Goal: Task Accomplishment & Management: Manage account settings

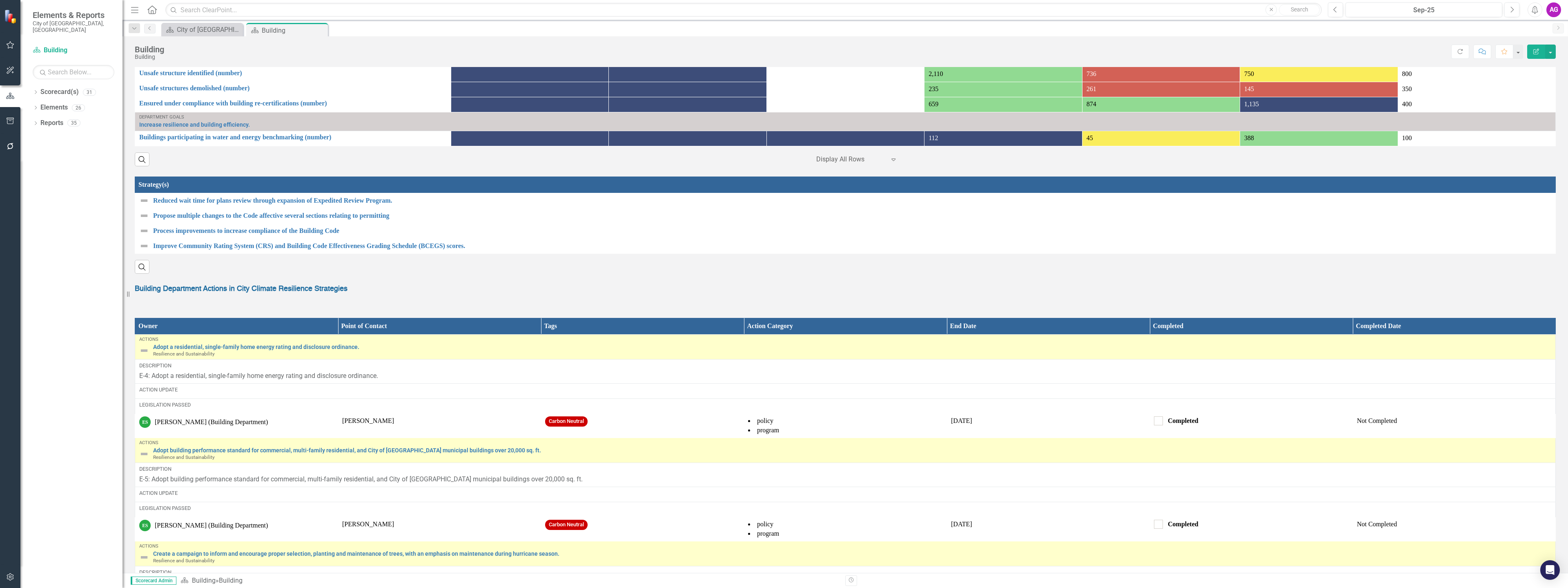
scroll to position [709, 0]
click at [253, 291] on strong "Building Department Actions in City Climate Resilience Strategies" at bounding box center [241, 288] width 212 height 8
click at [452, 291] on p "Building Department Actions in City Climate Resilience Strategies" at bounding box center [844, 288] width 1421 height 11
click at [51, 46] on link "Scorecard(s) Building" at bounding box center [73, 50] width 82 height 9
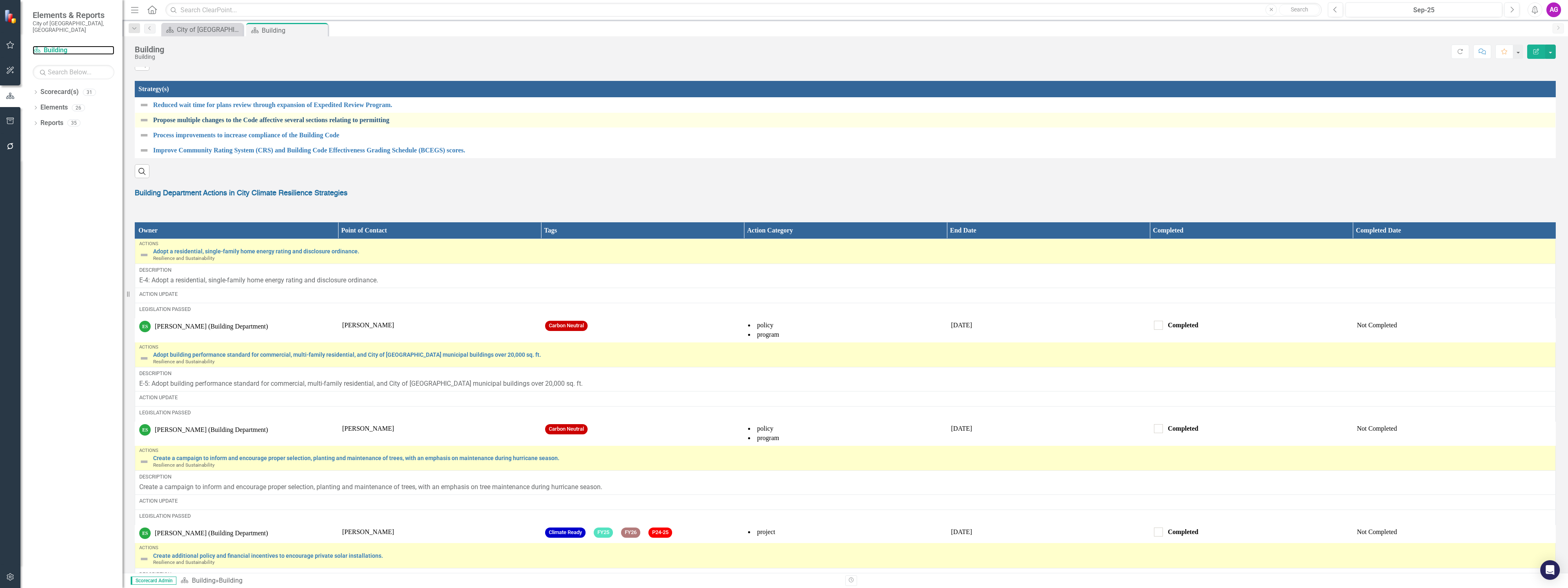
scroll to position [817, 0]
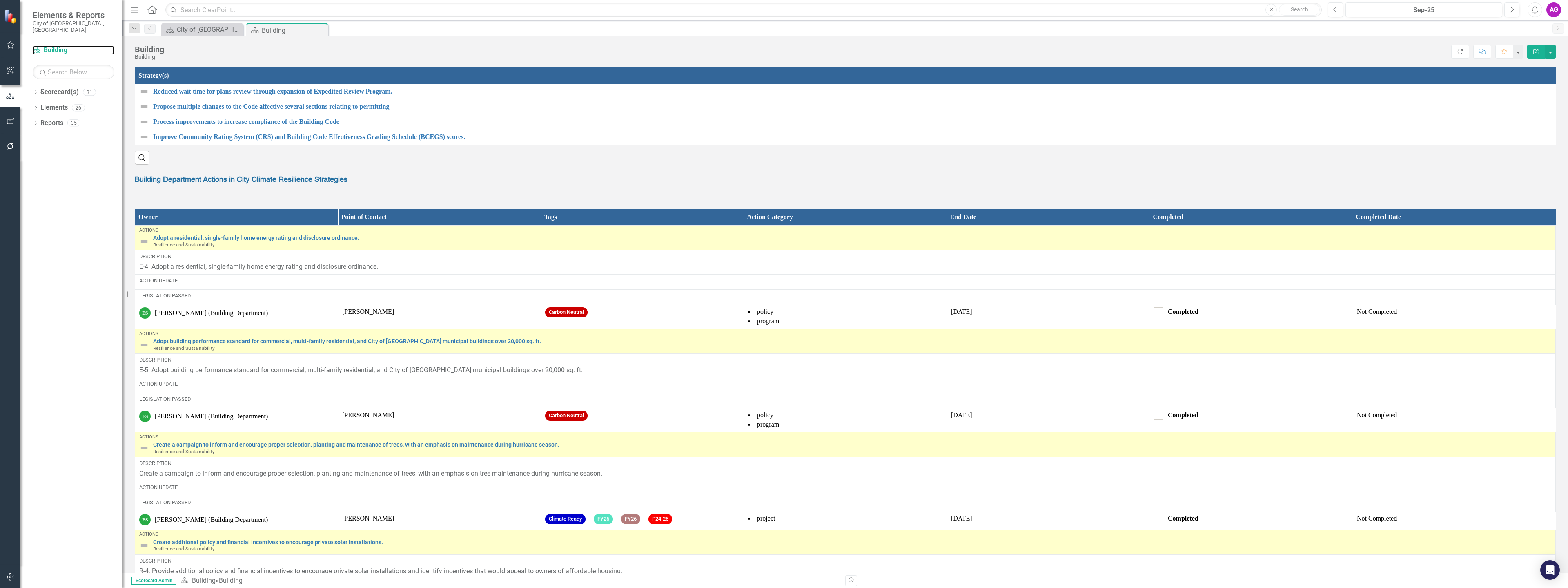
click at [129, 296] on icon at bounding box center [128, 294] width 2 height 5
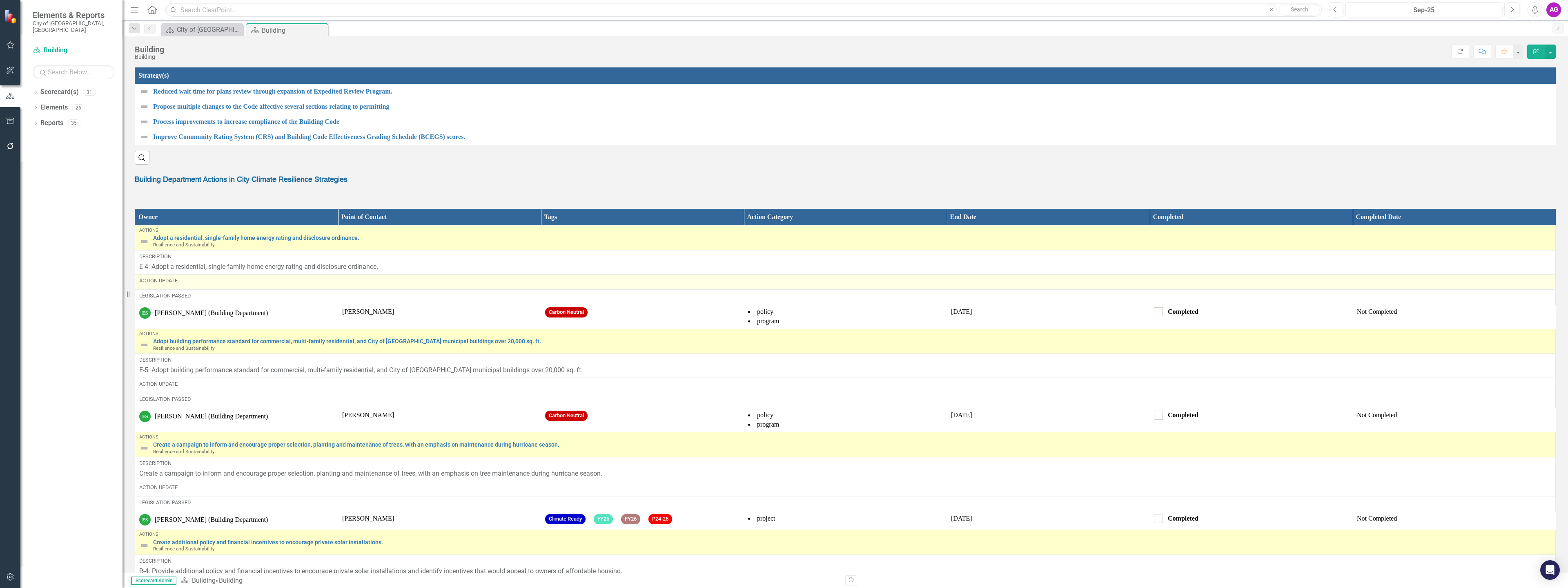
click at [164, 284] on div "Action Update" at bounding box center [845, 281] width 1412 height 8
click at [251, 284] on div "Action Update" at bounding box center [845, 281] width 1412 height 8
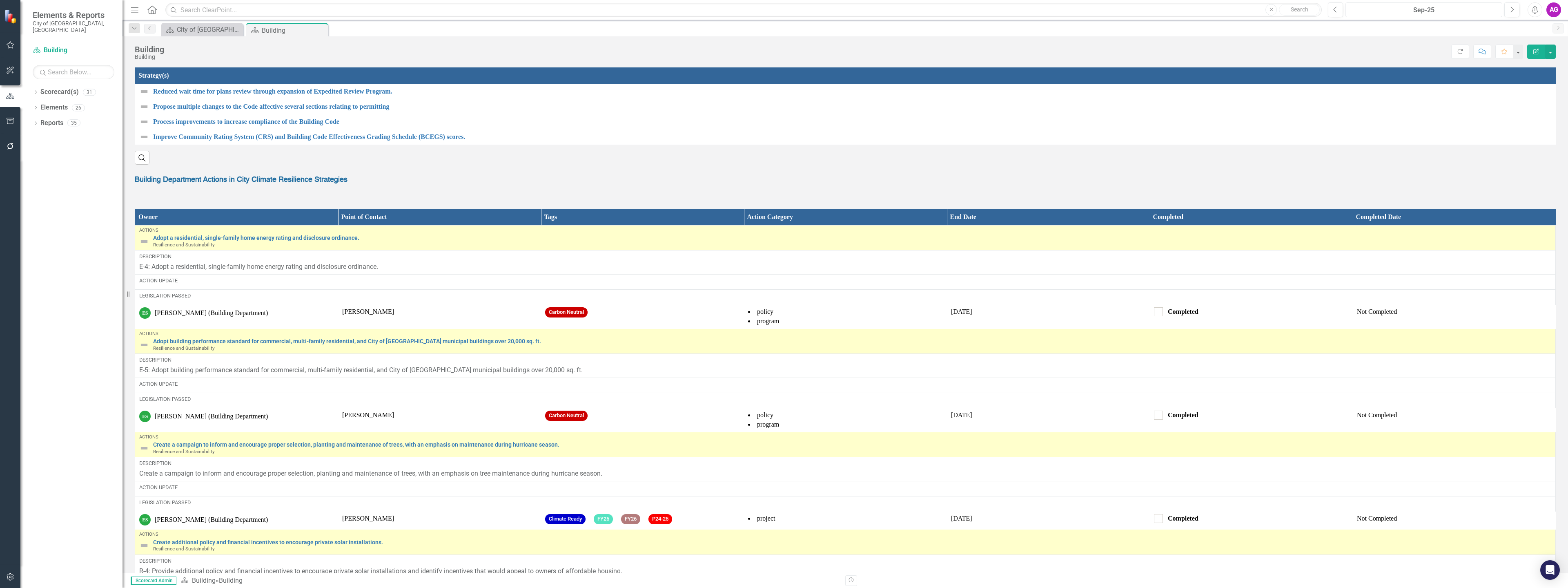
click at [1437, 16] on button "Sep-25" at bounding box center [1424, 9] width 157 height 15
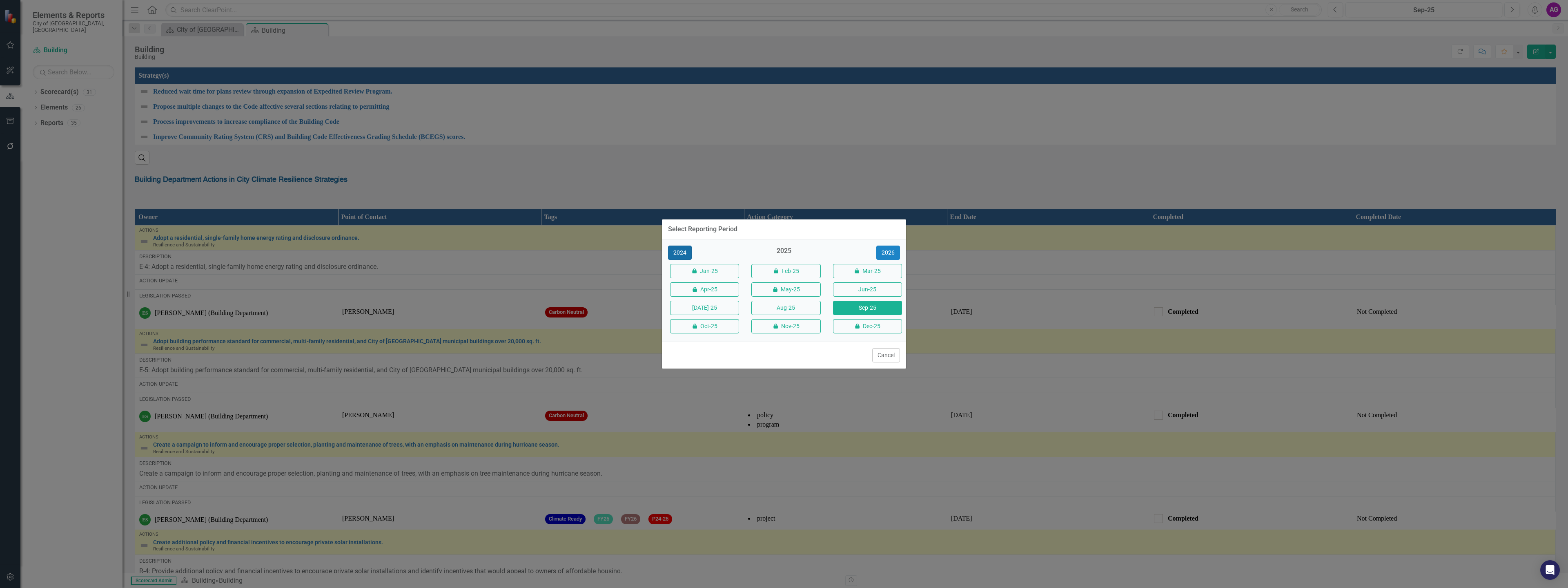
click at [682, 250] on button "2024" at bounding box center [679, 252] width 24 height 15
click at [892, 252] on button "2025" at bounding box center [888, 252] width 24 height 15
click at [852, 307] on button "Sep-25" at bounding box center [867, 307] width 69 height 15
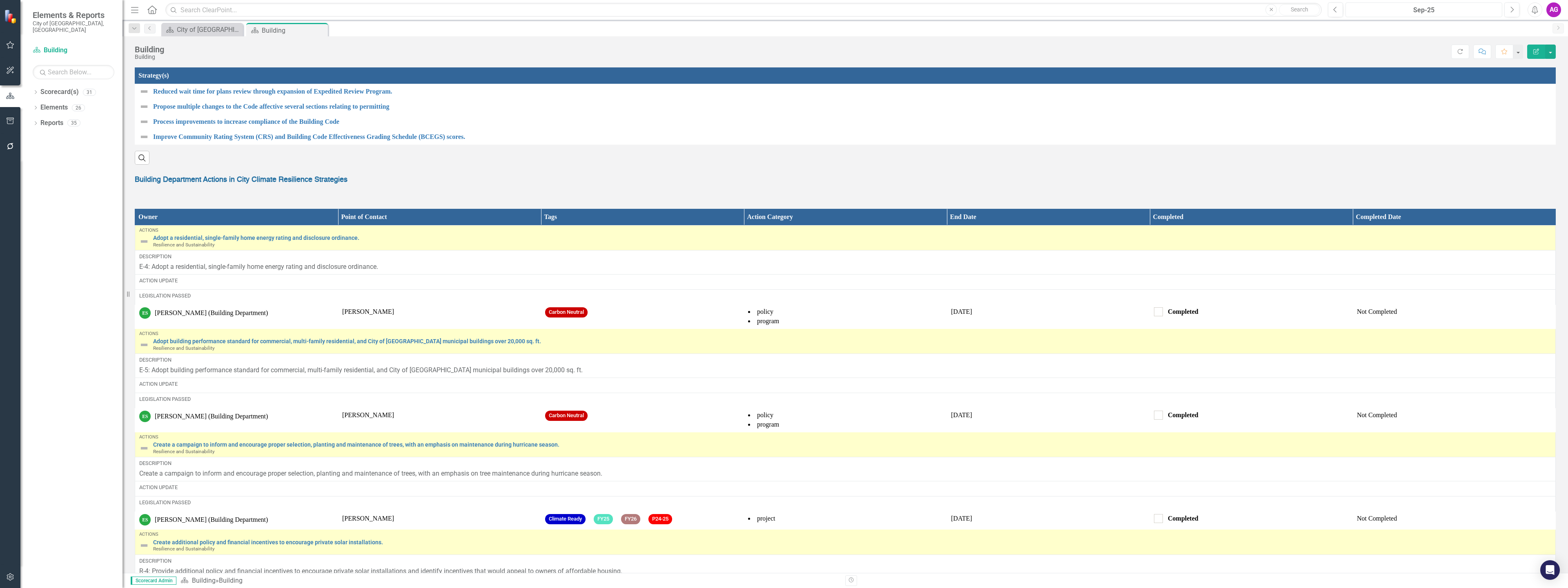
click at [1426, 14] on div "Sep-25" at bounding box center [1424, 10] width 151 height 10
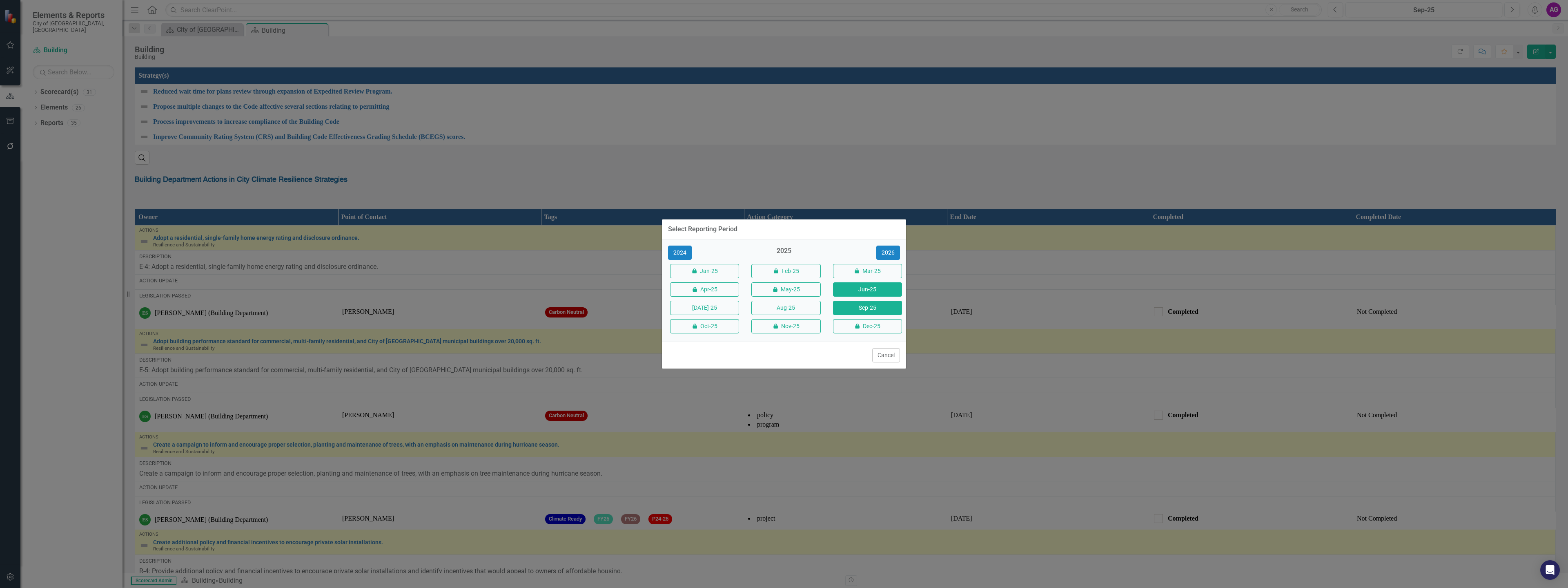
click at [871, 290] on button "Jun-25" at bounding box center [867, 289] width 69 height 15
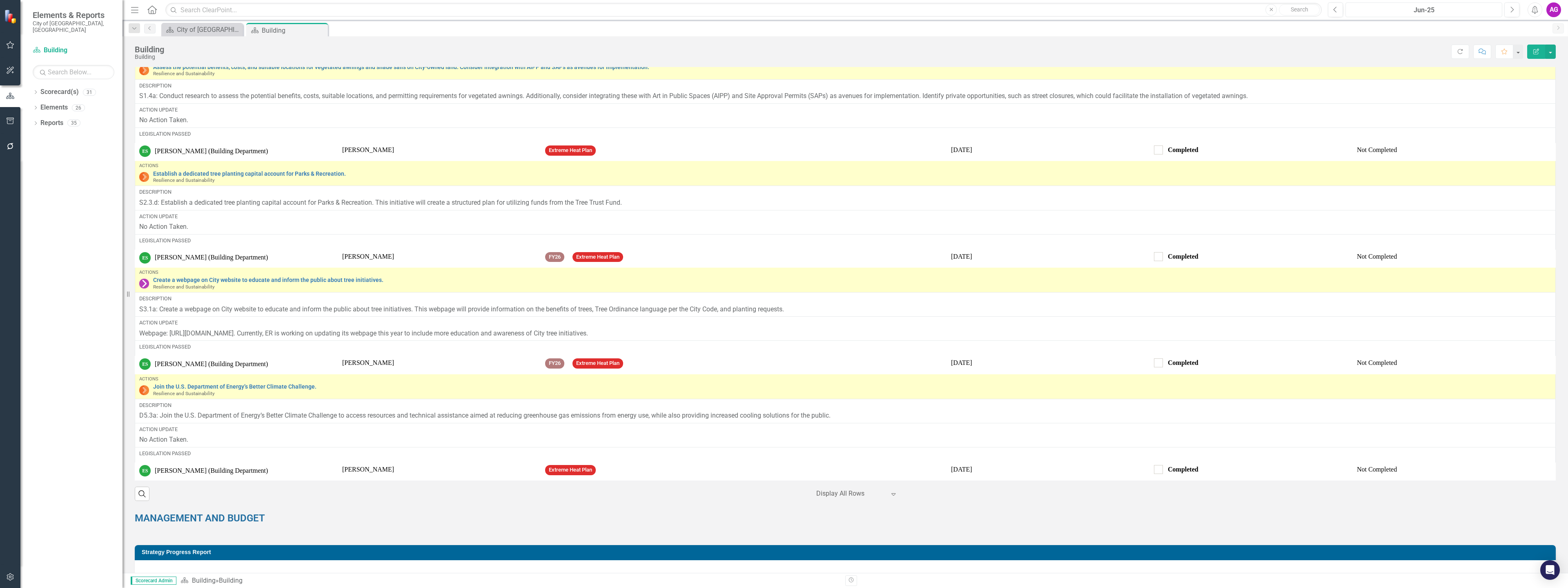
scroll to position [1062, 0]
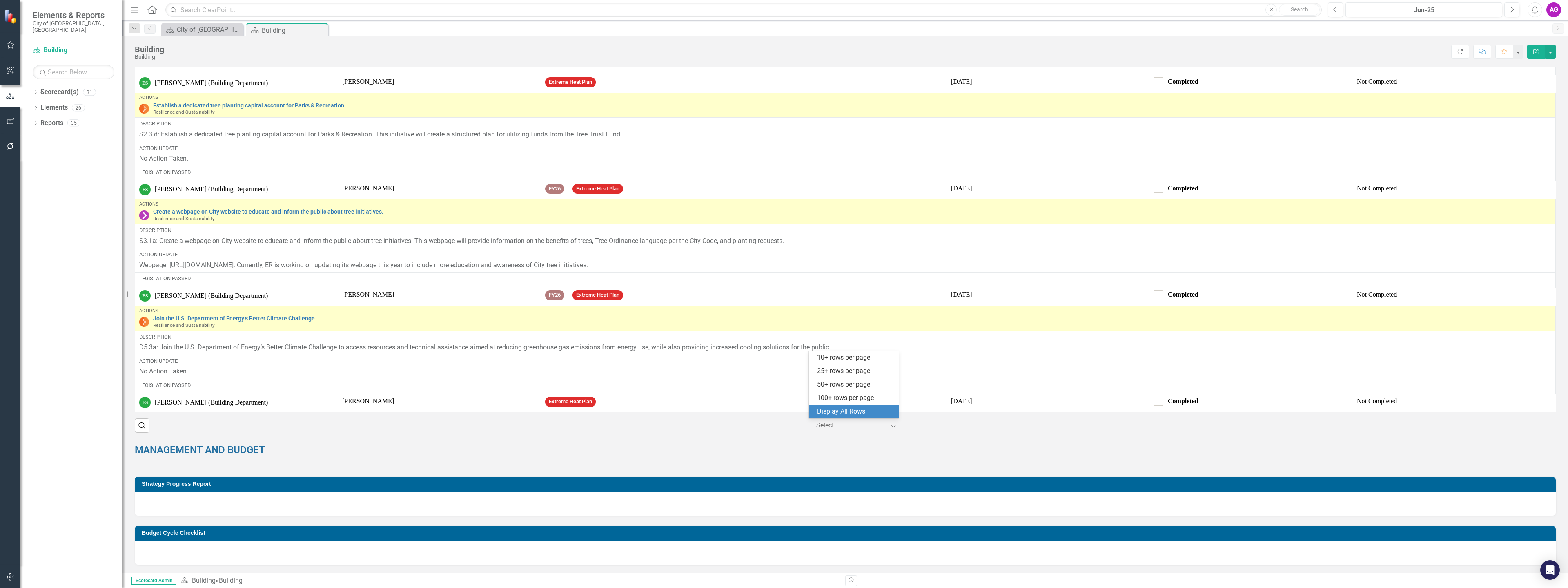
click at [843, 427] on div at bounding box center [850, 425] width 70 height 11
click at [846, 414] on div "Display All Rows" at bounding box center [855, 411] width 76 height 9
drag, startPoint x: 175, startPoint y: 430, endPoint x: 145, endPoint y: 289, distance: 144.2
click at [146, 289] on div "Owner Point of Contact Tags Action Category End Date Completed Completed Date A…" at bounding box center [844, 202] width 1421 height 461
click at [889, 428] on icon "Expand" at bounding box center [893, 425] width 8 height 7
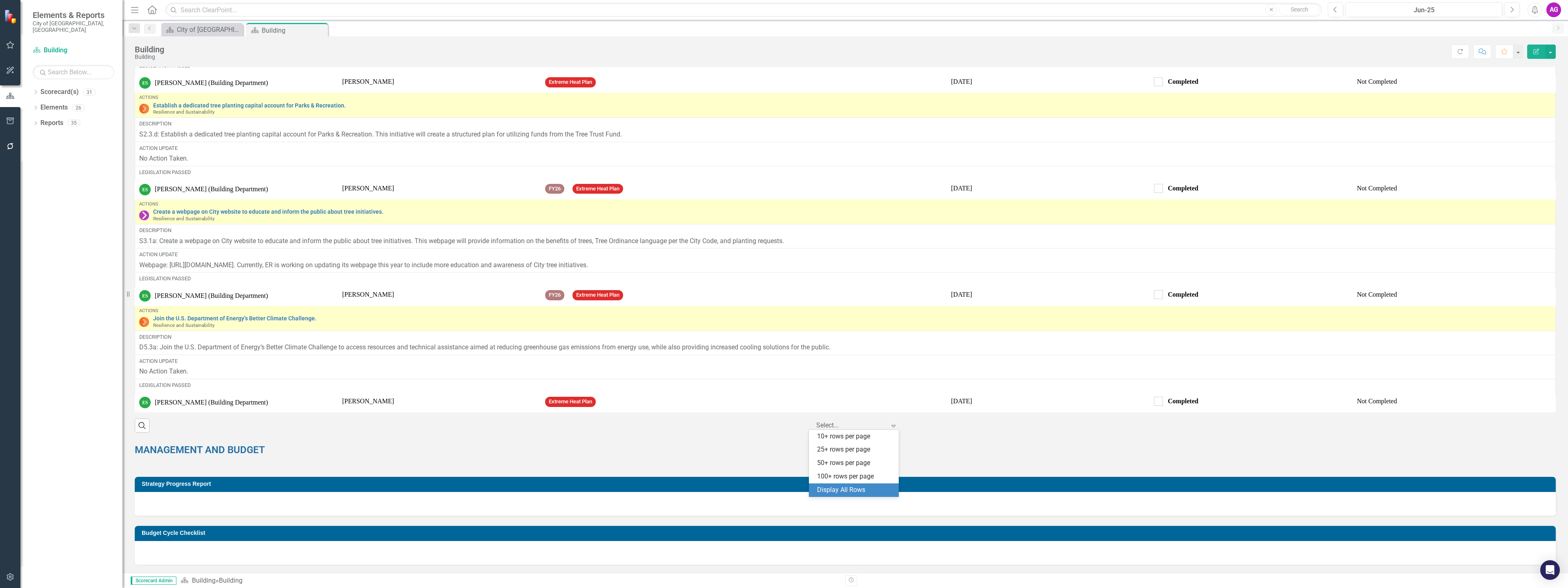
click at [961, 434] on div "MANAGEMENT AND BUDGET" at bounding box center [844, 450] width 1433 height 34
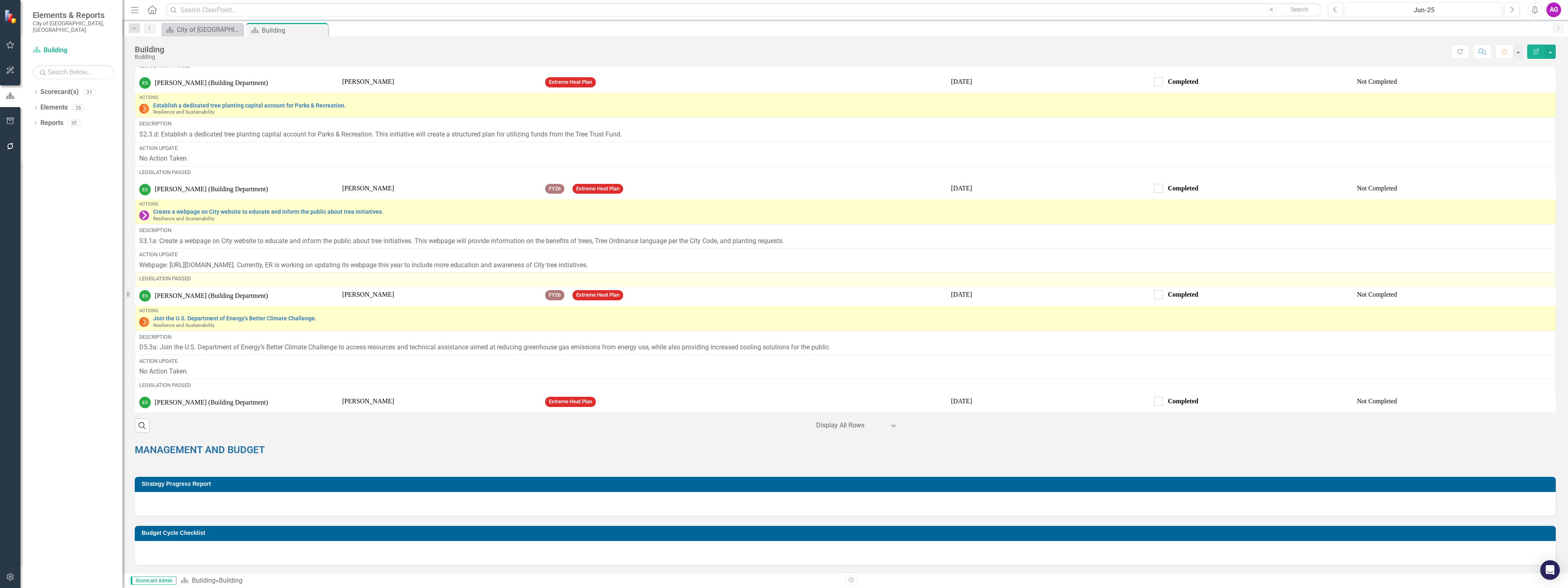
drag, startPoint x: 952, startPoint y: 428, endPoint x: 621, endPoint y: 287, distance: 359.8
click at [621, 287] on div "Owner Point of Contact Tags Action Category End Date Completed Completed Date A…" at bounding box center [844, 202] width 1421 height 461
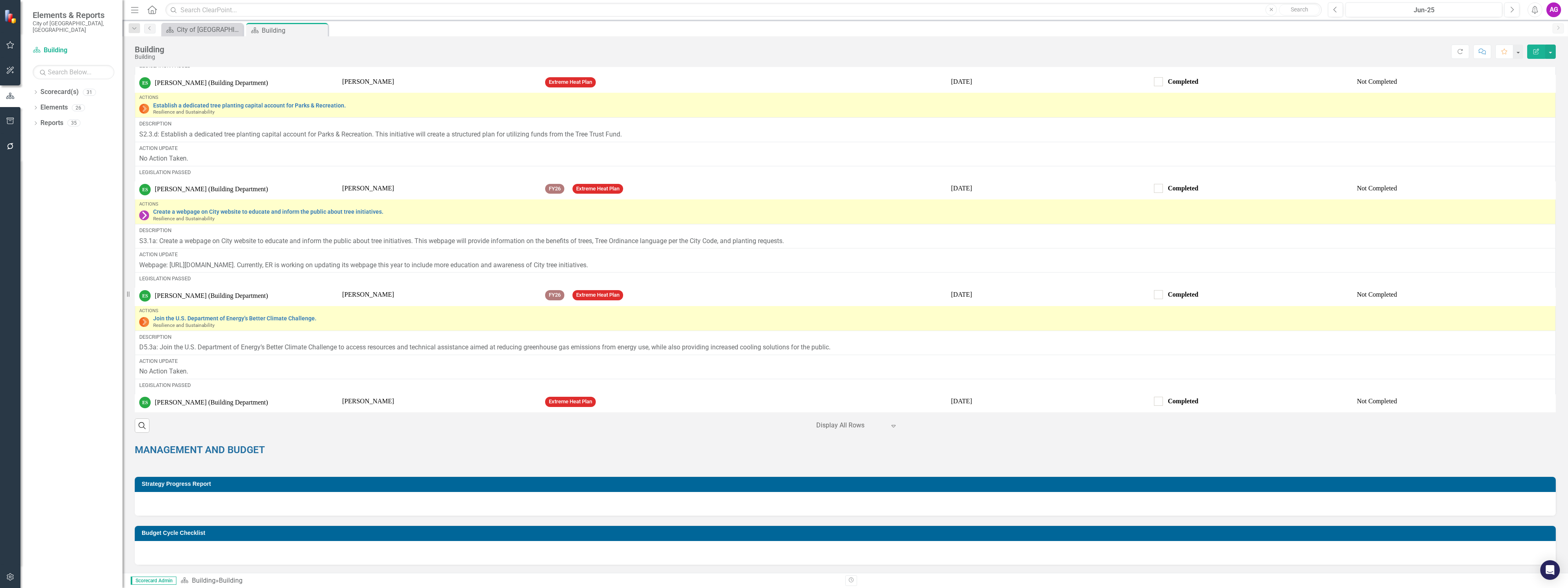
drag, startPoint x: 909, startPoint y: 416, endPoint x: 907, endPoint y: 420, distance: 4.5
click at [908, 417] on div "Search ‹ Previous 1 (current) › Next Display All Rows Expand" at bounding box center [844, 422] width 1421 height 20
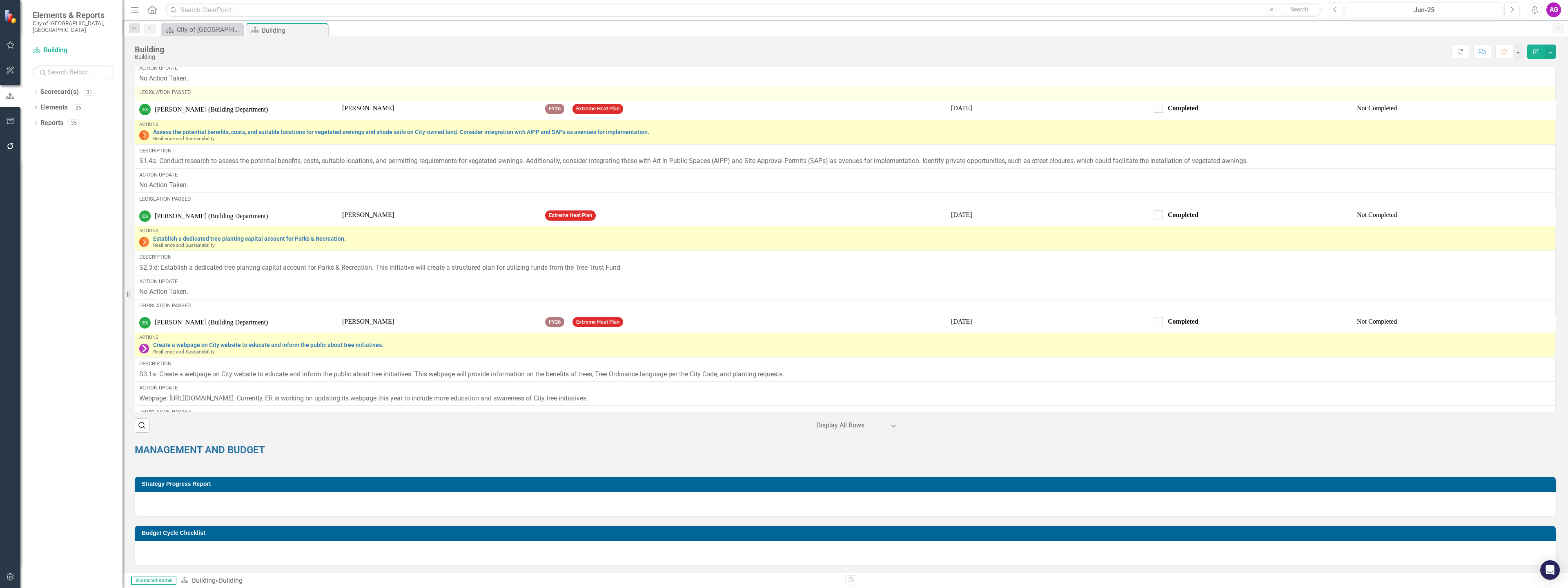
scroll to position [1105, 0]
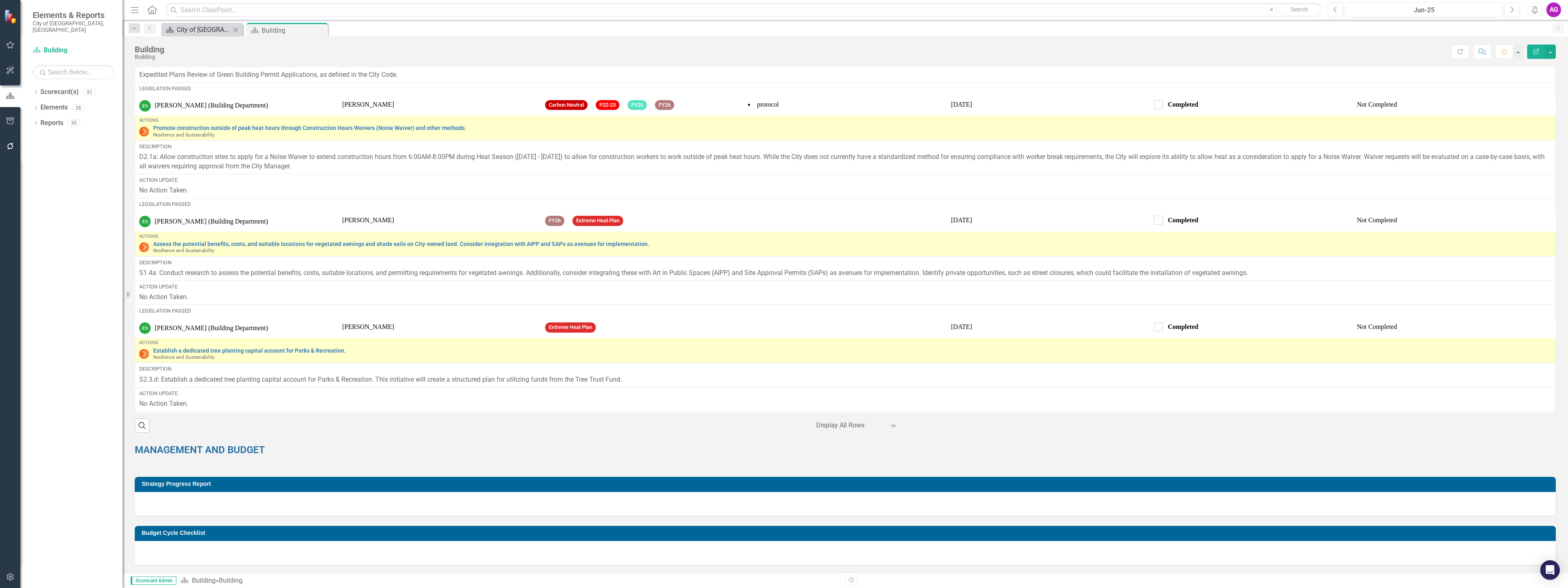
click at [202, 29] on div "City of [GEOGRAPHIC_DATA]" at bounding box center [203, 29] width 54 height 10
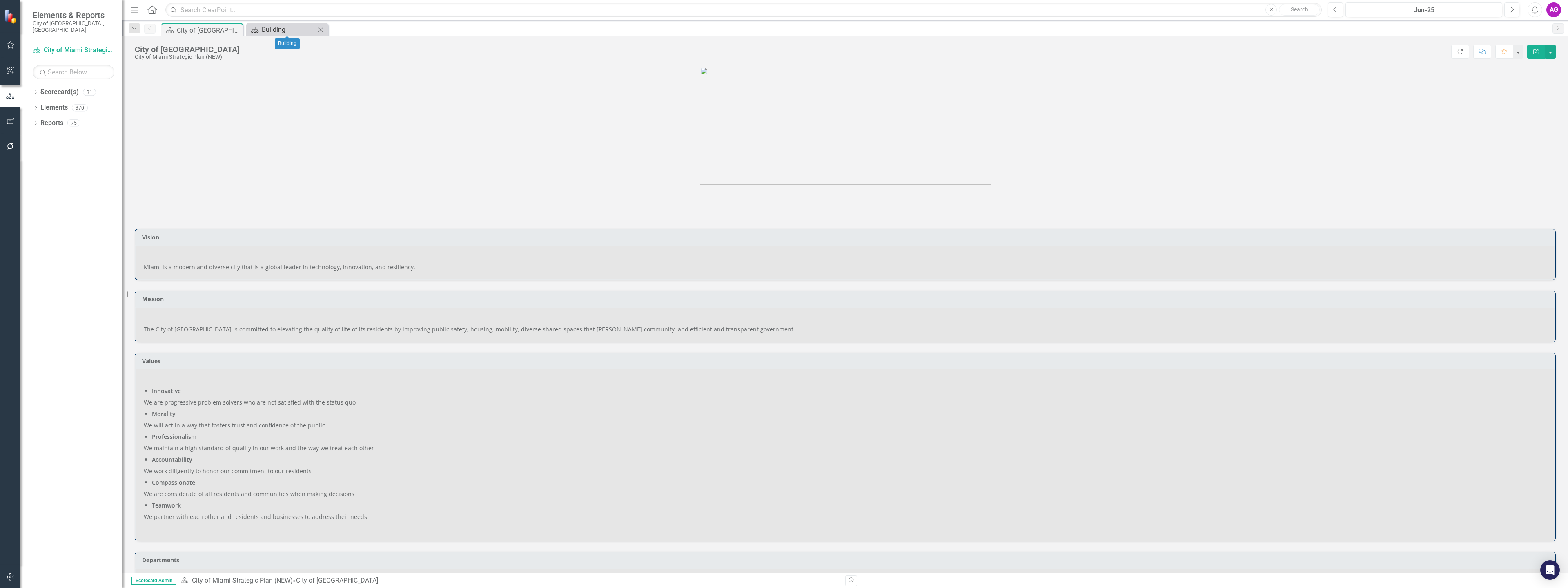
click at [288, 30] on div "Building" at bounding box center [288, 29] width 54 height 10
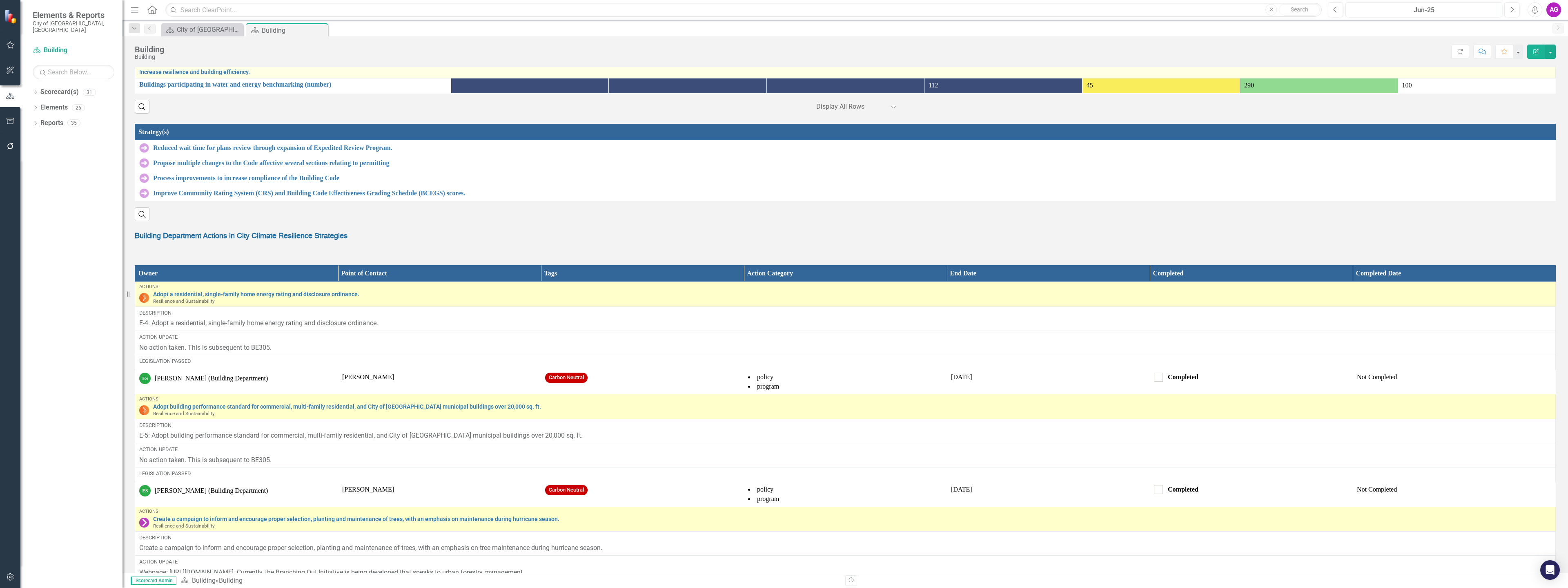
scroll to position [776, 0]
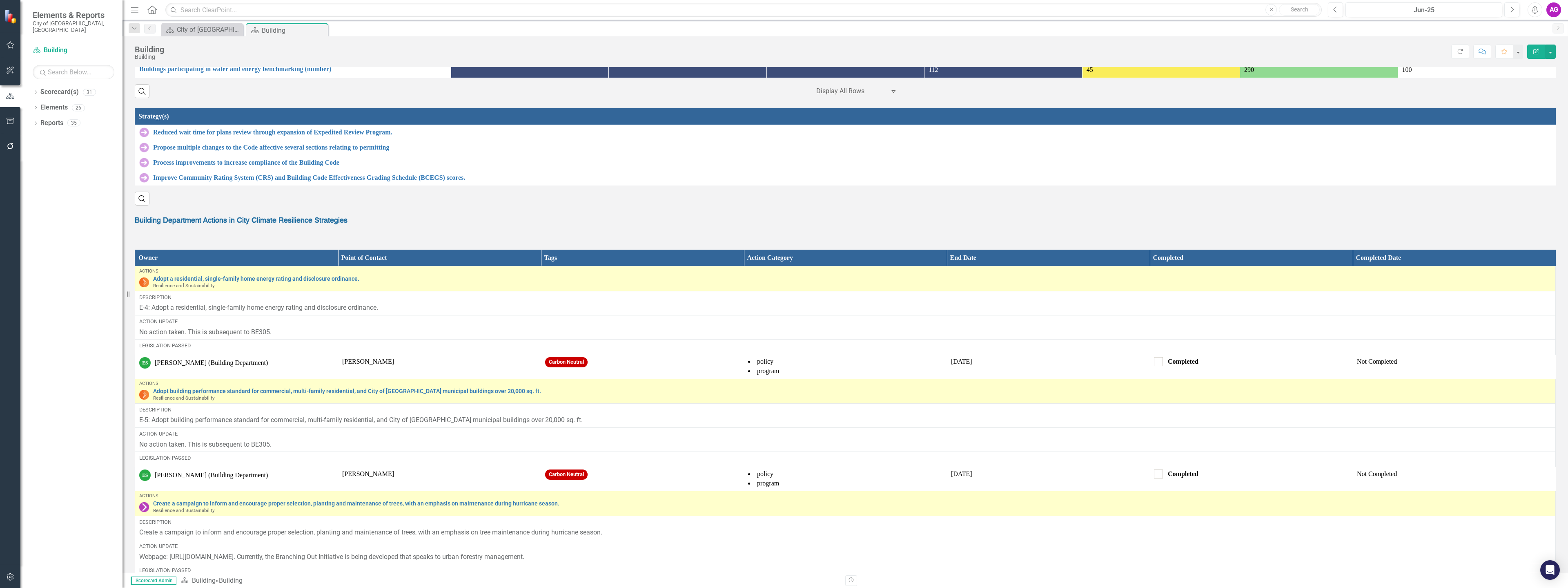
drag, startPoint x: 193, startPoint y: 228, endPoint x: 157, endPoint y: 252, distance: 43.3
click at [157, 252] on div "Owner Point of Contact Tags Action Category End Date Completed Completed Date A…" at bounding box center [844, 475] width 1433 height 472
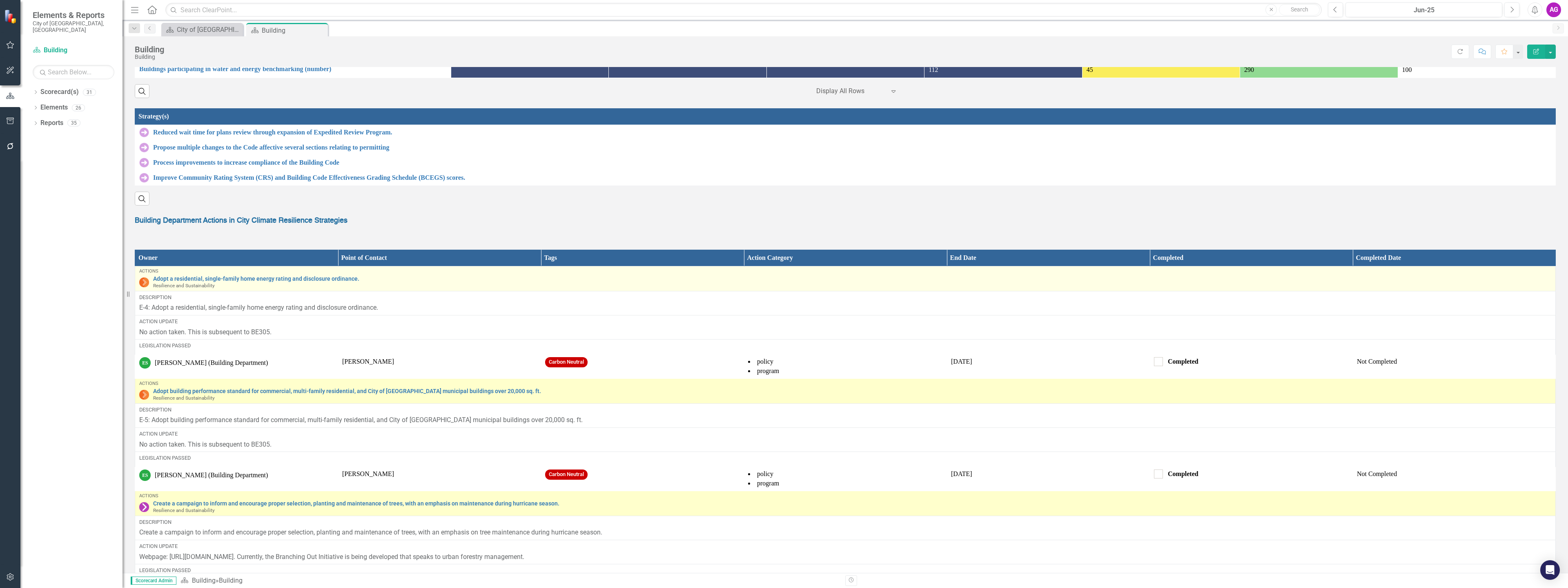
click at [144, 288] on img at bounding box center [144, 282] width 10 height 10
click at [194, 282] on link "Adopt a residential, single-family home energy rating and disclosure ordinance." at bounding box center [851, 279] width 1398 height 6
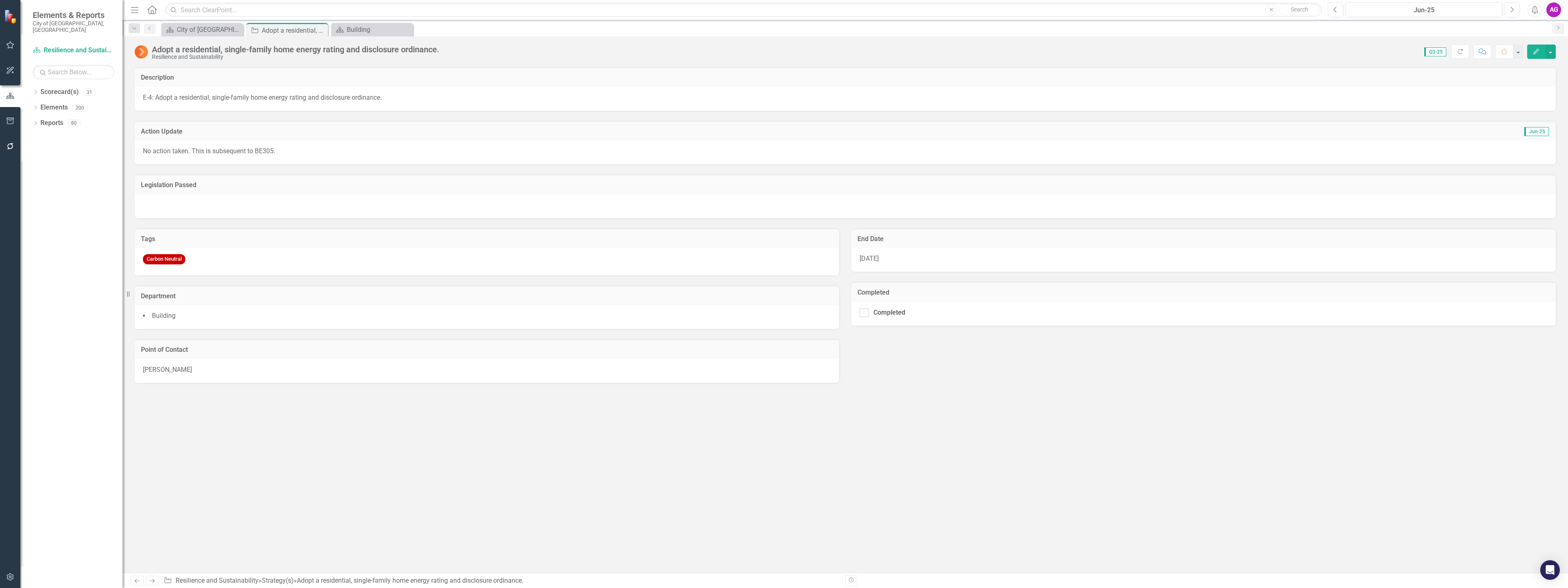
click at [268, 148] on p "No action taken. This is subsequent to BE305." at bounding box center [845, 151] width 1404 height 9
click at [379, 29] on div "Building" at bounding box center [374, 29] width 54 height 10
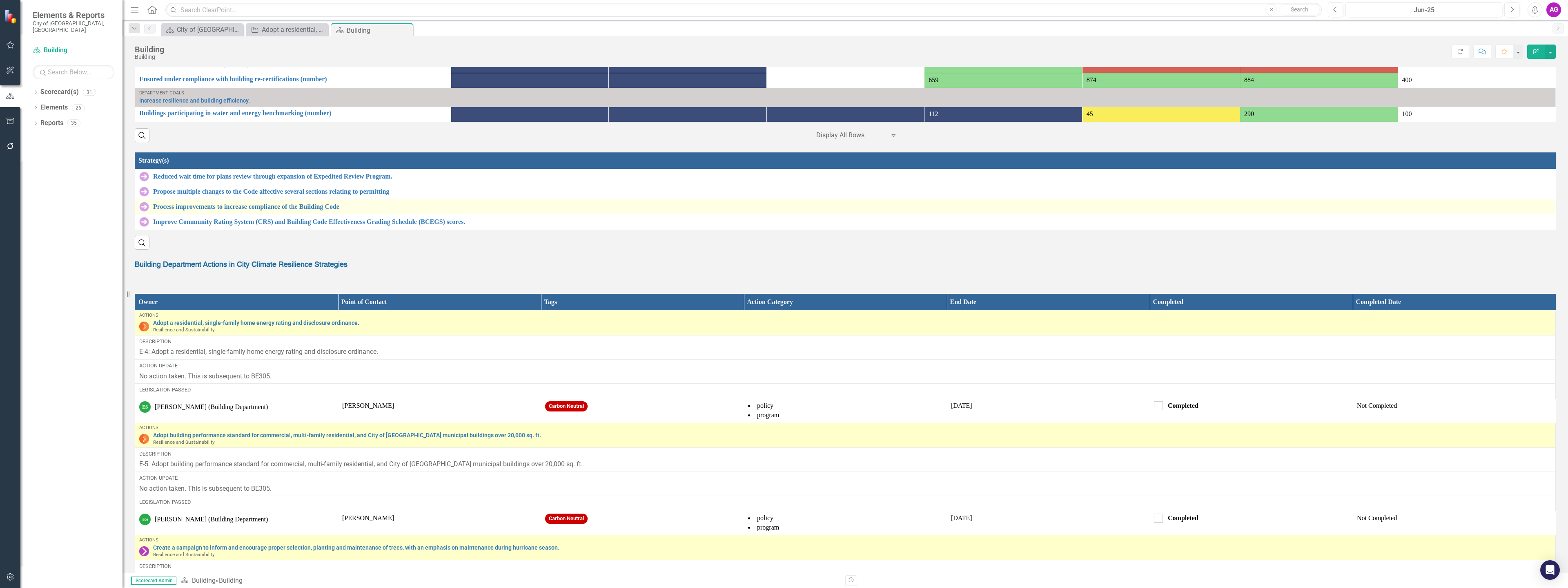
scroll to position [776, 0]
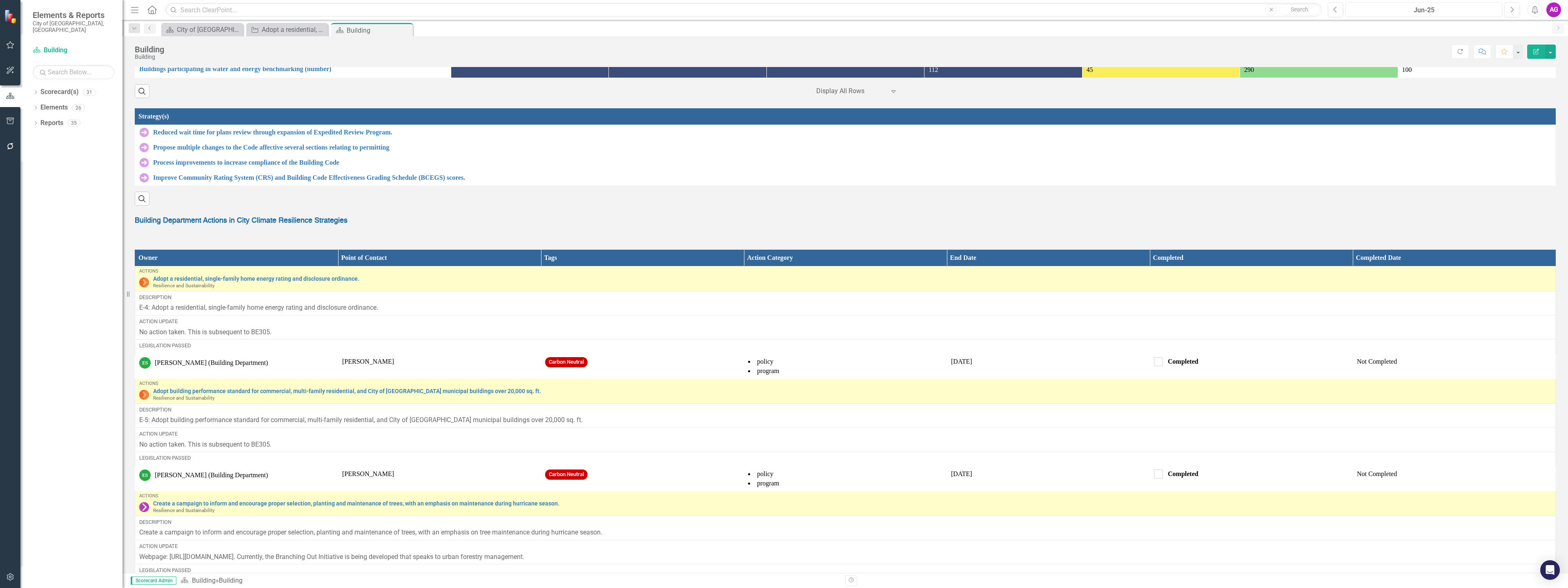
click at [1437, 11] on div "Jun-25" at bounding box center [1424, 10] width 151 height 10
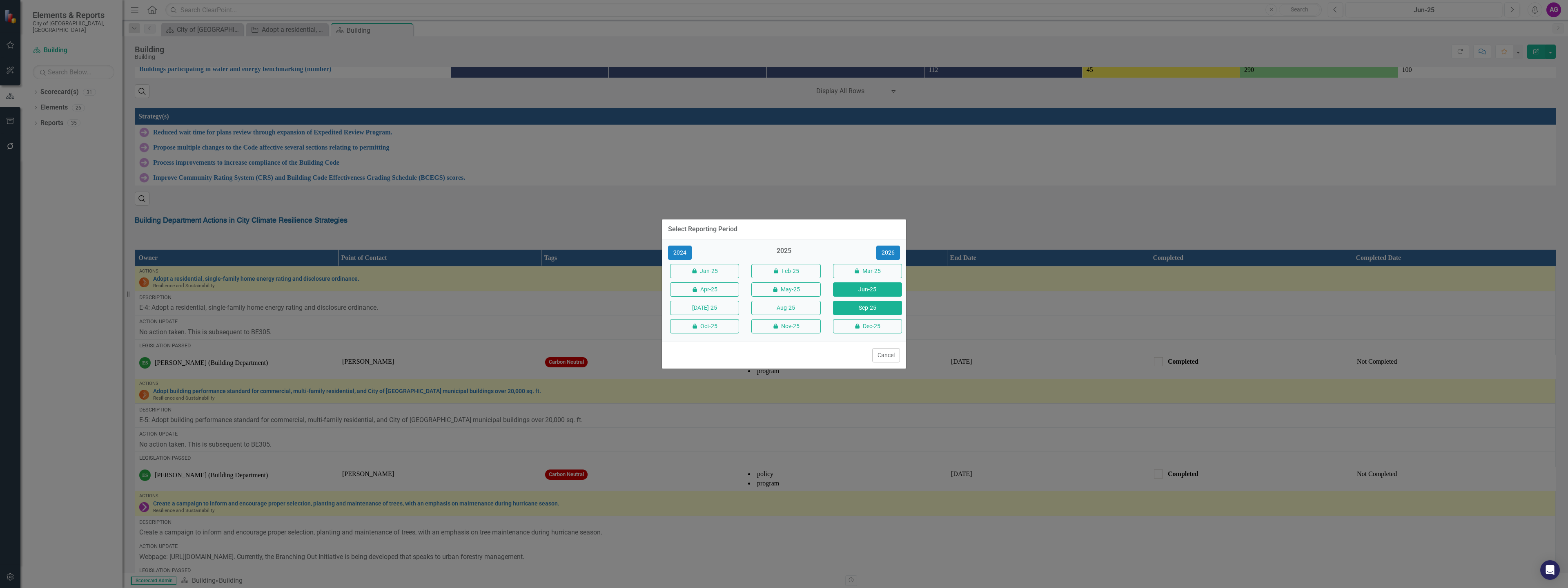
click at [858, 310] on button "Sep-25" at bounding box center [867, 307] width 69 height 15
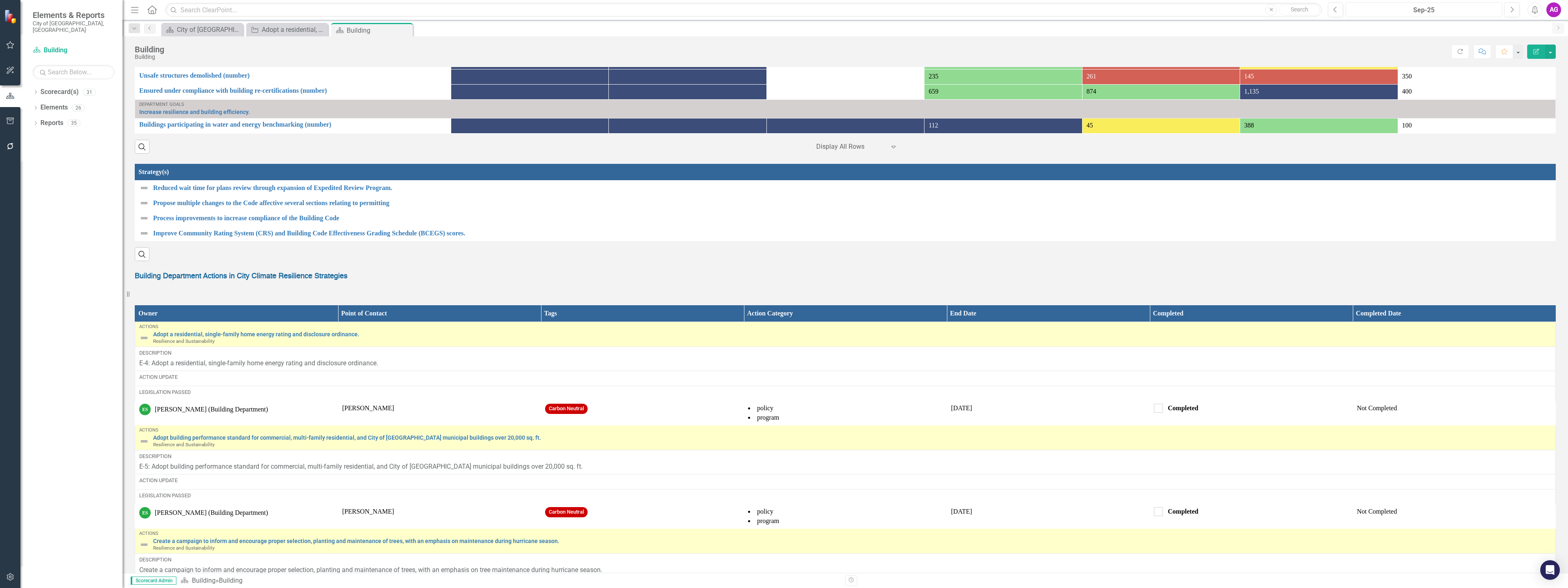
scroll to position [736, 0]
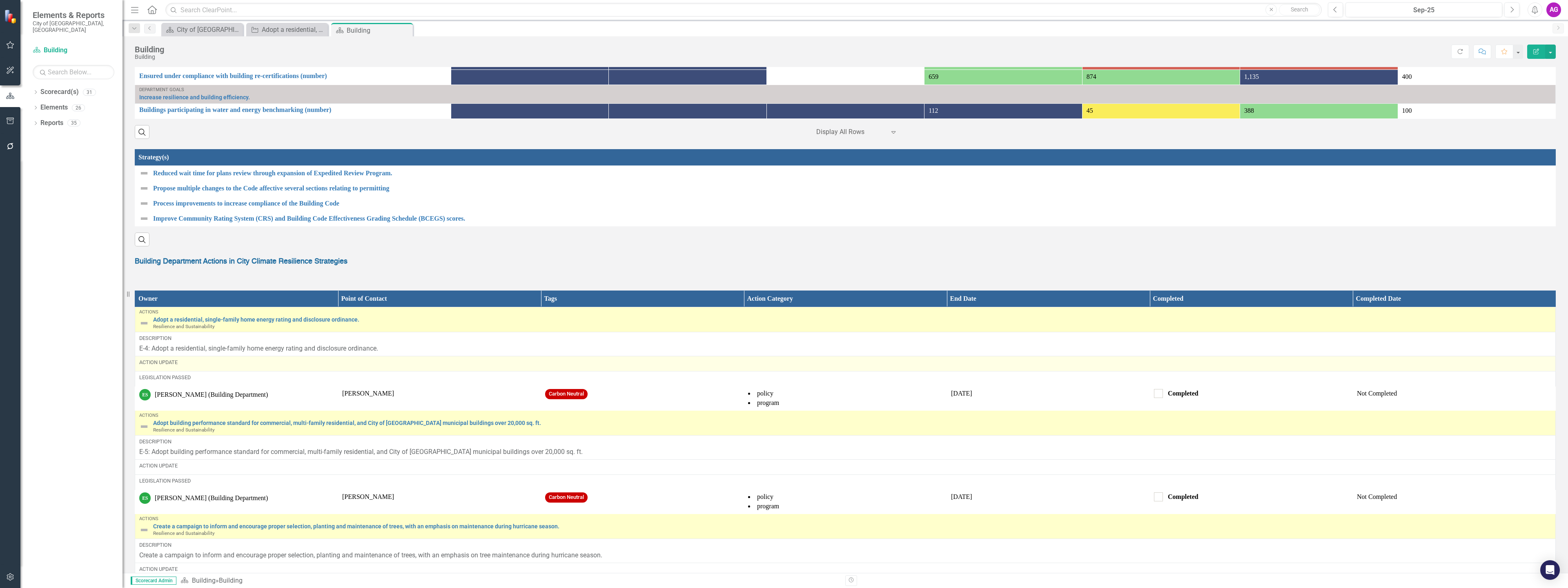
click at [191, 366] on div "Action Update" at bounding box center [845, 362] width 1412 height 8
click at [160, 366] on div "Action Update" at bounding box center [845, 362] width 1412 height 8
click at [232, 366] on div "Action Update" at bounding box center [845, 362] width 1412 height 8
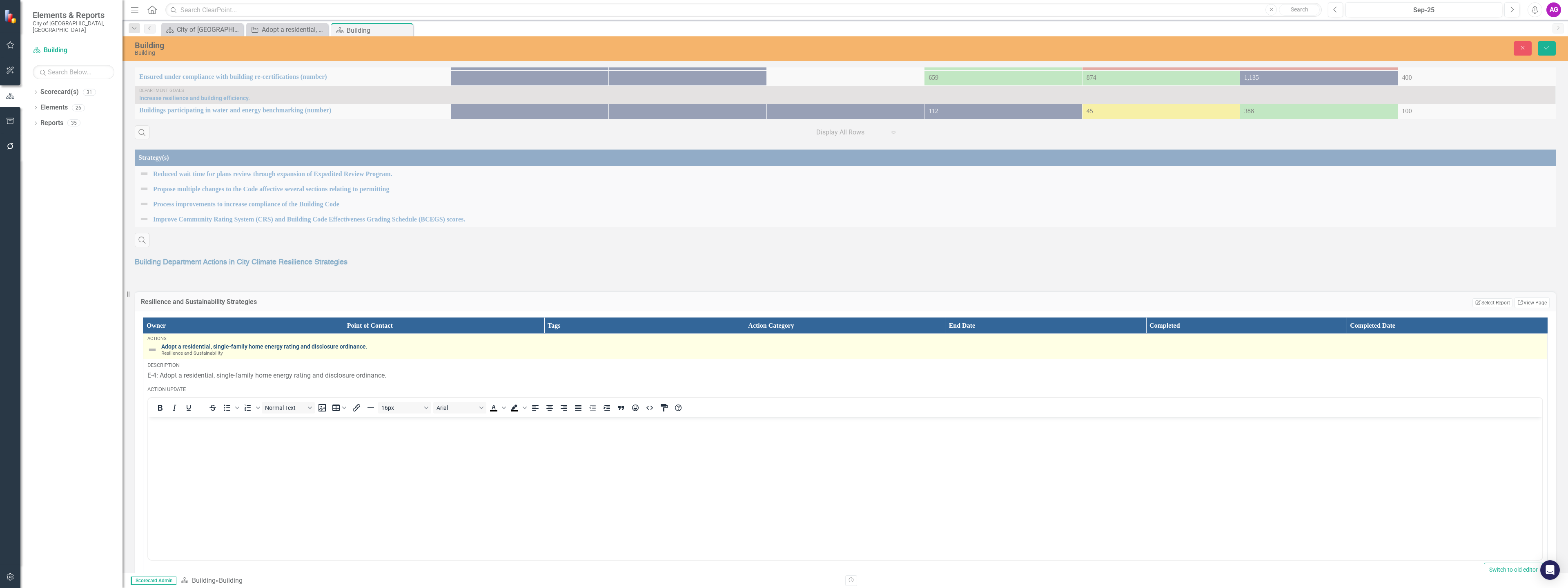
scroll to position [0, 0]
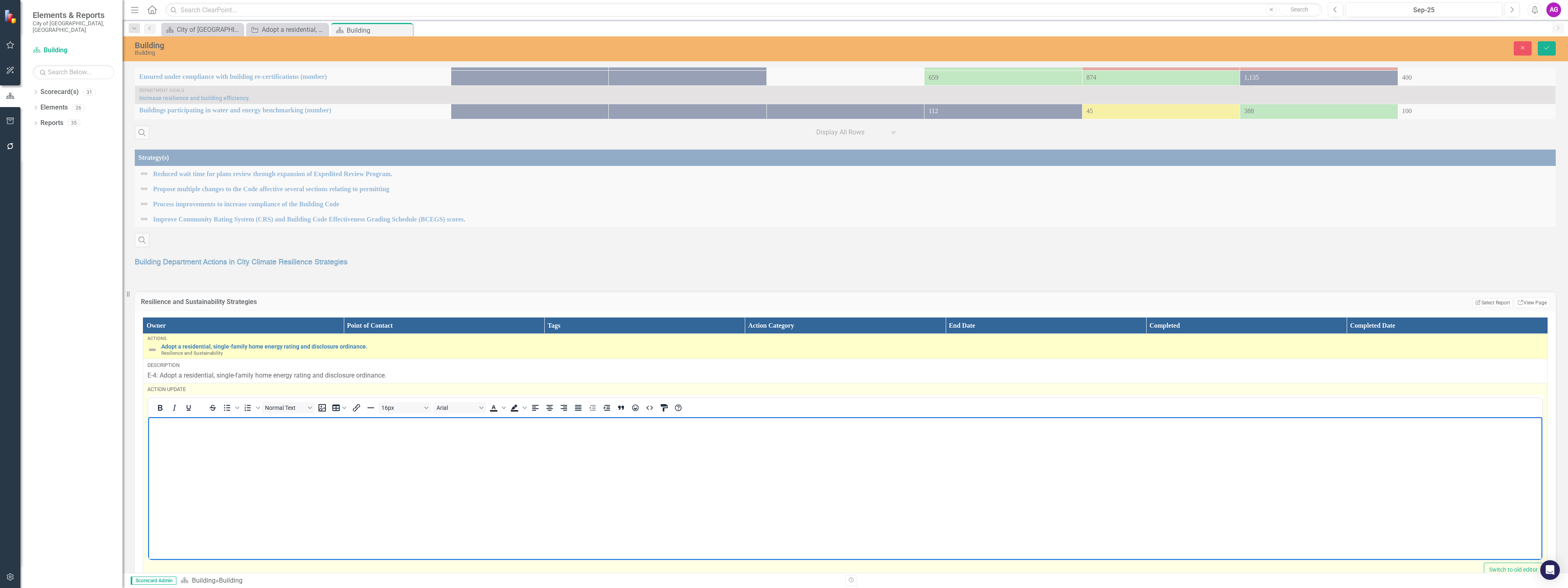
click at [199, 448] on body "Rich Text Area. Press ALT-0 for help." at bounding box center [845, 478] width 1394 height 122
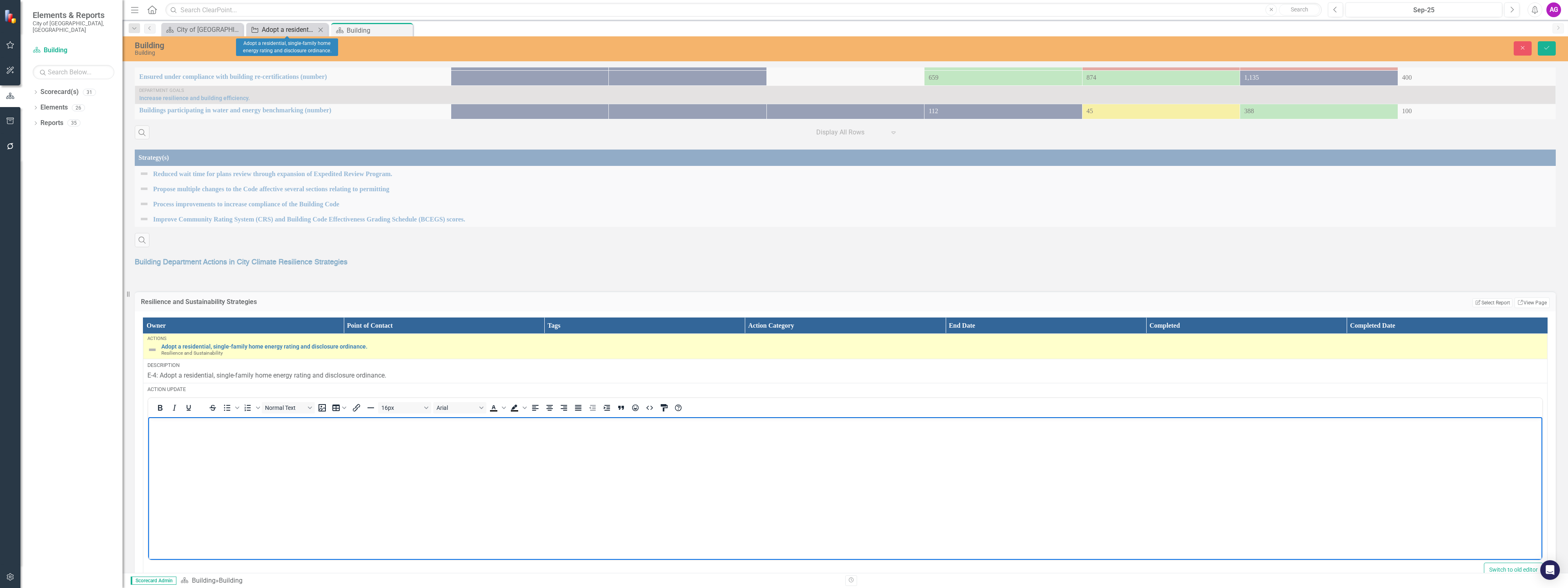
click at [274, 31] on div "Adopt a residential, single-family home energy rating and disclosure ordinance." at bounding box center [288, 29] width 54 height 10
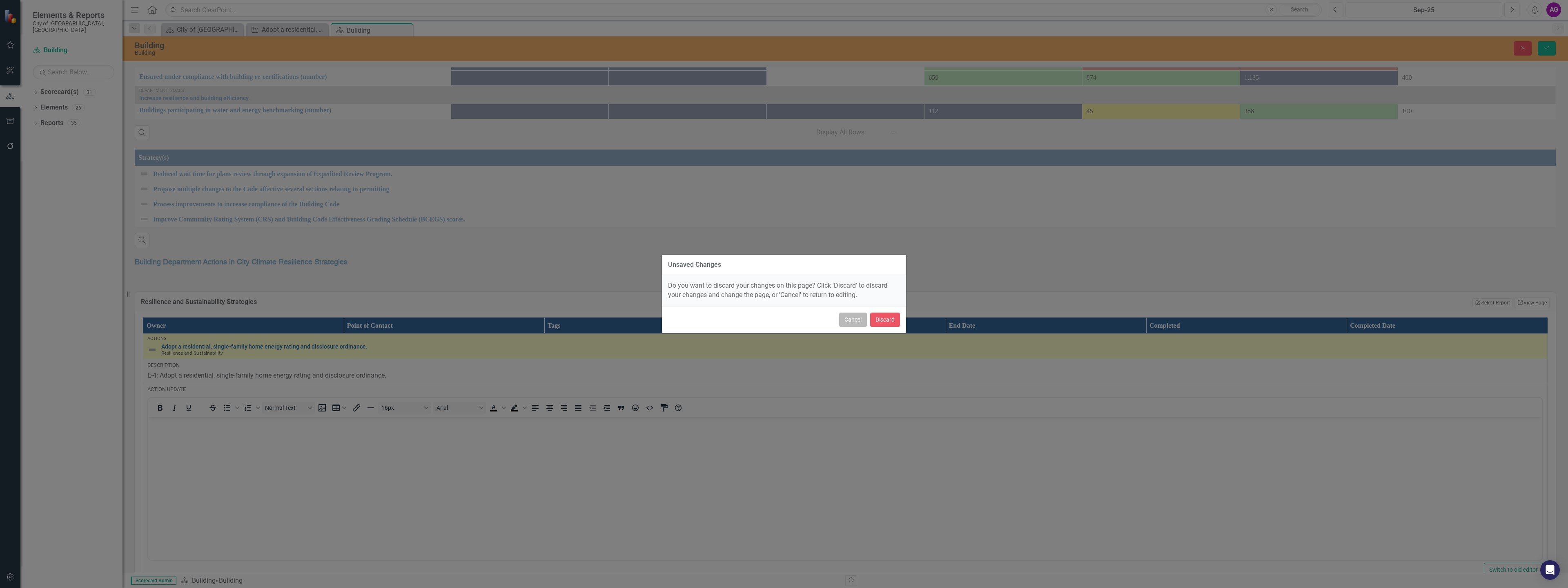
click at [857, 324] on button "Cancel" at bounding box center [853, 320] width 28 height 15
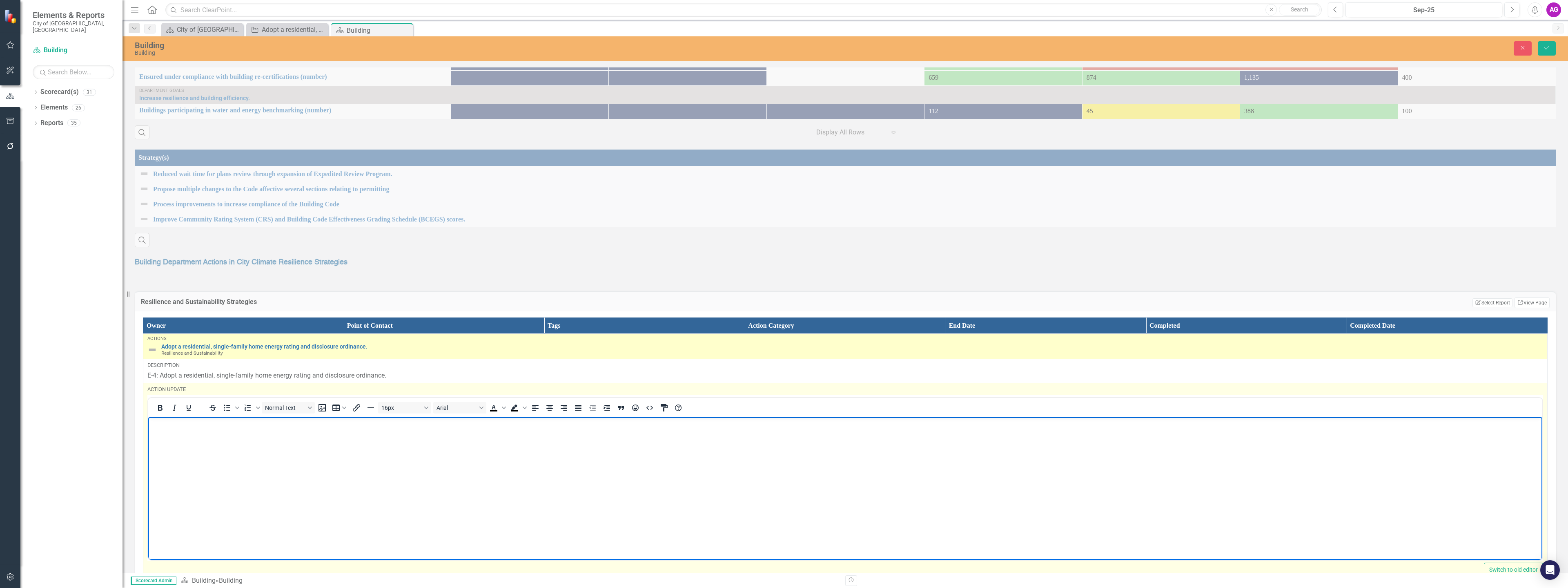
click at [177, 471] on body "Rich Text Area. Press ALT-0 for help." at bounding box center [845, 478] width 1394 height 122
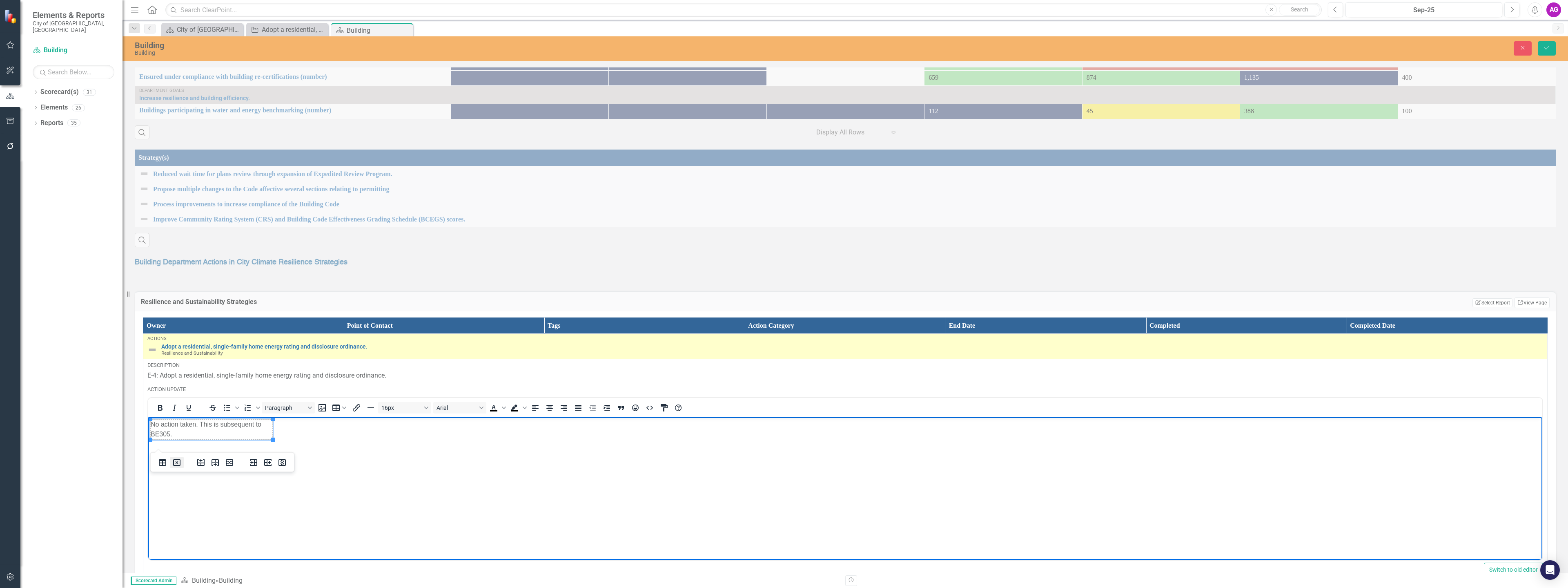
click at [176, 463] on icon "Delete table" at bounding box center [177, 462] width 10 height 10
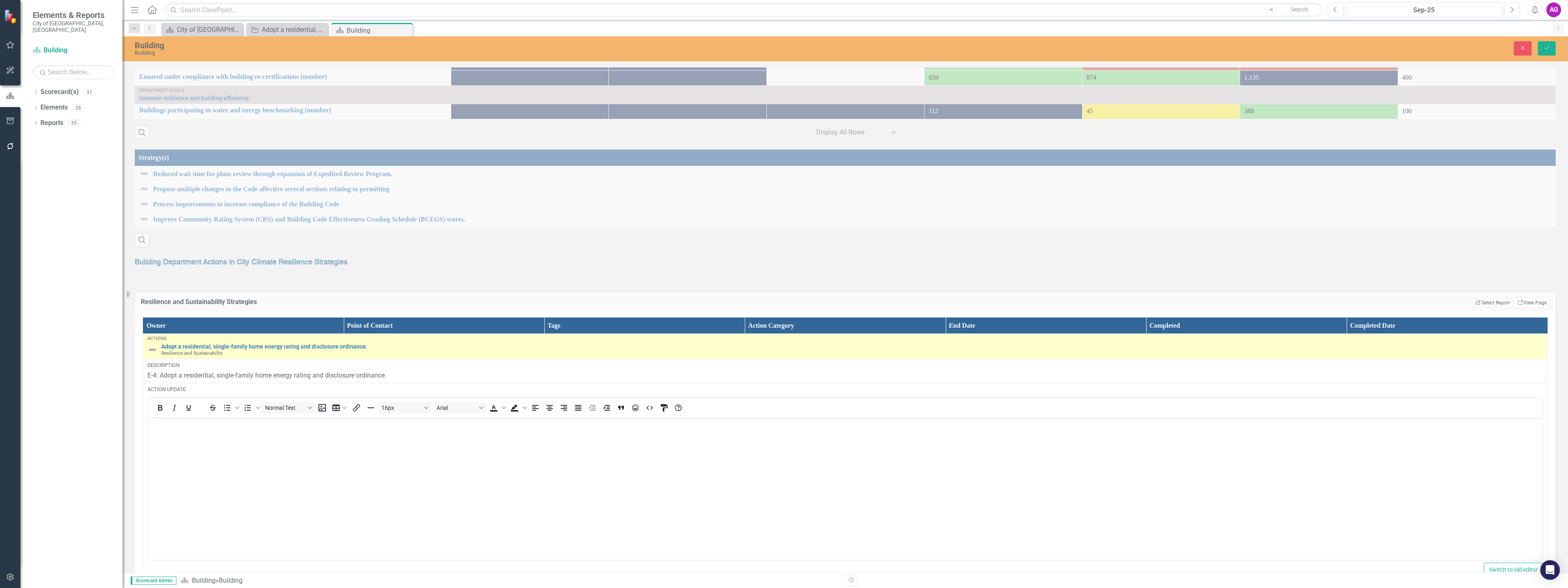
click at [79, 371] on div "Dropdown Scorecard(s) 31 Dropdown City of Miami Strategic Plan (NEW) Agenda Att…" at bounding box center [72, 336] width 102 height 502
click at [550, 275] on div "Building Department Actions in City Climate Resilience Strategies" at bounding box center [844, 264] width 1433 height 34
click at [300, 29] on div "Adopt a residential, single-family home energy rating and disclosure ordinance." at bounding box center [288, 29] width 54 height 10
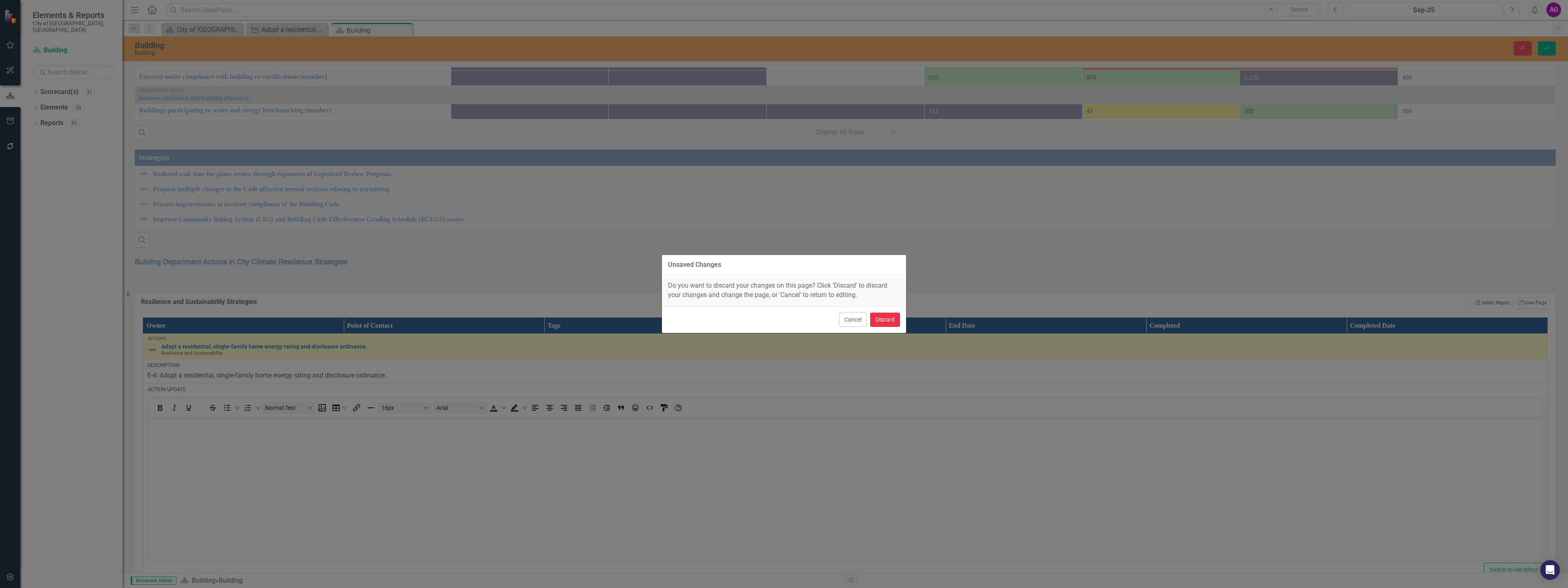
click at [886, 321] on button "Discard" at bounding box center [885, 320] width 30 height 15
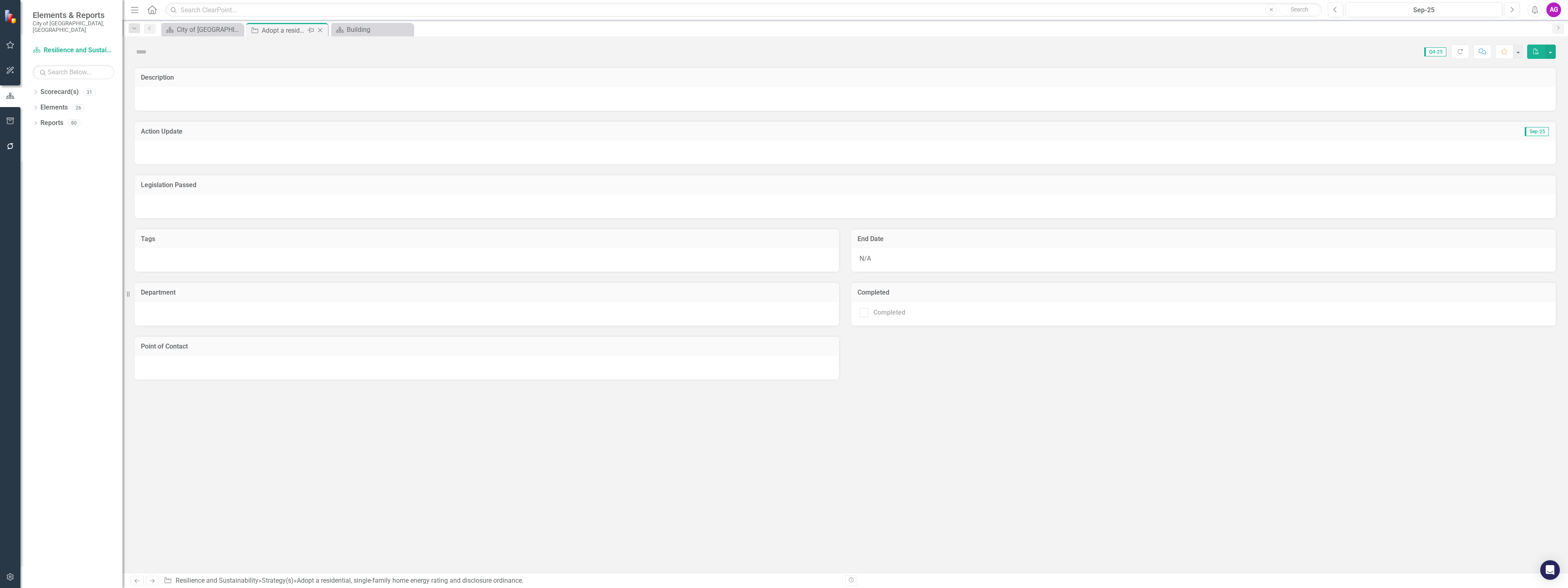
click at [295, 31] on div "Adopt a residential, single-family home energy rating and disclosure ordinance." at bounding box center [283, 30] width 44 height 10
click at [1434, 54] on span "Q4-25" at bounding box center [1435, 52] width 22 height 9
click at [1453, 9] on div "Sep-25" at bounding box center [1424, 10] width 151 height 10
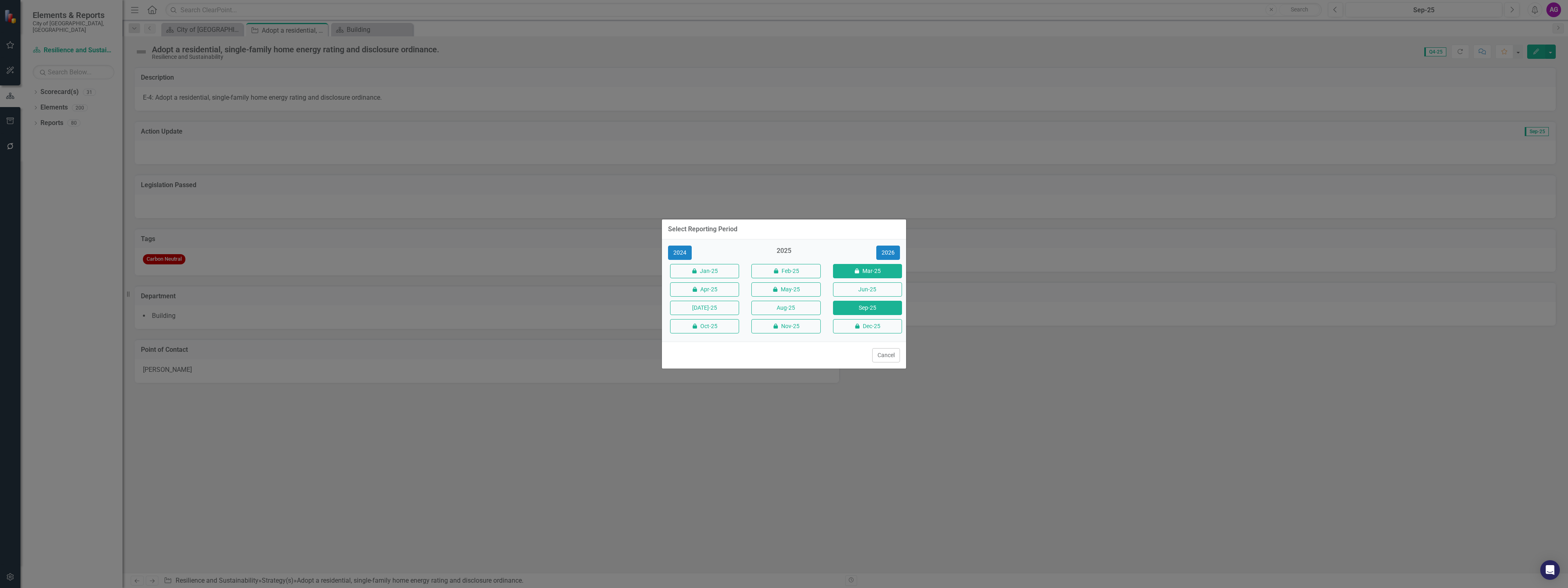
click at [866, 271] on button "icon.lock Mar-25" at bounding box center [867, 271] width 69 height 15
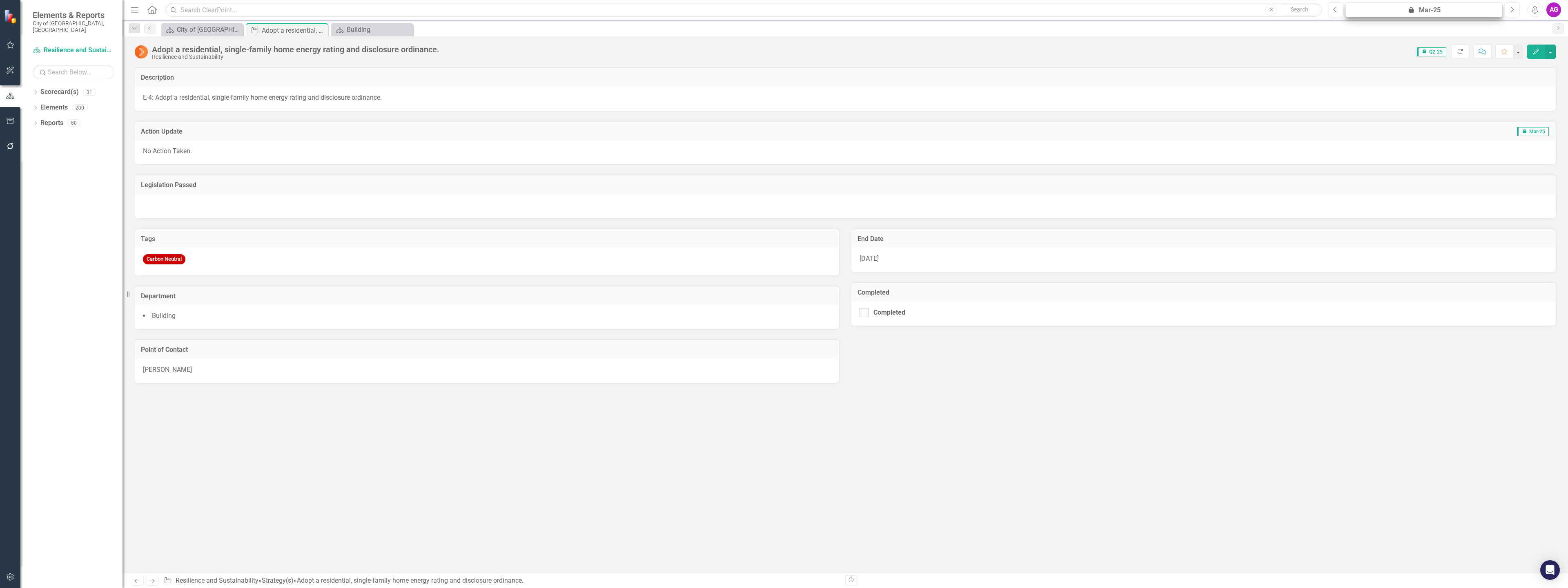
drag, startPoint x: 0, startPoint y: 0, endPoint x: 1424, endPoint y: 13, distance: 1424.1
click at [1424, 13] on div "icon.lock Mar-25" at bounding box center [1424, 10] width 151 height 10
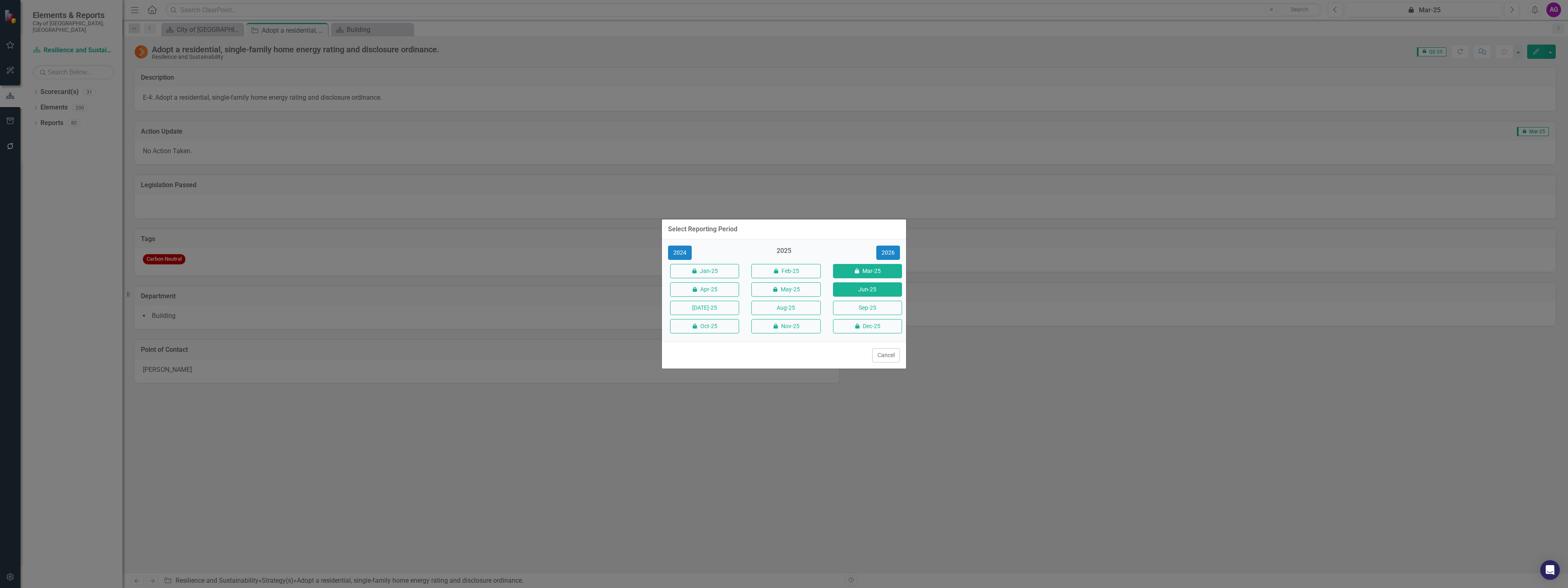
click at [872, 291] on button "Jun-25" at bounding box center [867, 289] width 69 height 15
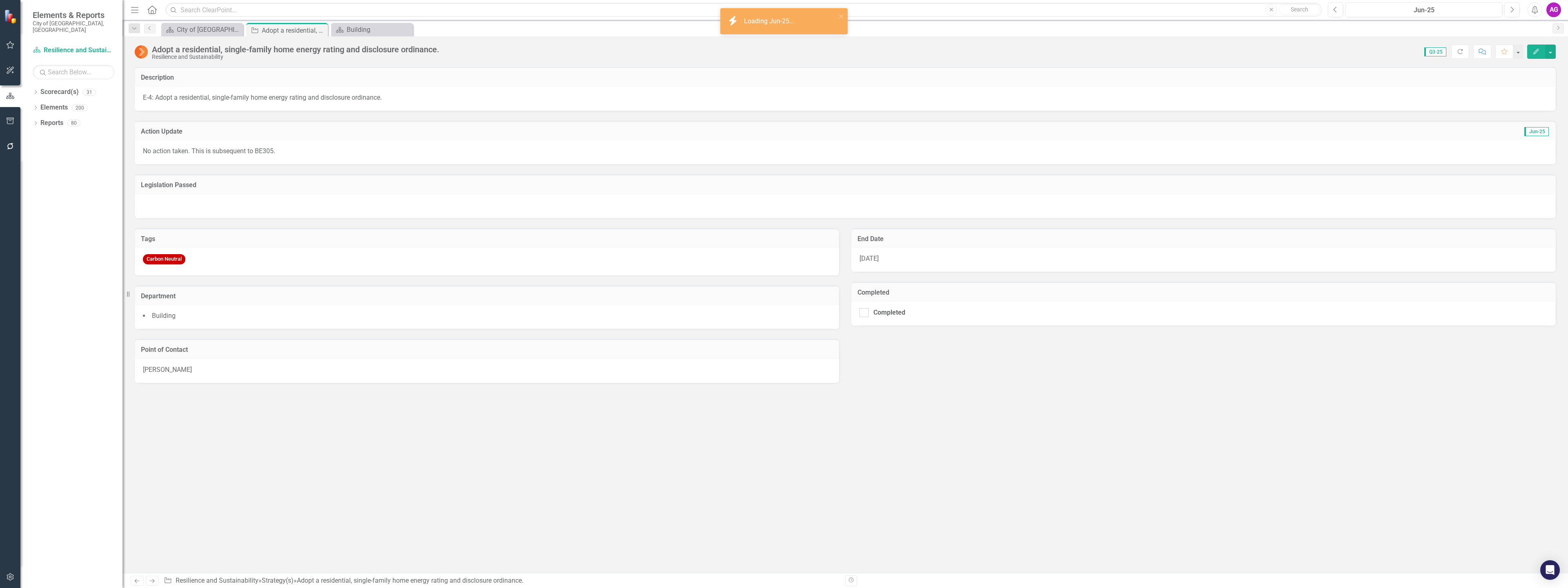
click at [280, 152] on p "No action taken. This is subsequent to BE305." at bounding box center [845, 151] width 1404 height 9
drag, startPoint x: 277, startPoint y: 152, endPoint x: 178, endPoint y: 151, distance: 99.0
click at [180, 151] on p "No action taken. This is subsequent to BE305." at bounding box center [845, 151] width 1404 height 9
click at [141, 151] on div "No action taken. This is subsequent to BE305." at bounding box center [844, 152] width 1421 height 24
click at [144, 151] on p "No action taken. This is subsequent to BE305." at bounding box center [845, 151] width 1404 height 9
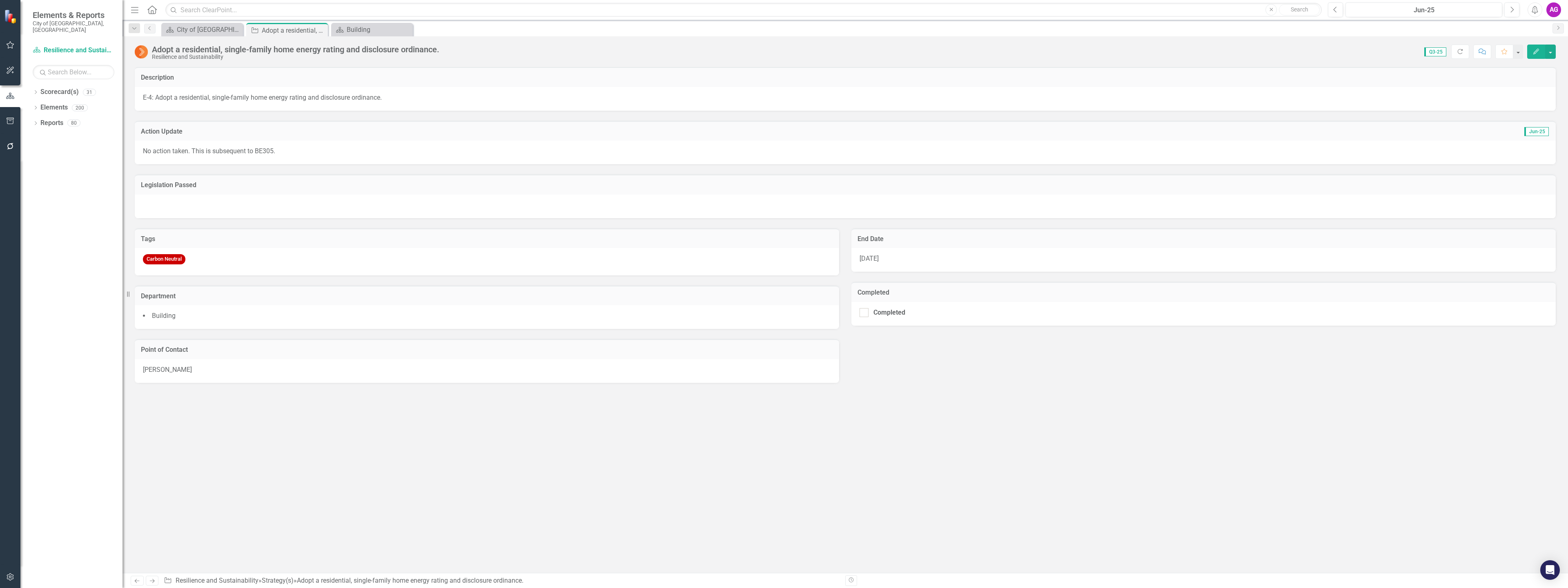
click at [146, 150] on p "No action taken. This is subsequent to BE305." at bounding box center [845, 151] width 1404 height 9
click at [213, 150] on p "No action taken. This is subsequent to BE305." at bounding box center [845, 151] width 1404 height 9
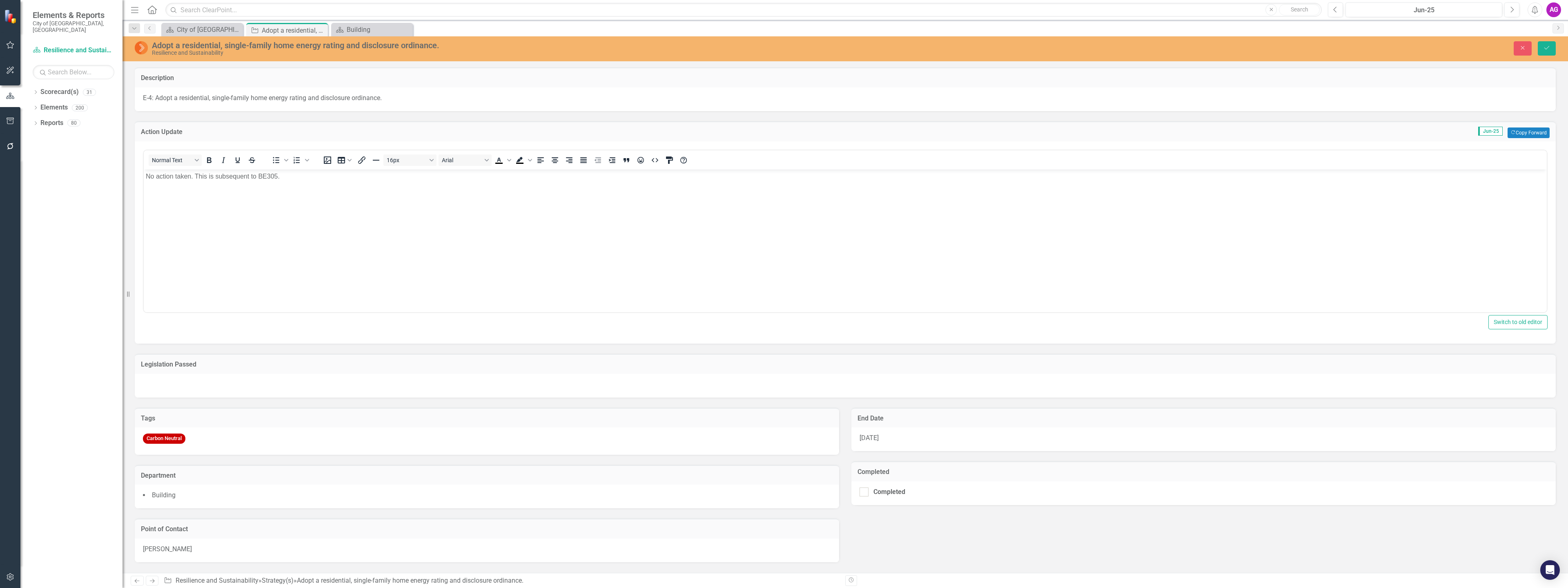
click at [295, 187] on body "No action taken. This is subsequent to BE305." at bounding box center [845, 231] width 1403 height 122
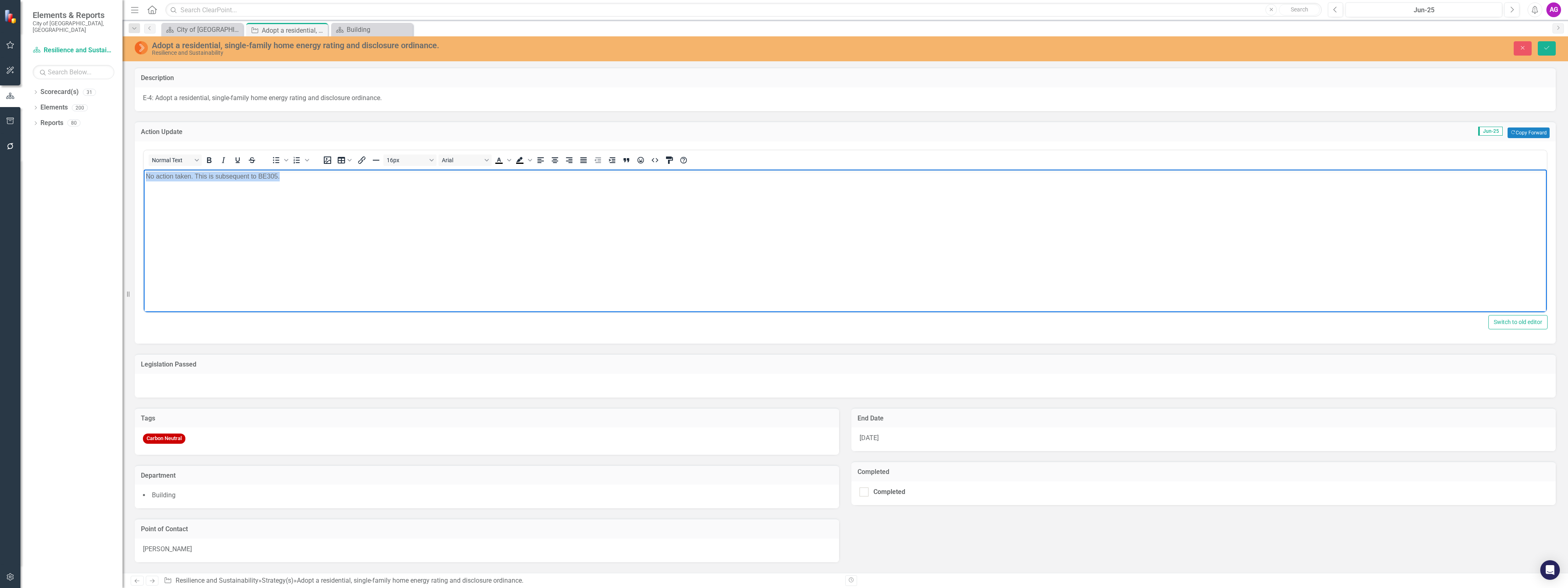
drag, startPoint x: 288, startPoint y: 174, endPoint x: 278, endPoint y: 354, distance: 180.3
click at [144, 184] on html "No action taken. This is subsequent to BE305." at bounding box center [845, 231] width 1403 height 122
copy p "No action taken. This is subsequent to BE305."
click at [1545, 46] on icon "Save" at bounding box center [1547, 47] width 8 height 5
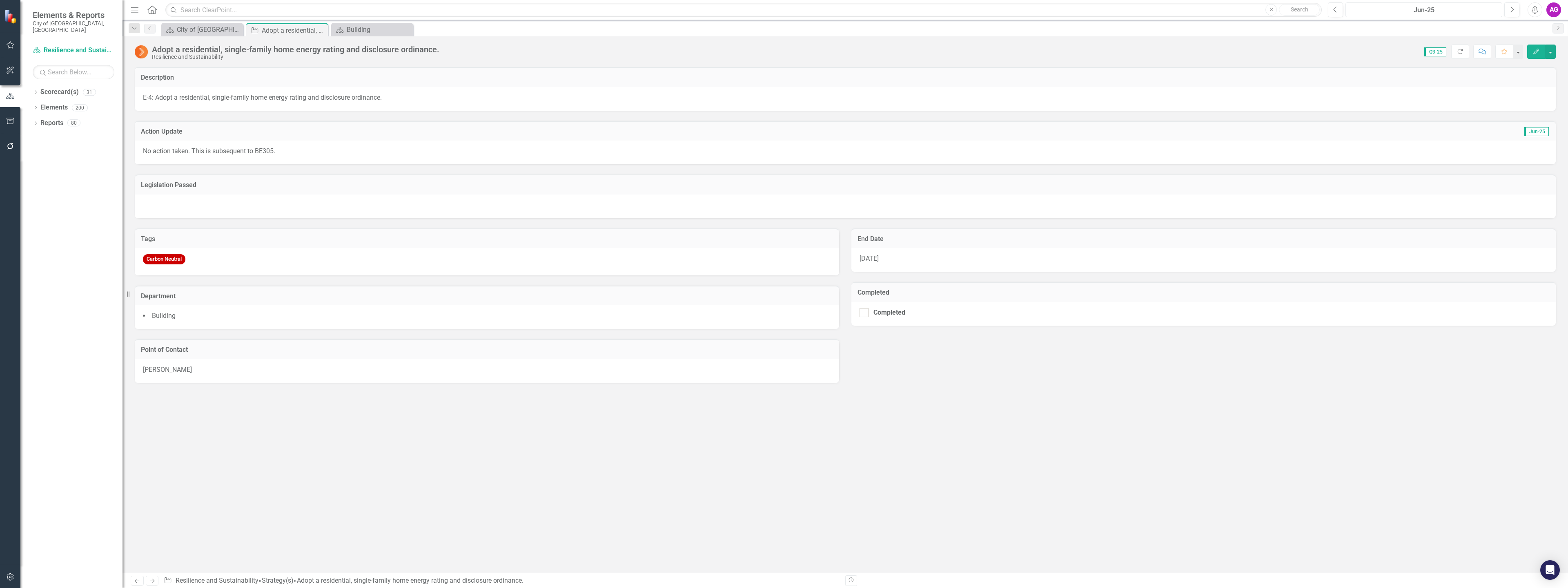
click at [1400, 8] on div "Jun-25" at bounding box center [1424, 10] width 151 height 10
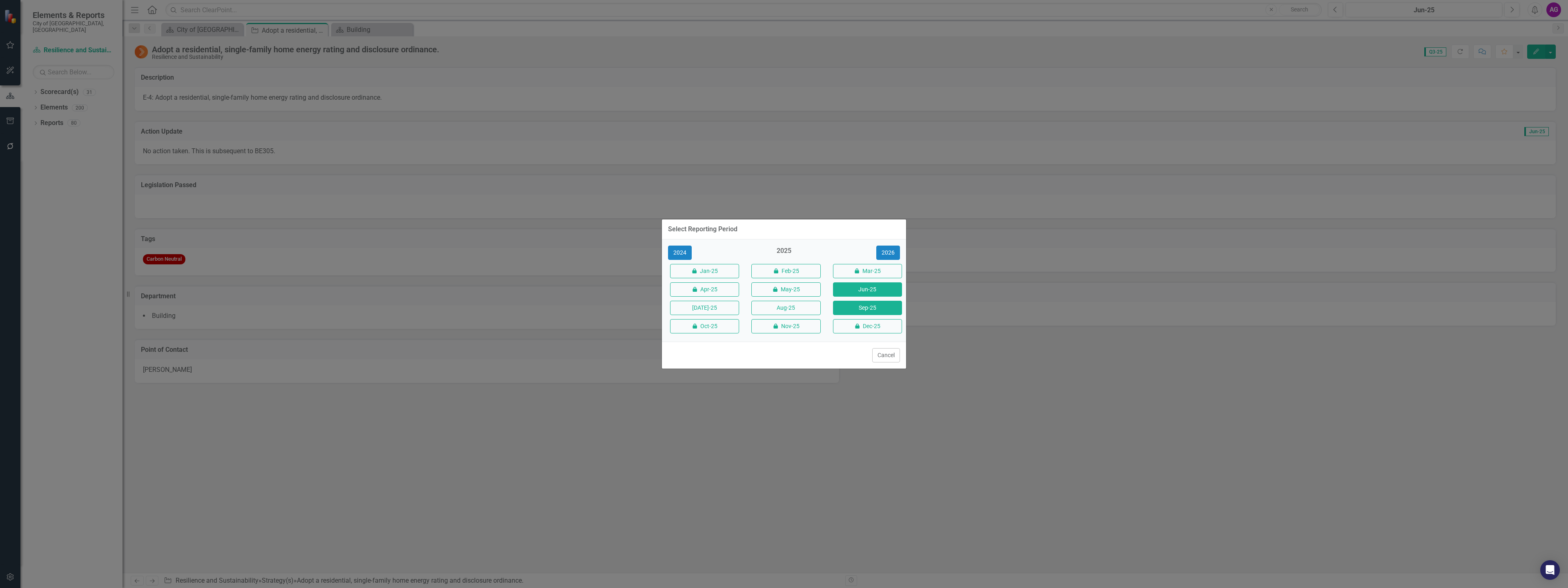
click at [871, 307] on button "Sep-25" at bounding box center [867, 307] width 69 height 15
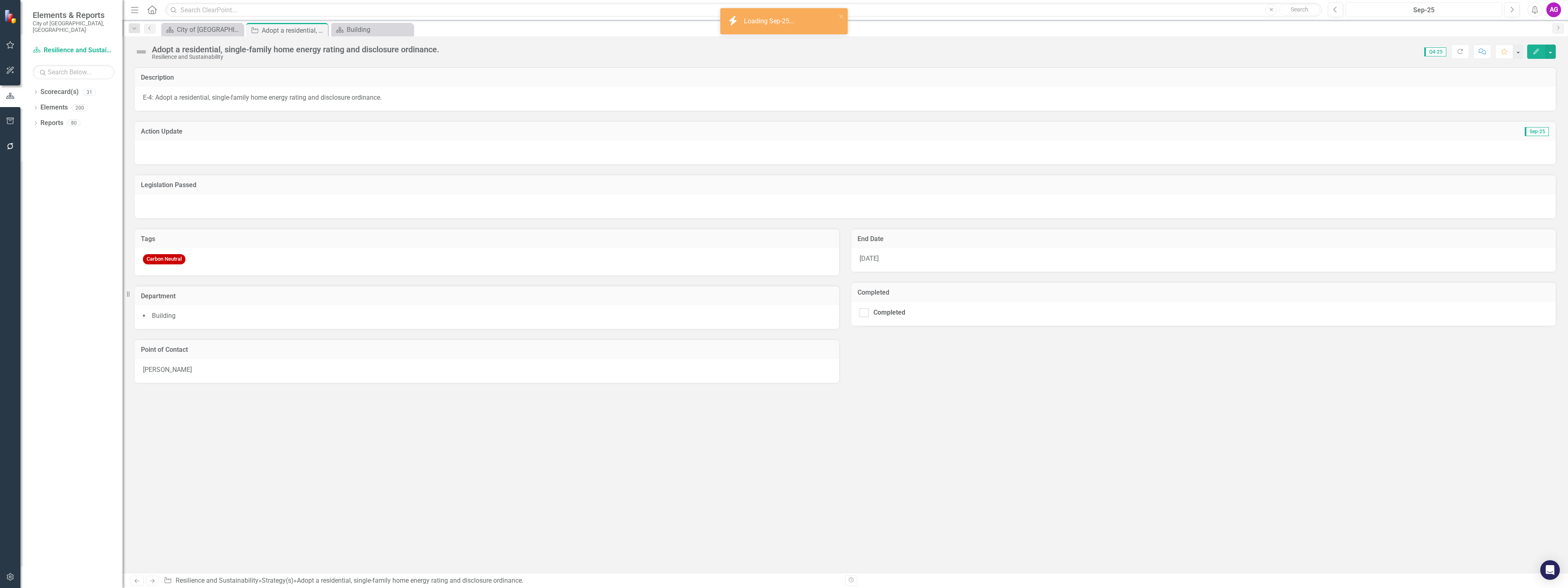
click at [1421, 5] on div "Sep-25" at bounding box center [1424, 10] width 151 height 10
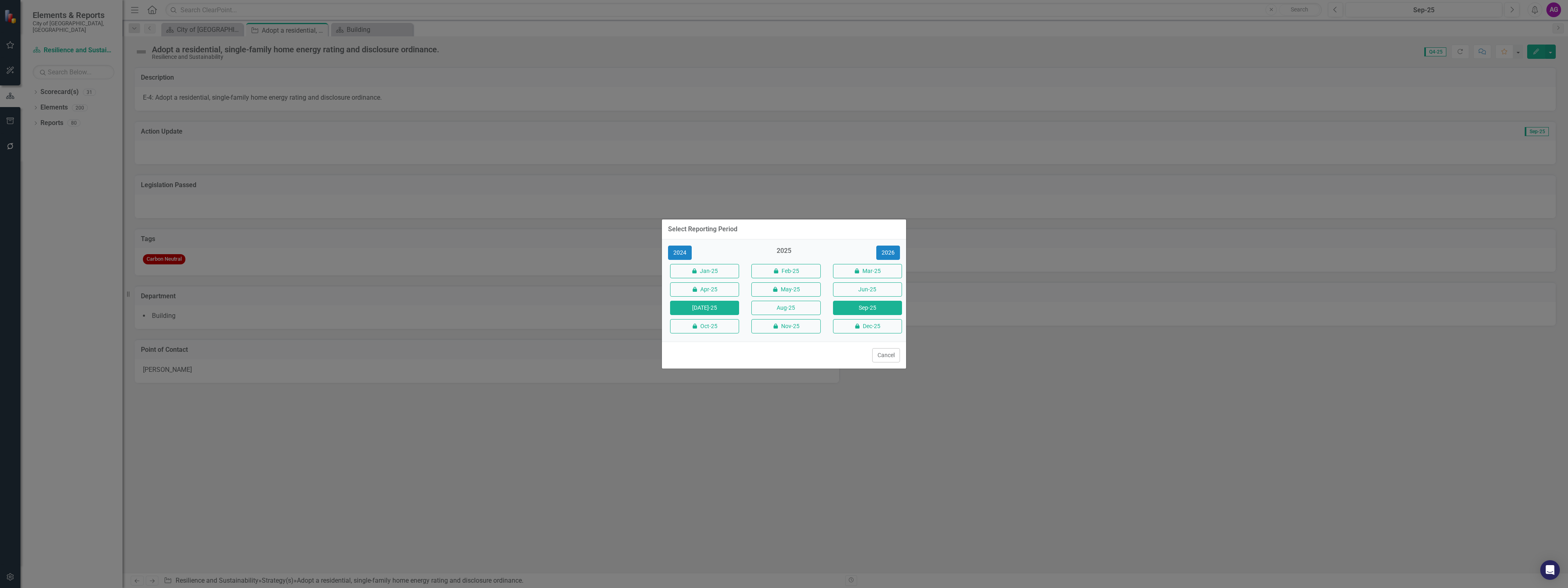
click at [714, 306] on button "[DATE]-25" at bounding box center [705, 307] width 69 height 15
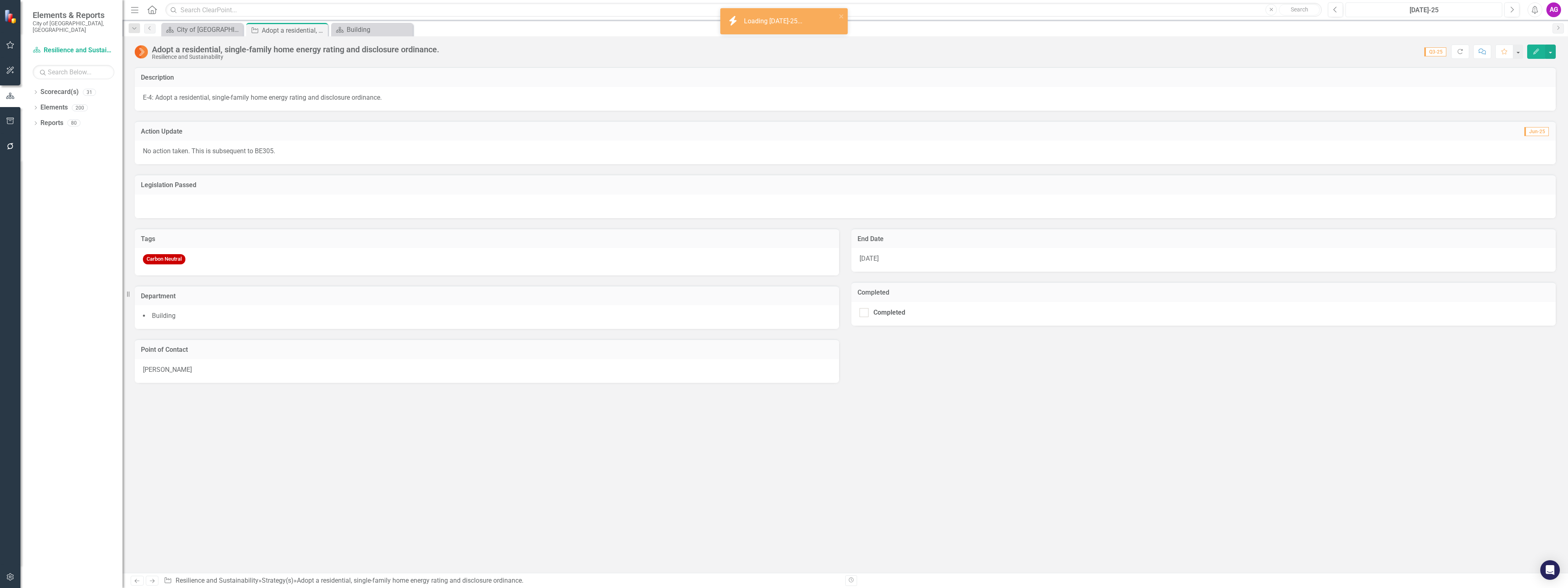
click at [1414, 12] on div "[DATE]-25" at bounding box center [1424, 10] width 151 height 10
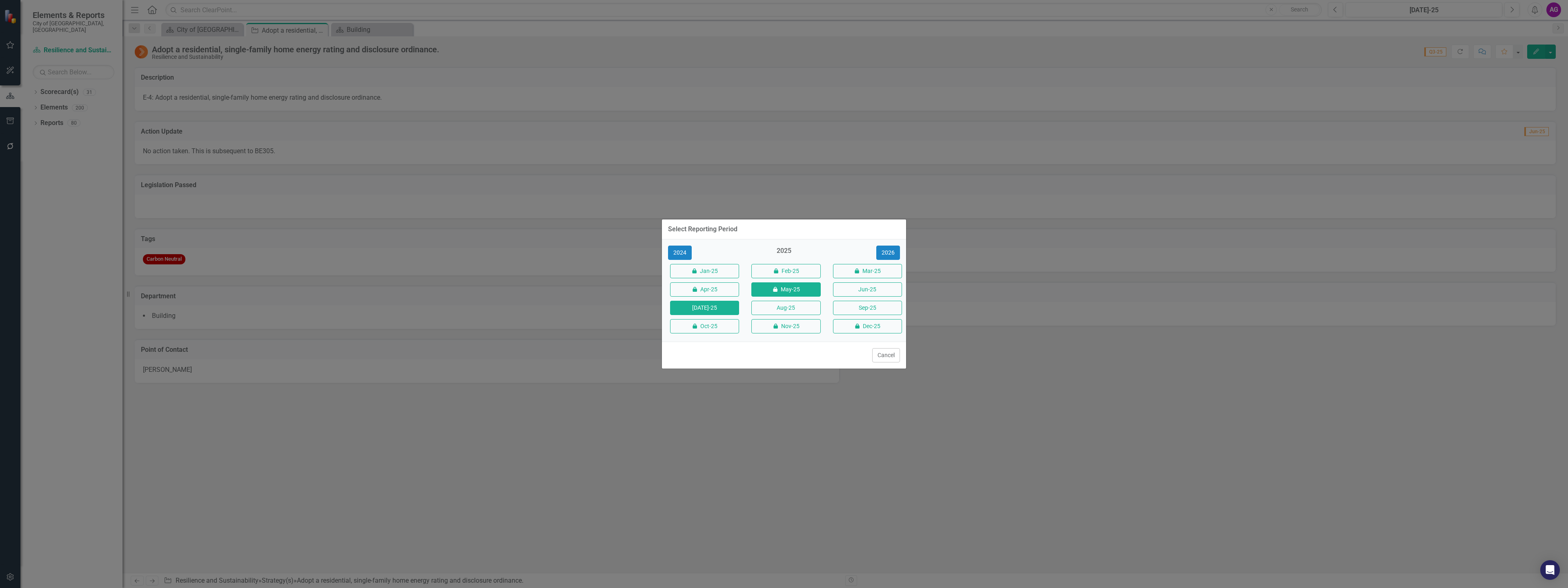
click at [783, 291] on button "icon.lock May-25" at bounding box center [786, 289] width 69 height 15
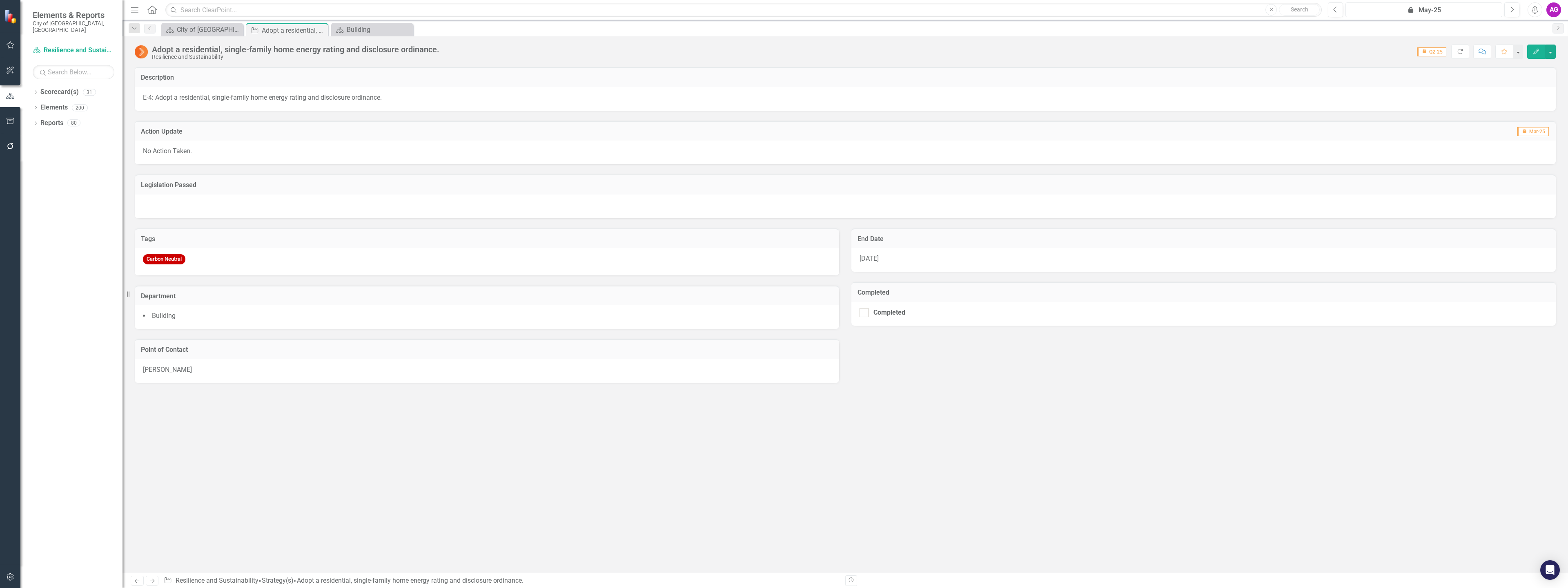
click at [1413, 11] on icon "button" at bounding box center [1410, 9] width 5 height 5
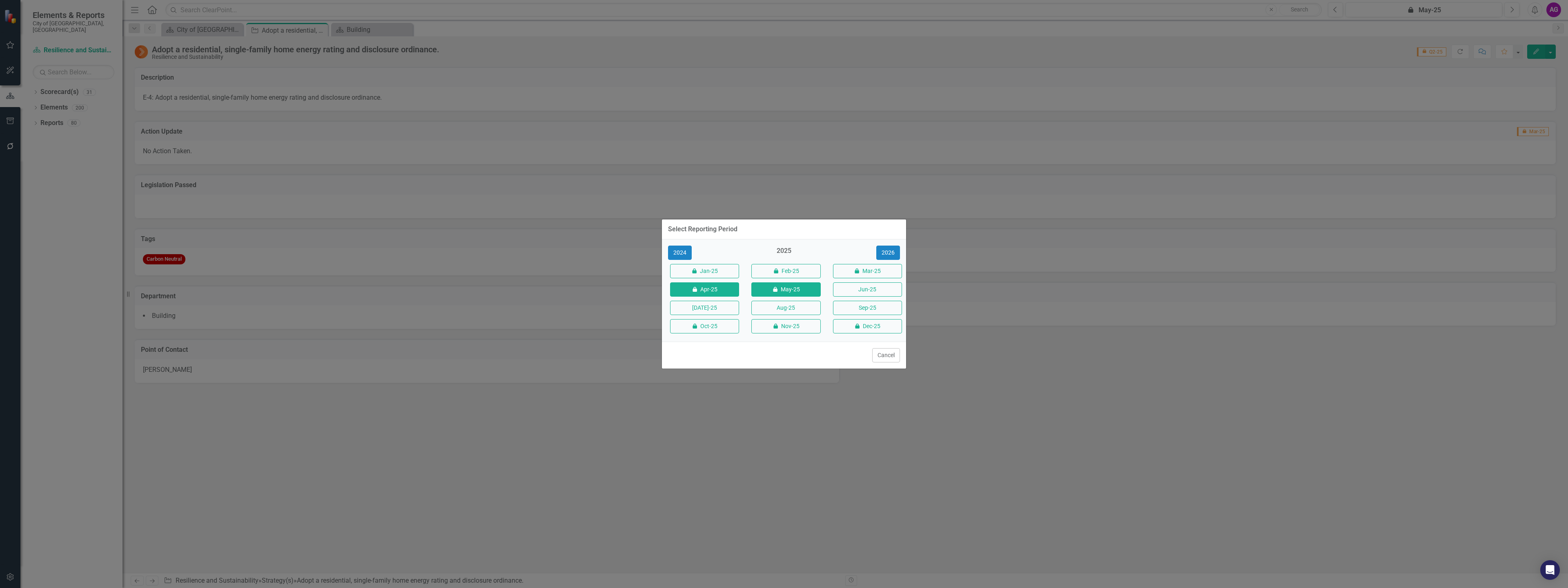
click at [713, 290] on button "icon.lock Apr-25" at bounding box center [705, 289] width 69 height 15
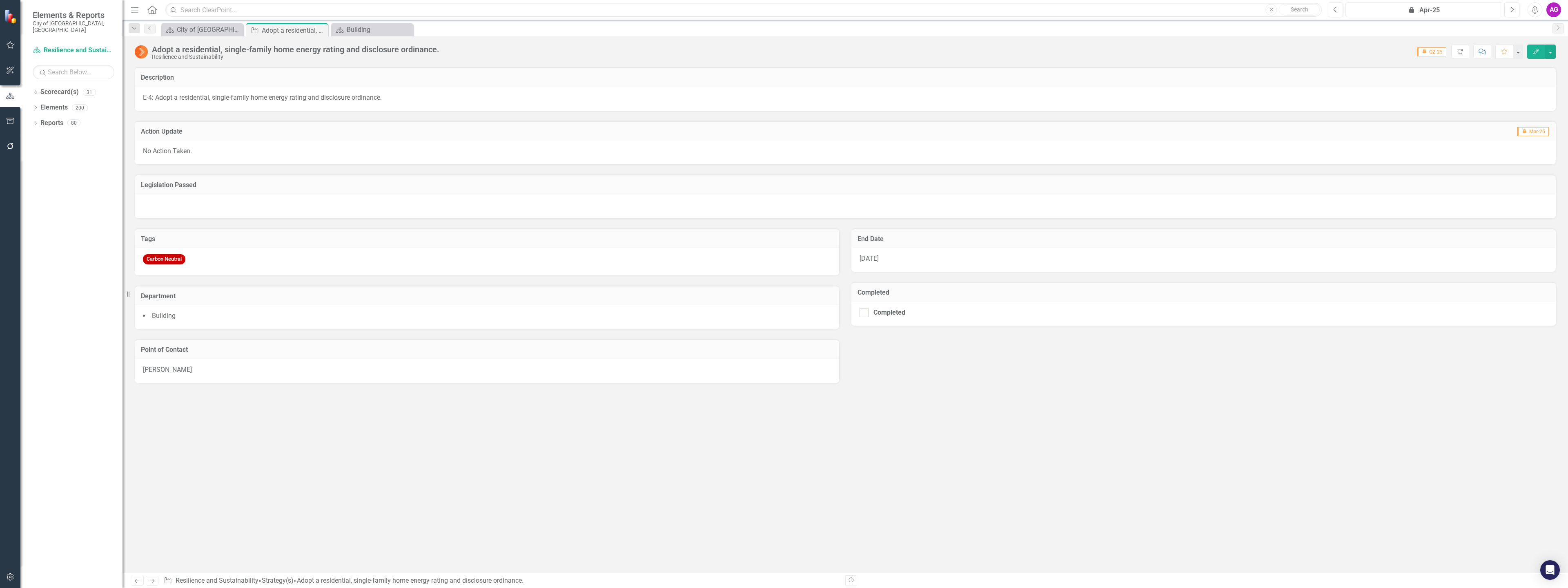
click at [1424, 10] on div "icon.lock Apr-25" at bounding box center [1424, 10] width 151 height 10
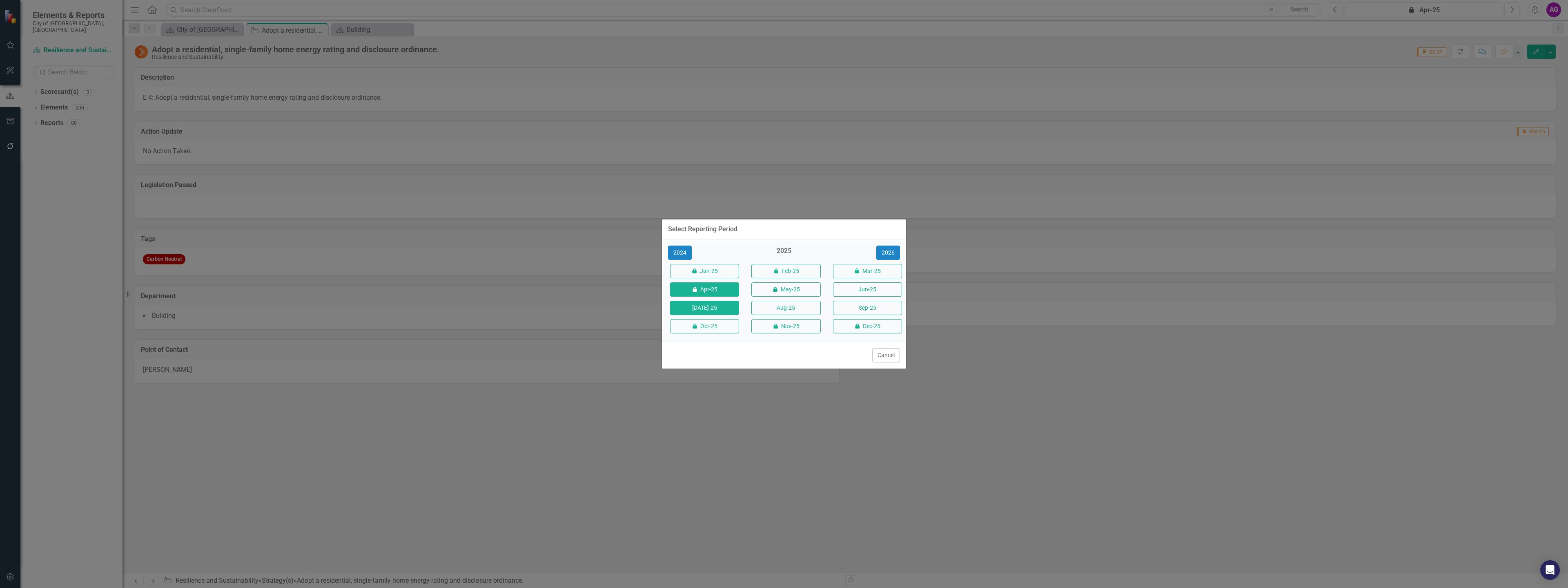
click at [710, 313] on button "[DATE]-25" at bounding box center [705, 307] width 69 height 15
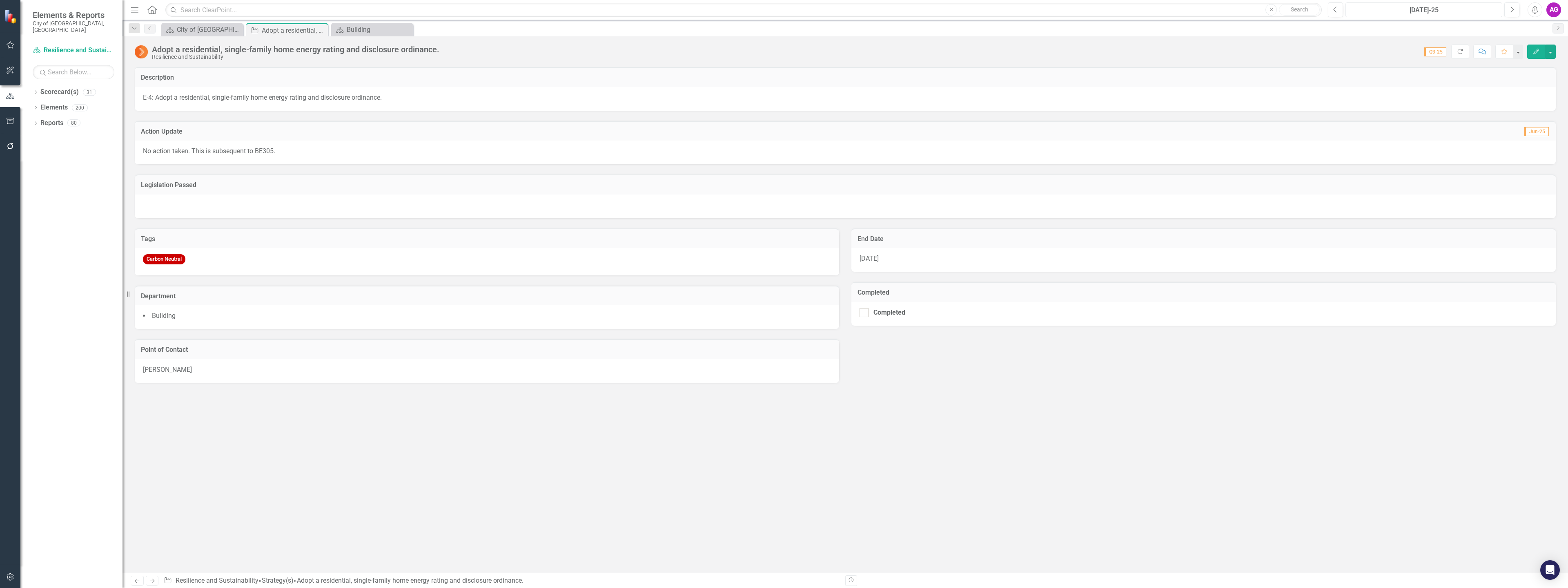
click at [1415, 11] on div "[DATE]-25" at bounding box center [1424, 10] width 151 height 10
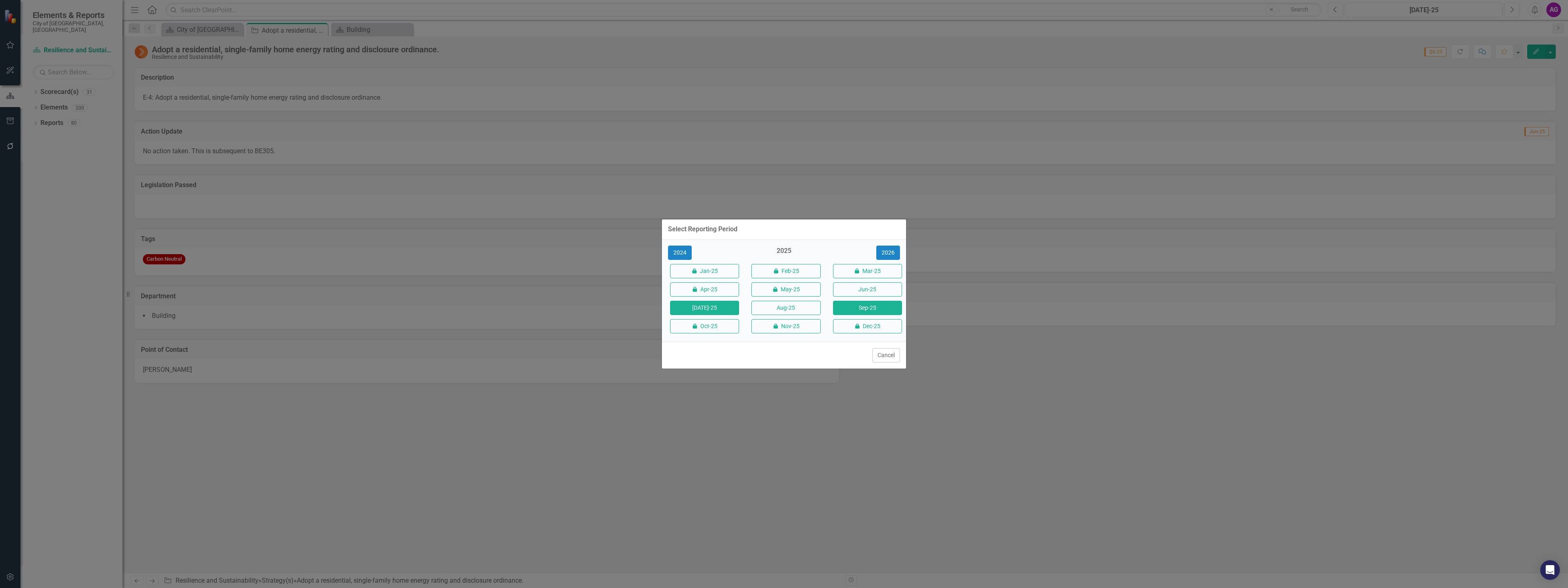
click at [861, 307] on button "Sep-25" at bounding box center [867, 307] width 69 height 15
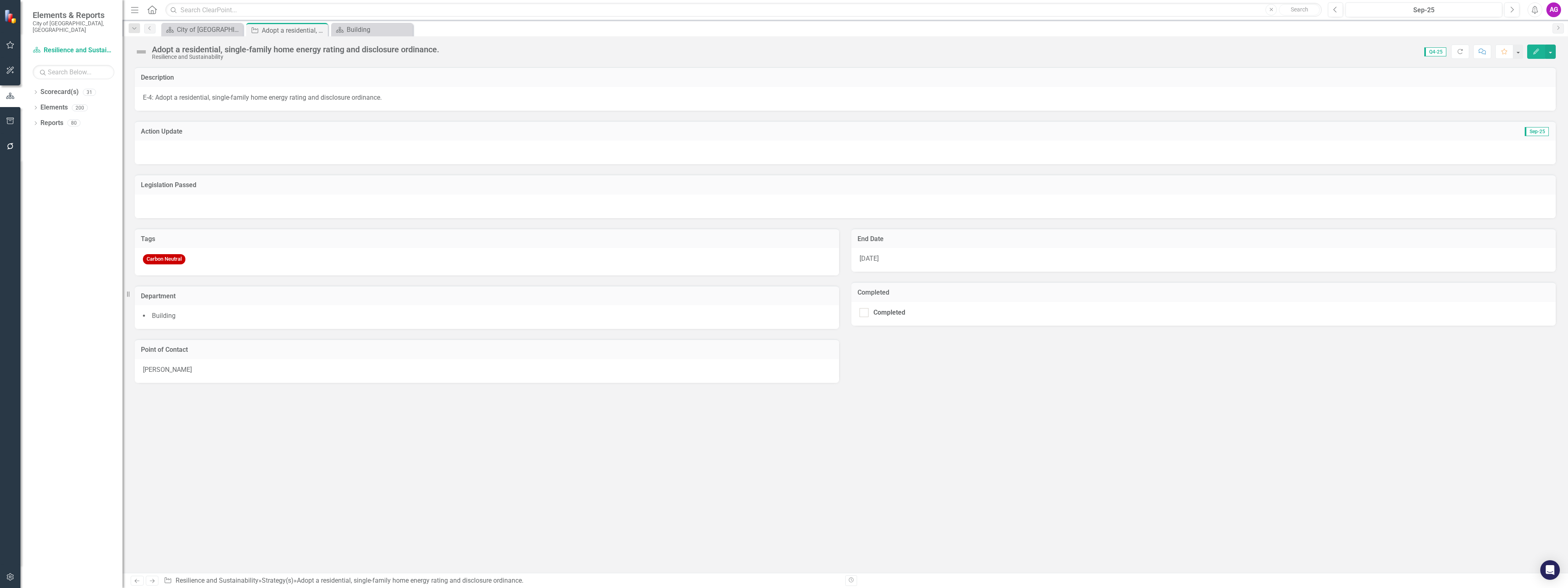
click at [200, 143] on div at bounding box center [844, 152] width 1421 height 24
click at [199, 143] on div at bounding box center [844, 152] width 1421 height 24
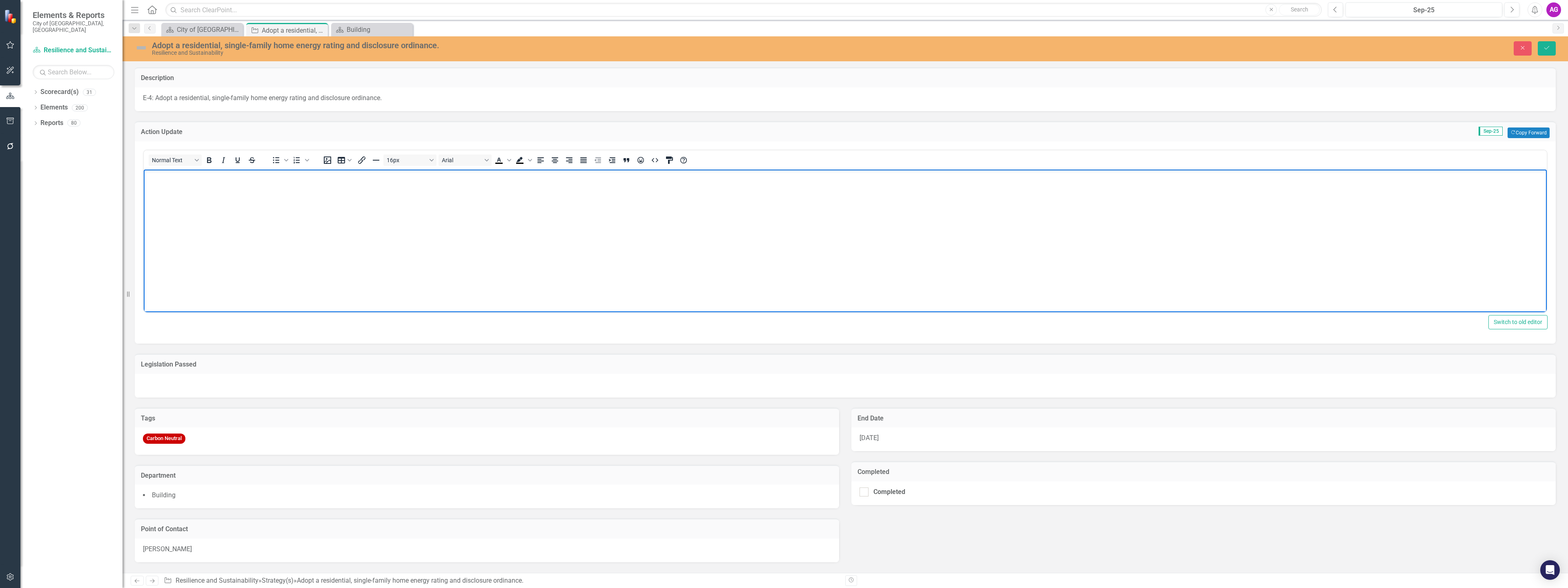
click at [182, 203] on body "Rich Text Area. Press ALT-0 for help." at bounding box center [845, 231] width 1403 height 122
click at [1544, 48] on icon "Save" at bounding box center [1547, 47] width 8 height 5
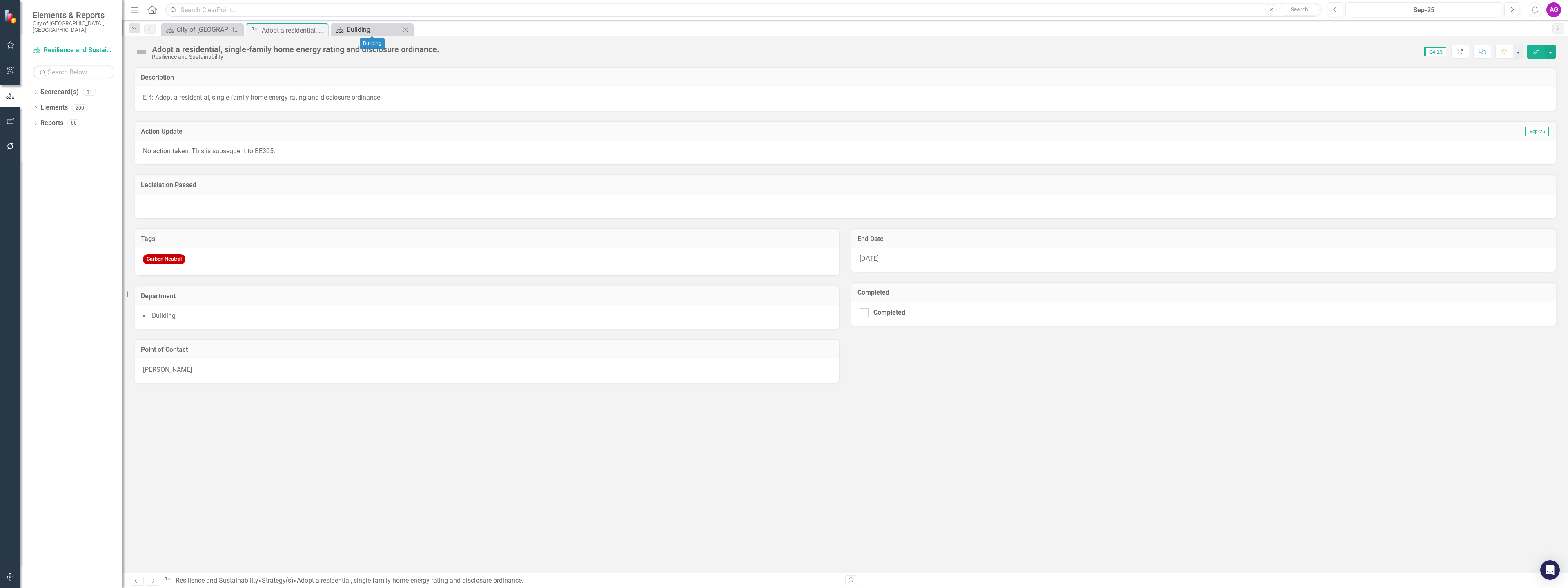
click at [361, 30] on div "Building" at bounding box center [374, 29] width 54 height 10
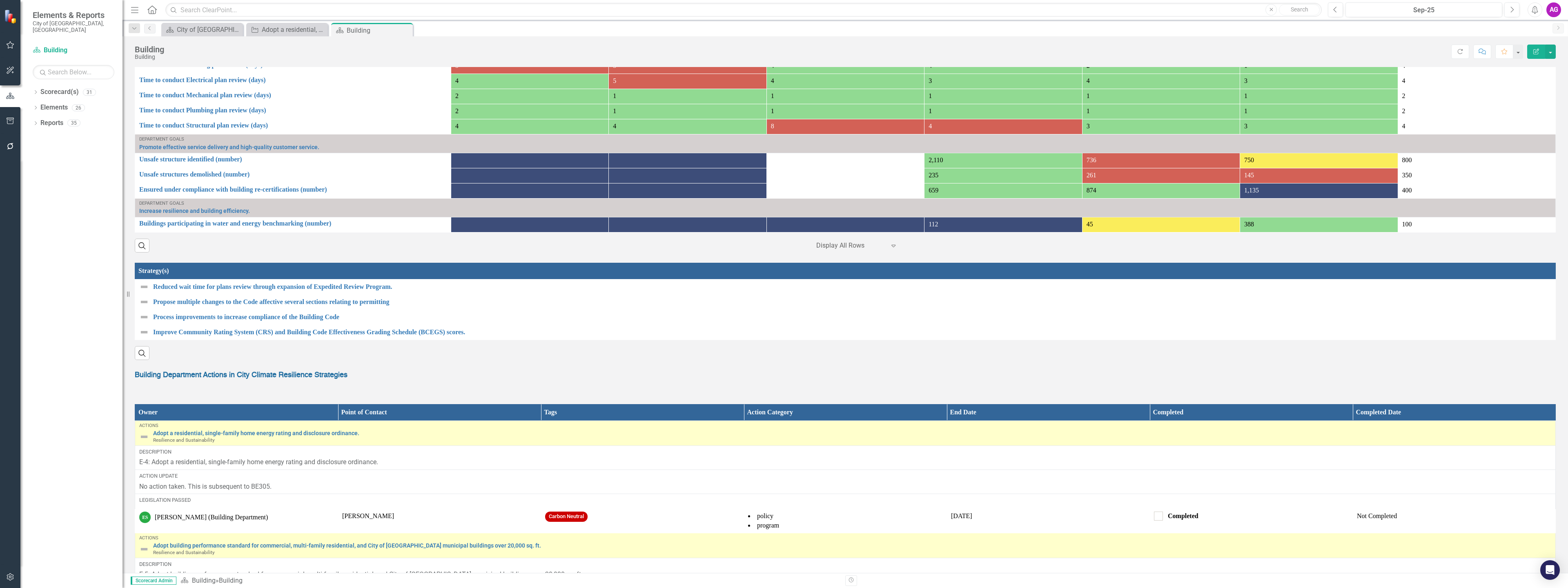
scroll to position [612, 0]
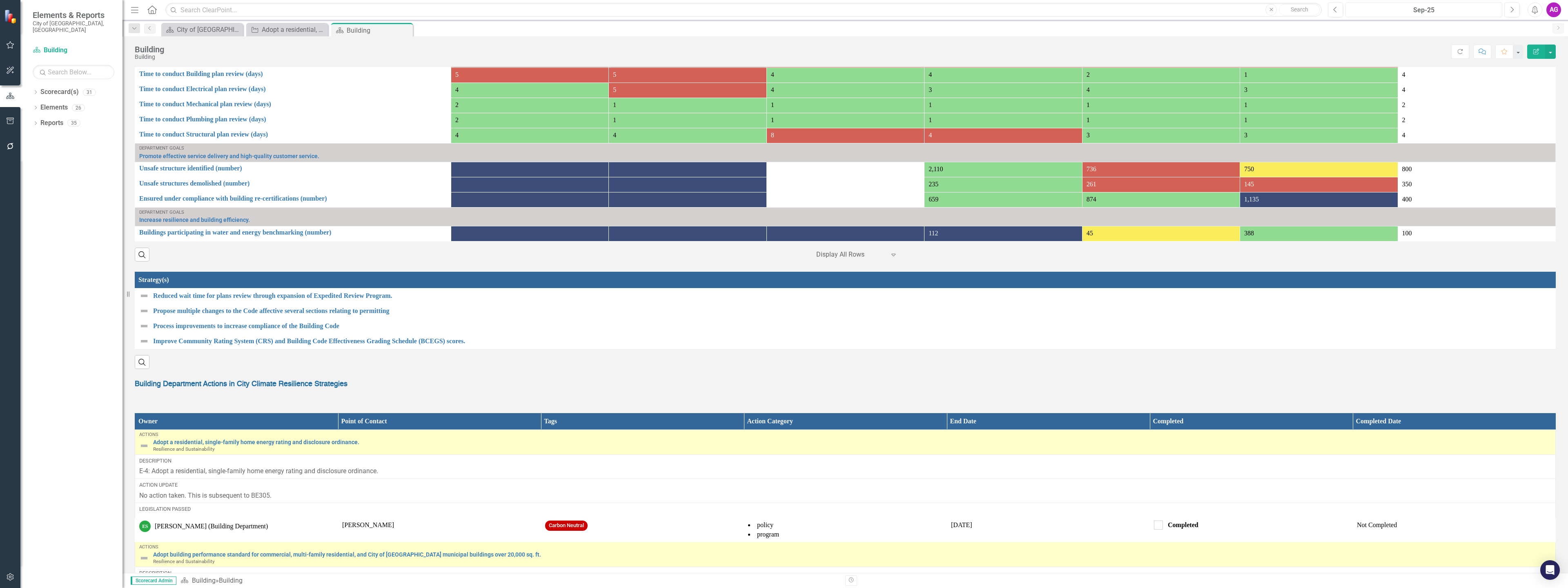
click at [1409, 5] on div "Sep-25" at bounding box center [1424, 10] width 151 height 10
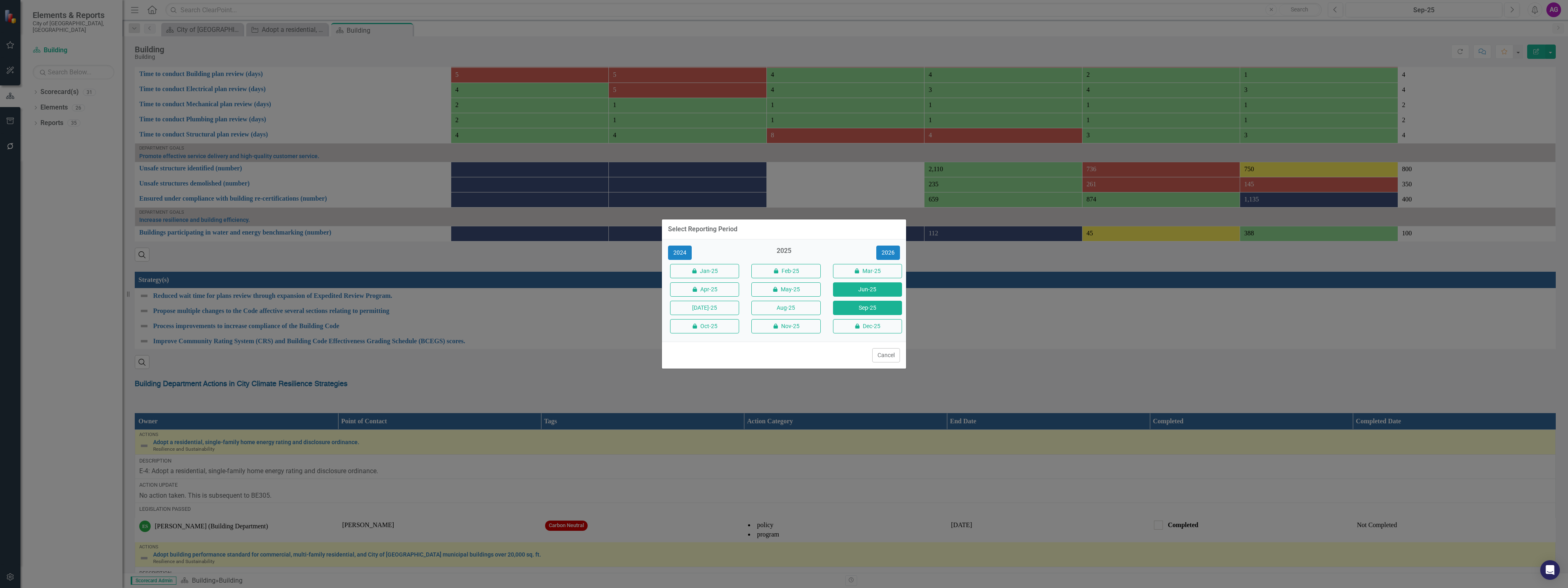
click at [863, 291] on button "Jun-25" at bounding box center [867, 289] width 69 height 15
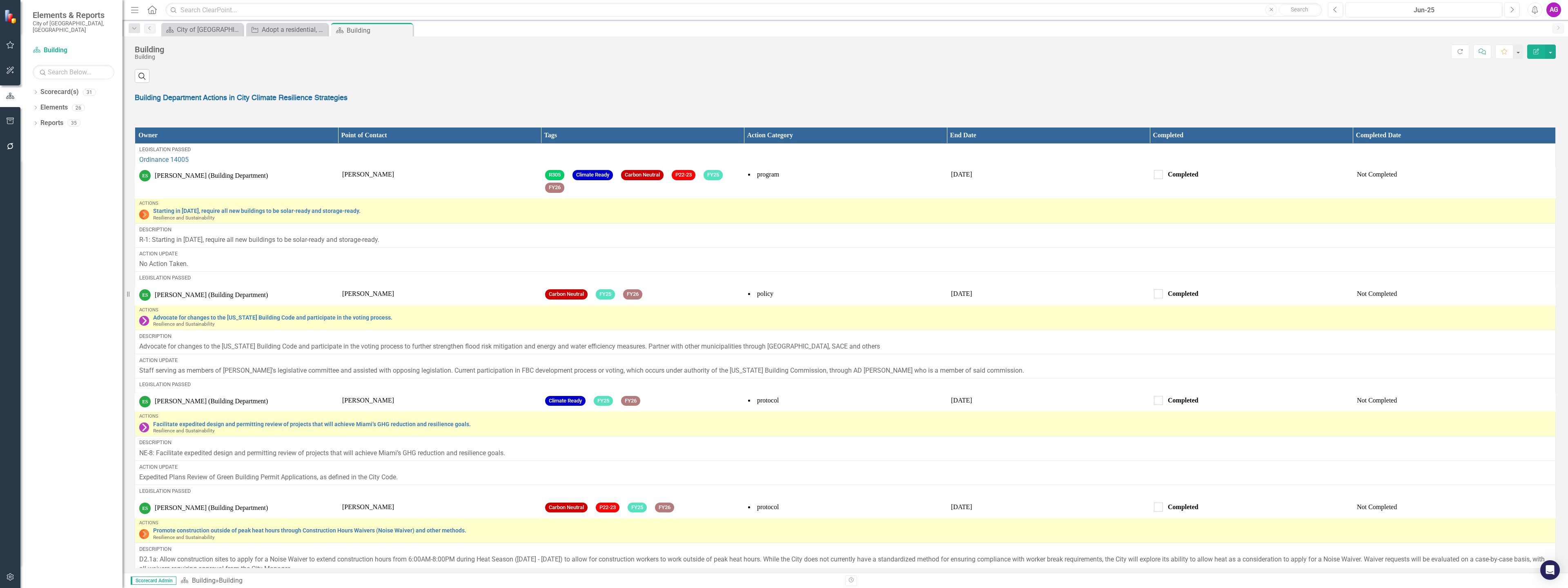
scroll to position [898, 0]
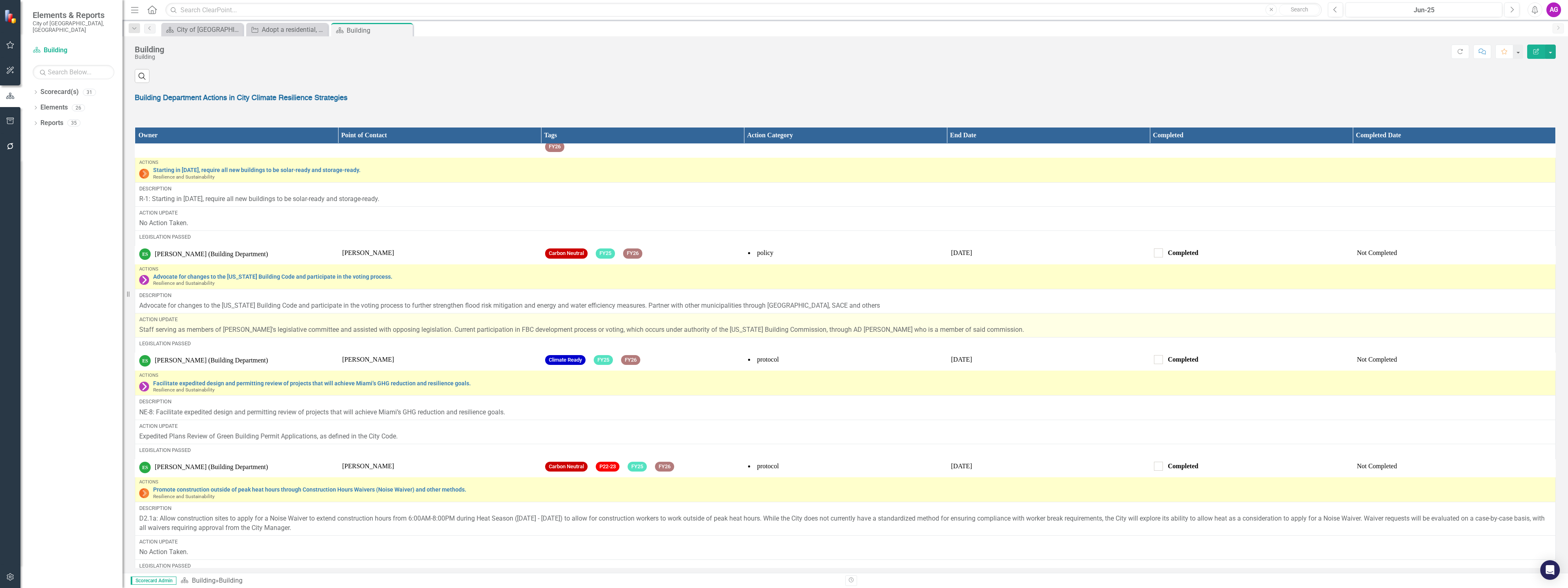
click at [741, 335] on p "Staff serving as members of [PERSON_NAME]'s legislative committee and assisted …" at bounding box center [845, 330] width 1412 height 9
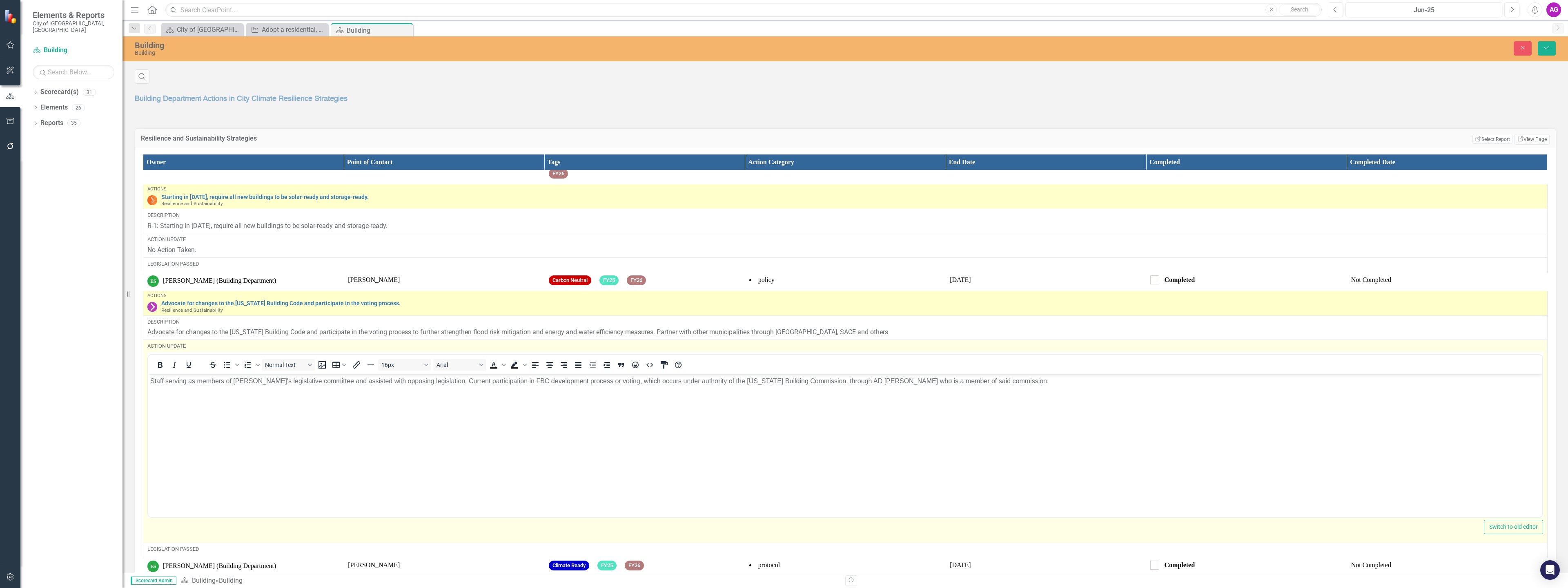
scroll to position [0, 0]
click at [828, 381] on p "Staff serving as members of [PERSON_NAME]'s legislative committee and assisted …" at bounding box center [845, 381] width 1390 height 10
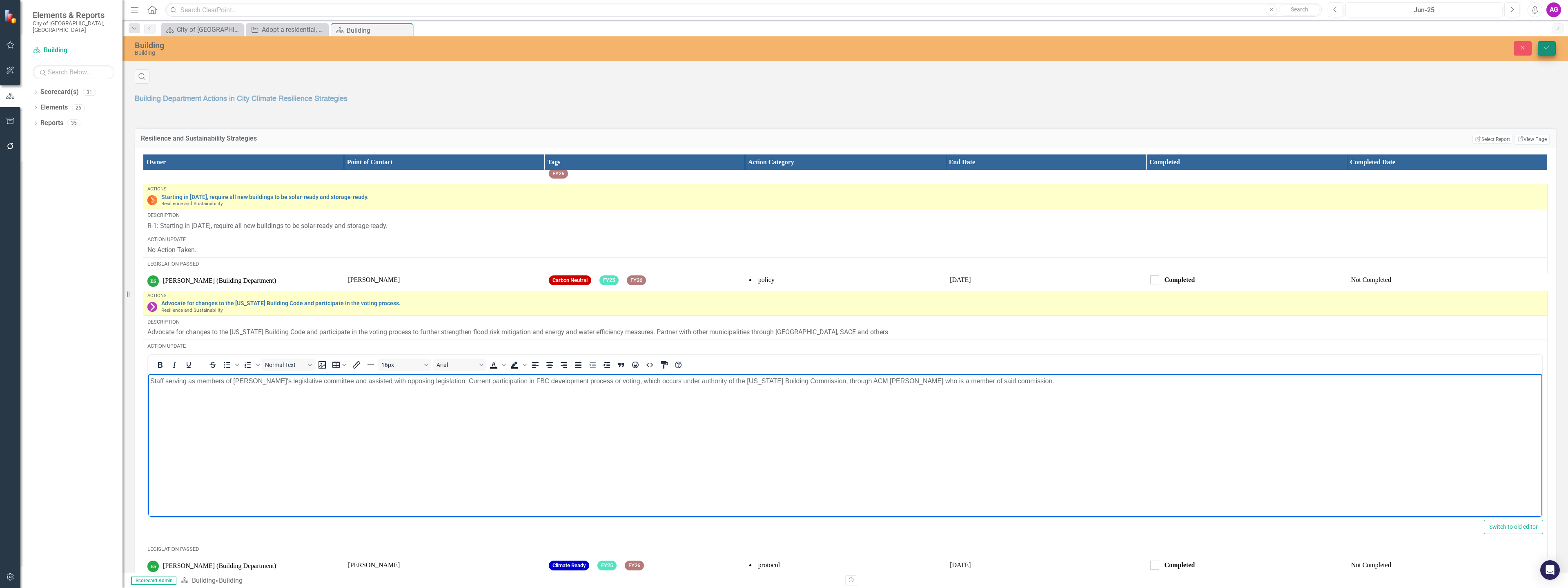
click at [1550, 41] on div "Building Building Close Save" at bounding box center [844, 49] width 1445 height 25
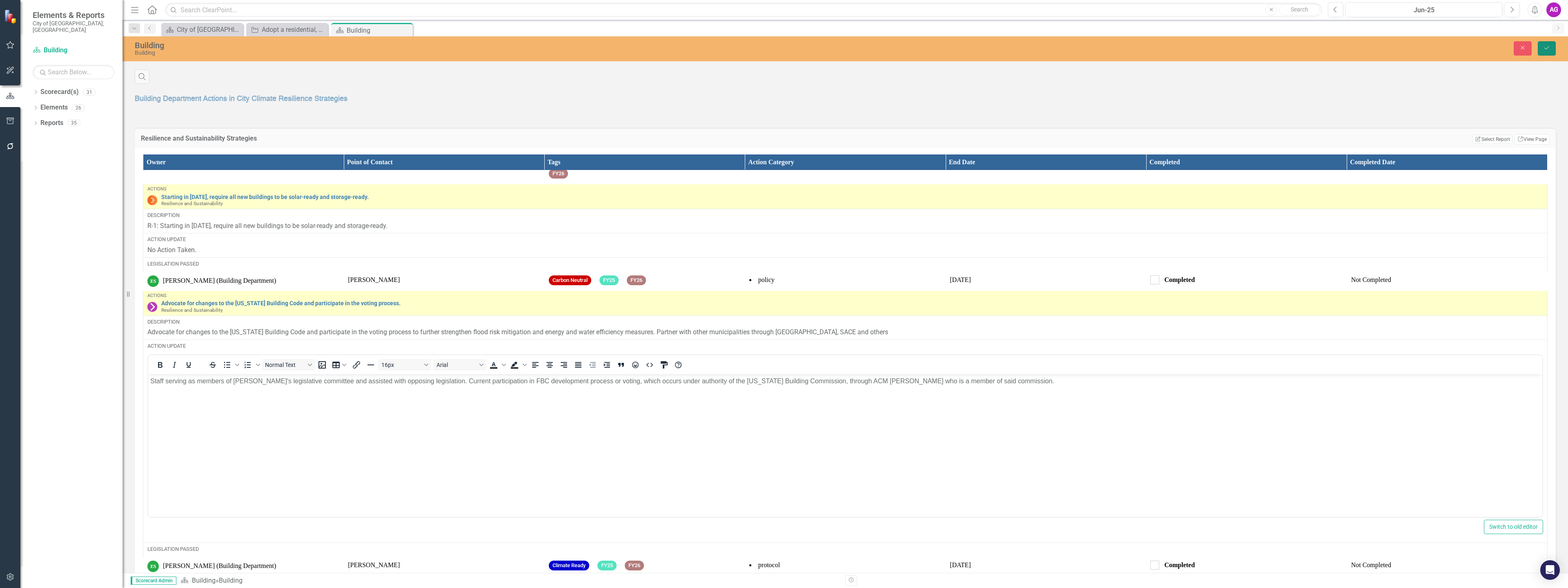
click at [1550, 47] on button "Save" at bounding box center [1547, 48] width 18 height 15
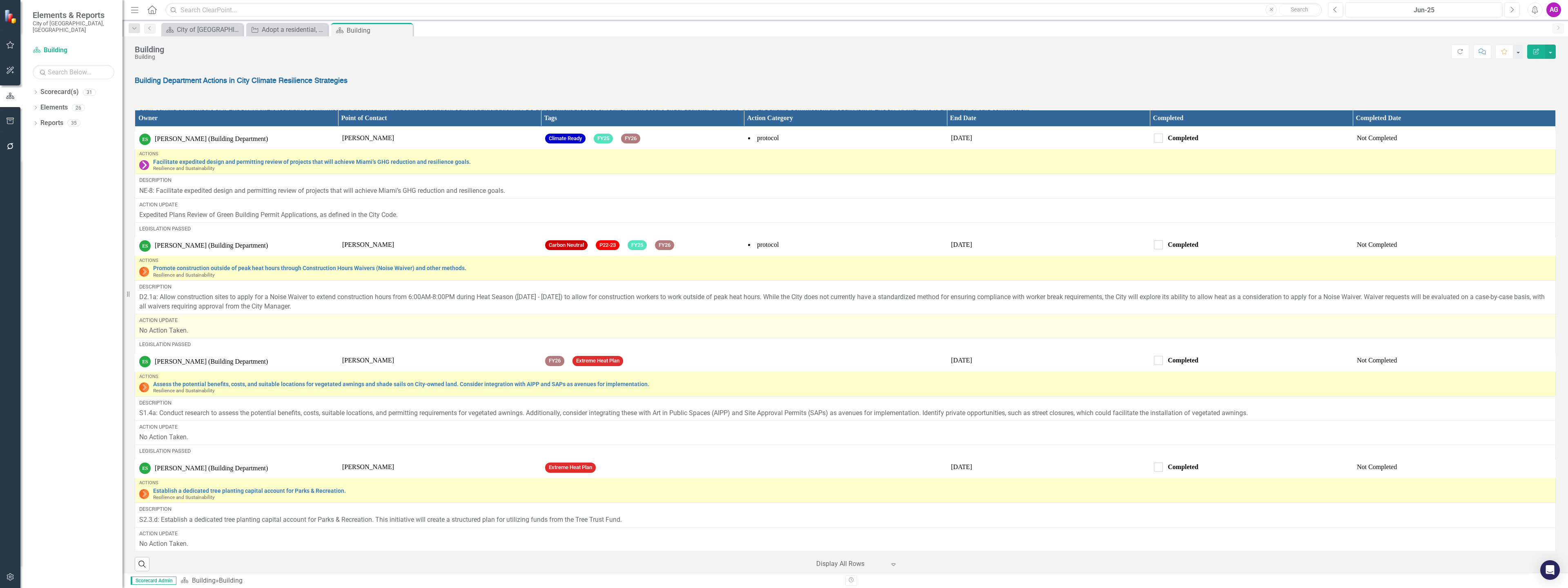
scroll to position [1144, 0]
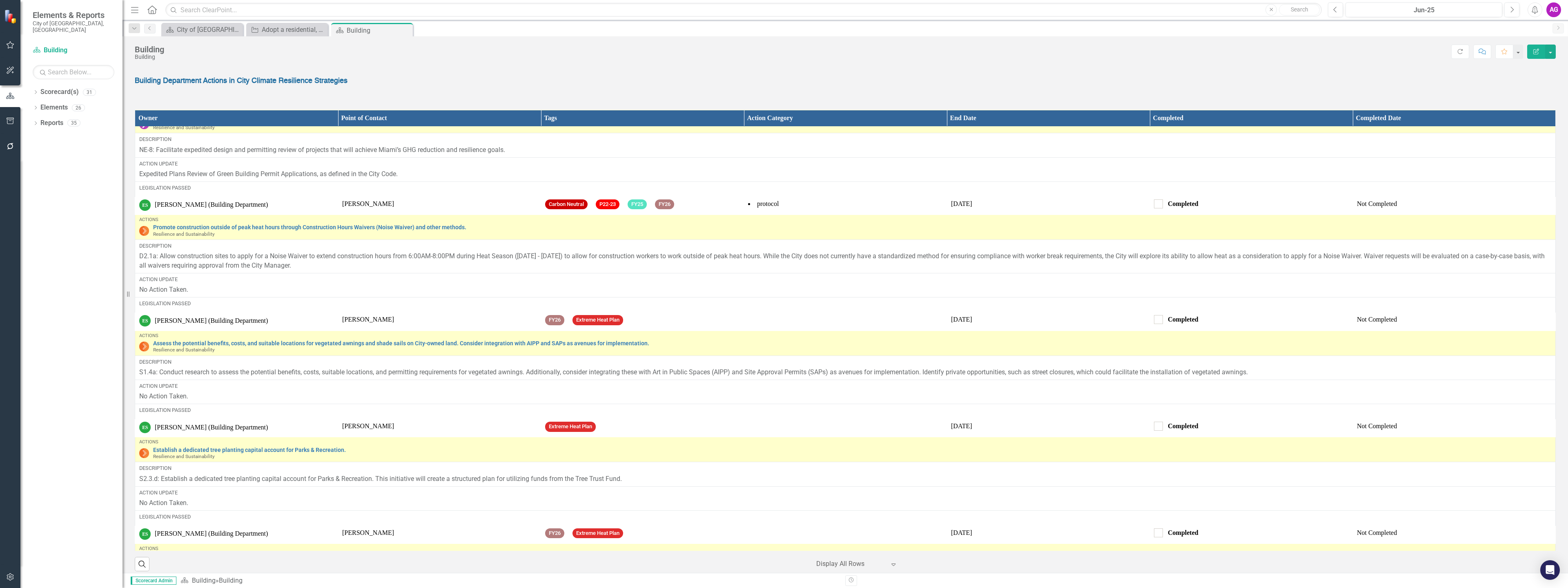
click at [103, 527] on div "Dropdown Scorecard(s) 31 Dropdown City of Miami Strategic Plan (NEW) Agenda Att…" at bounding box center [72, 336] width 102 height 502
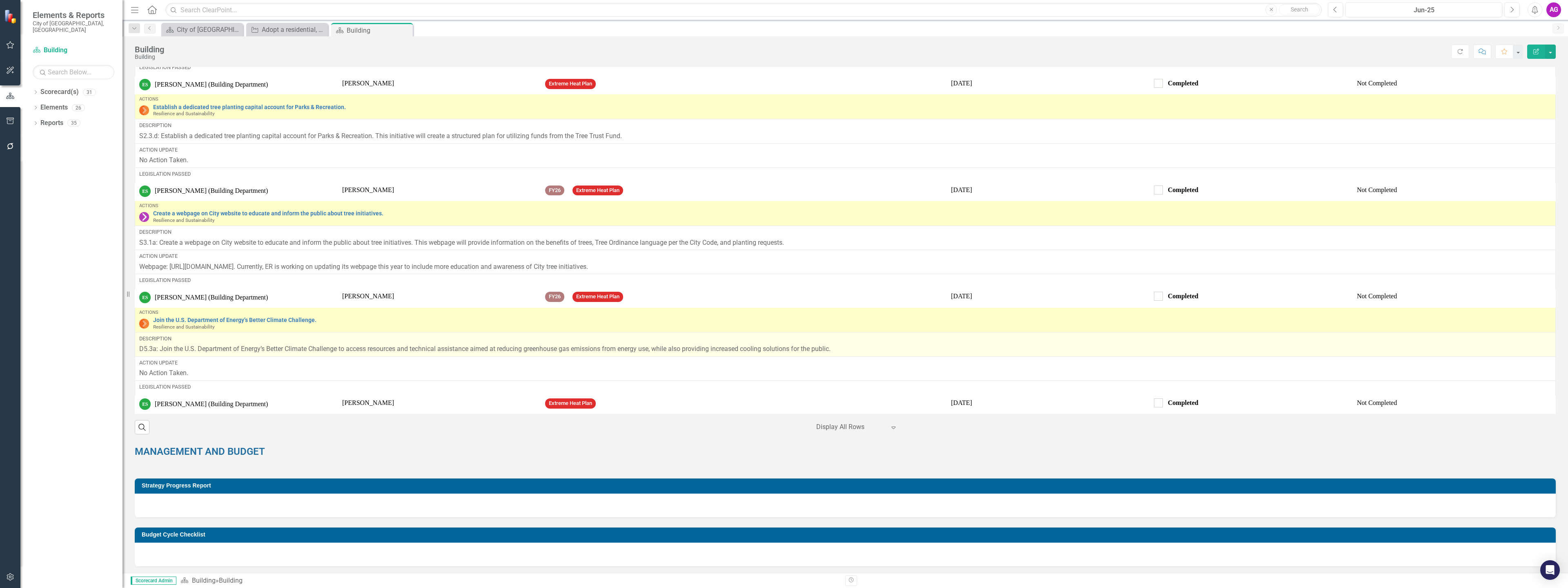
scroll to position [1062, 0]
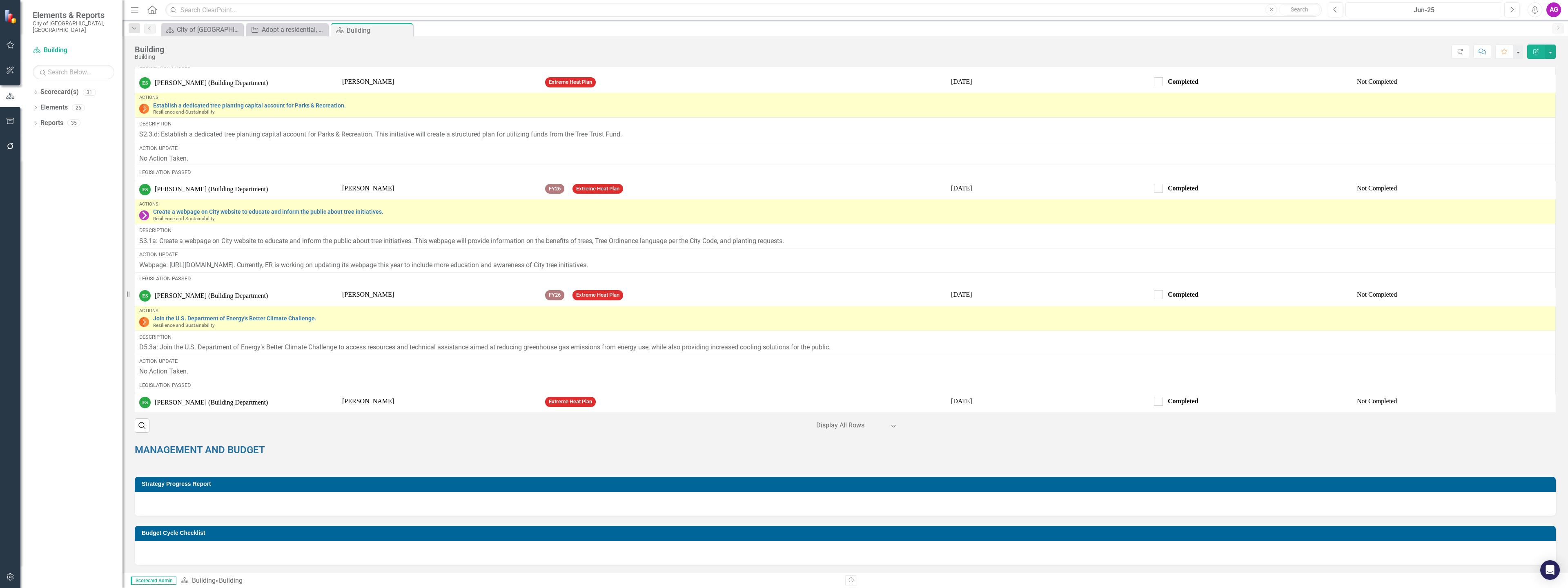
click at [1483, 13] on div "Jun-25" at bounding box center [1424, 10] width 151 height 10
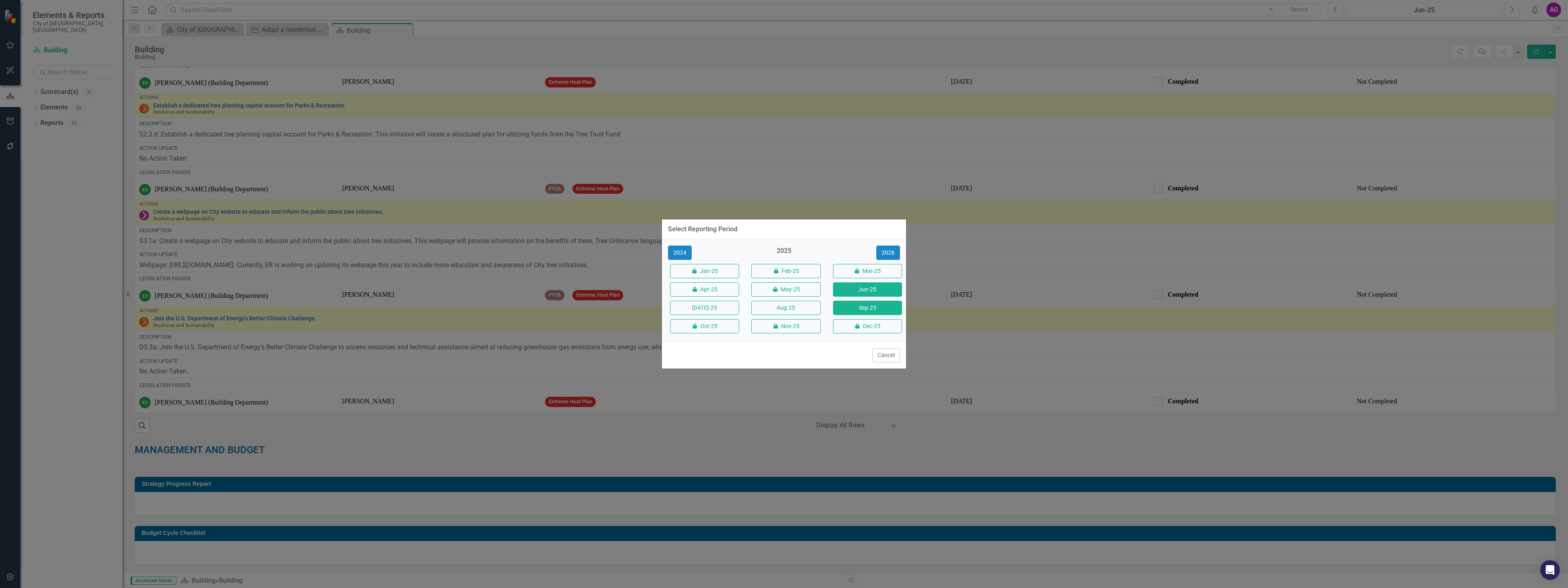
click at [854, 312] on button "Sep-25" at bounding box center [867, 307] width 69 height 15
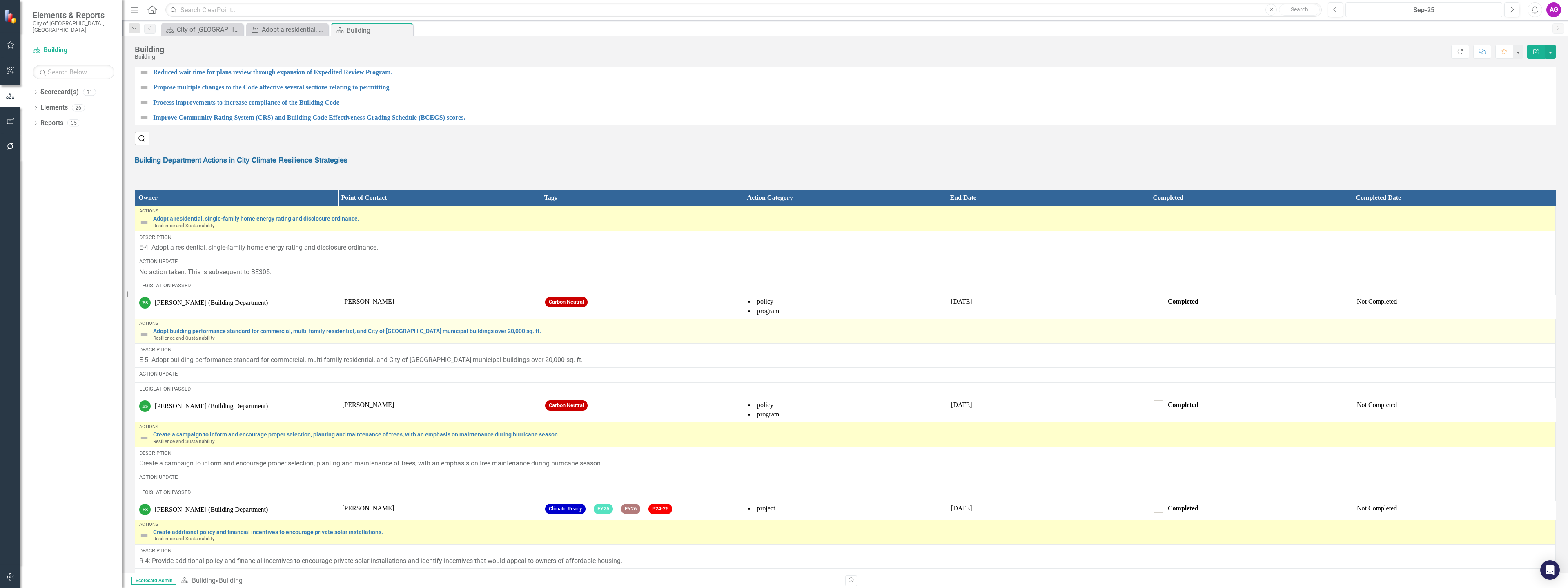
scroll to position [898, 0]
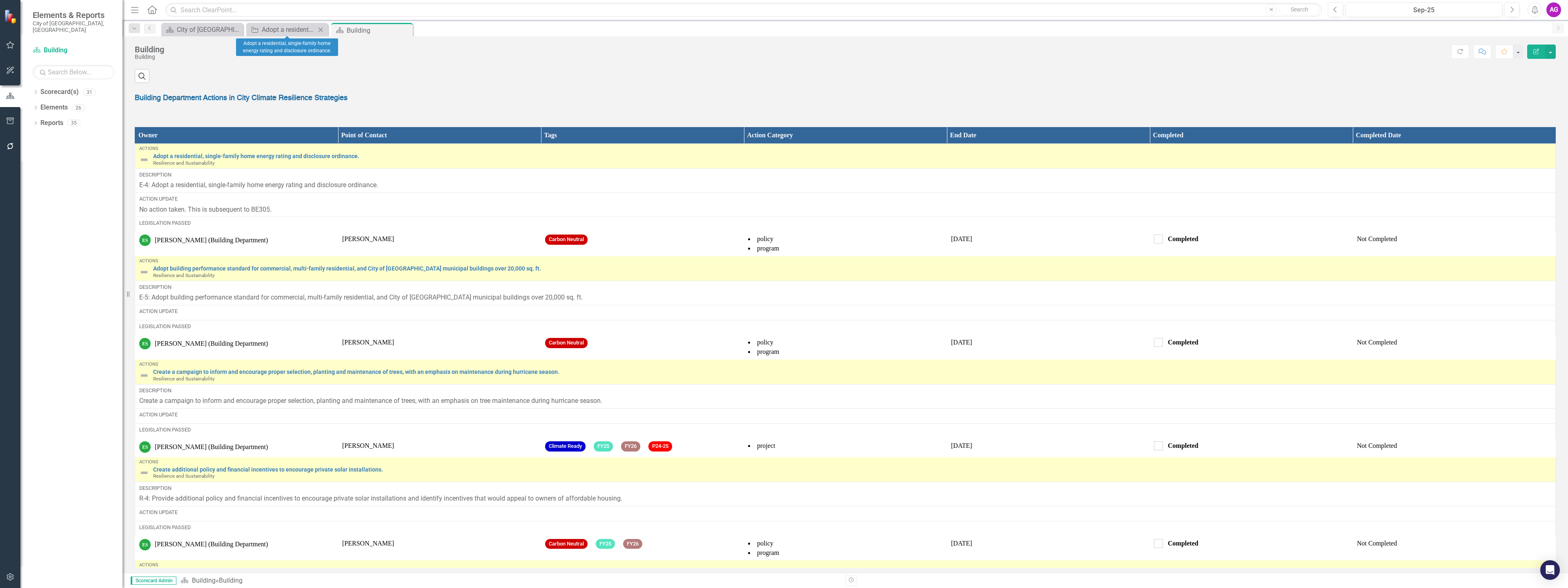
click at [323, 32] on icon "Close" at bounding box center [320, 30] width 8 height 7
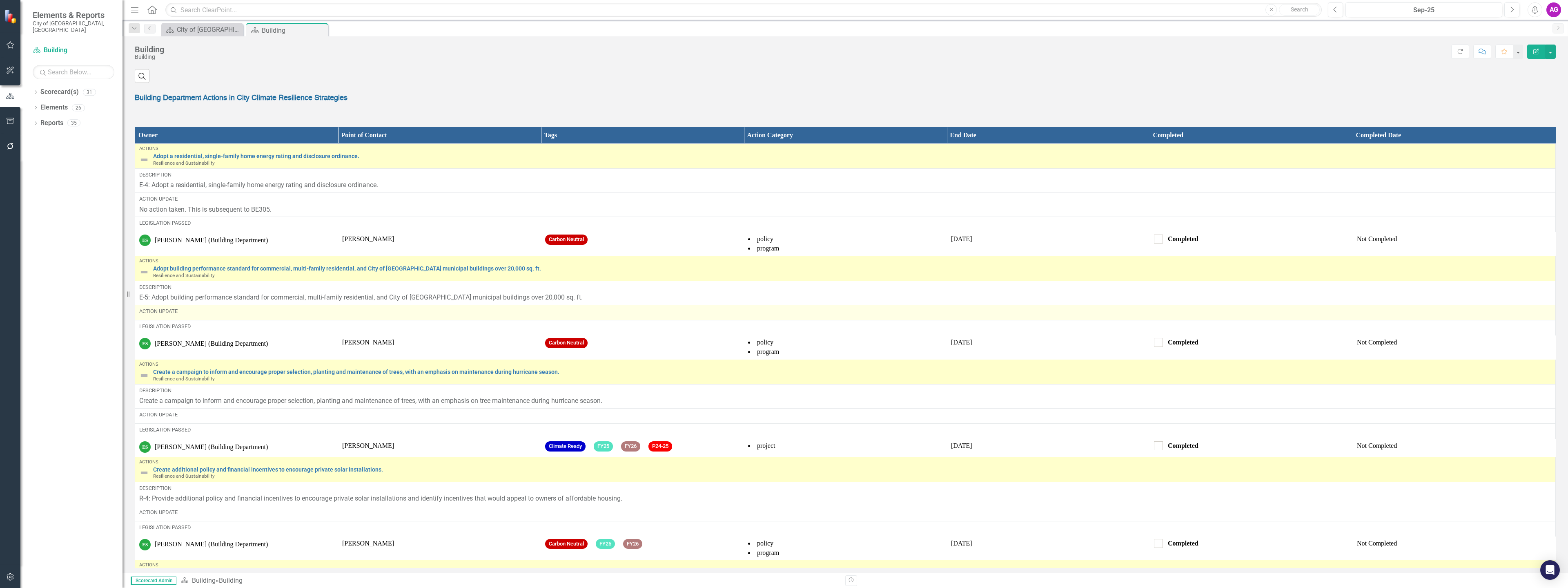
click at [197, 315] on div "Action Update" at bounding box center [845, 311] width 1412 height 8
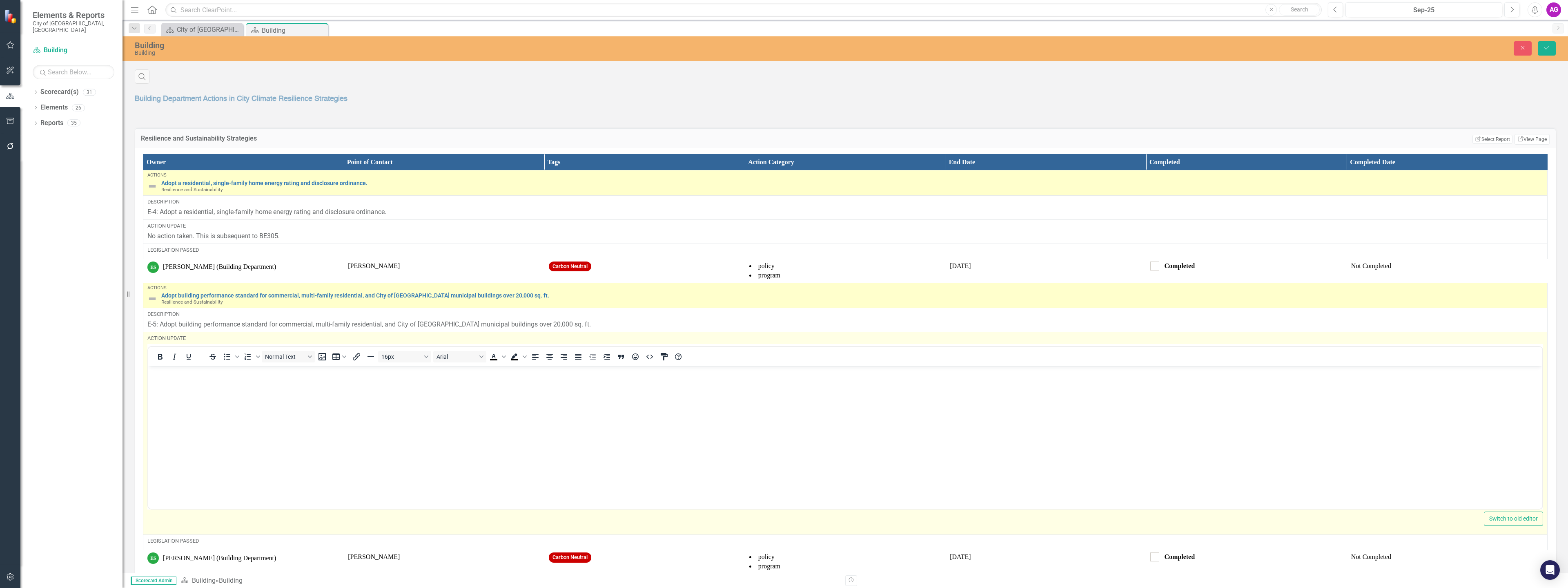
scroll to position [0, 0]
click at [277, 443] on body "Rich Text Area. Press ALT-0 for help." at bounding box center [845, 427] width 1394 height 122
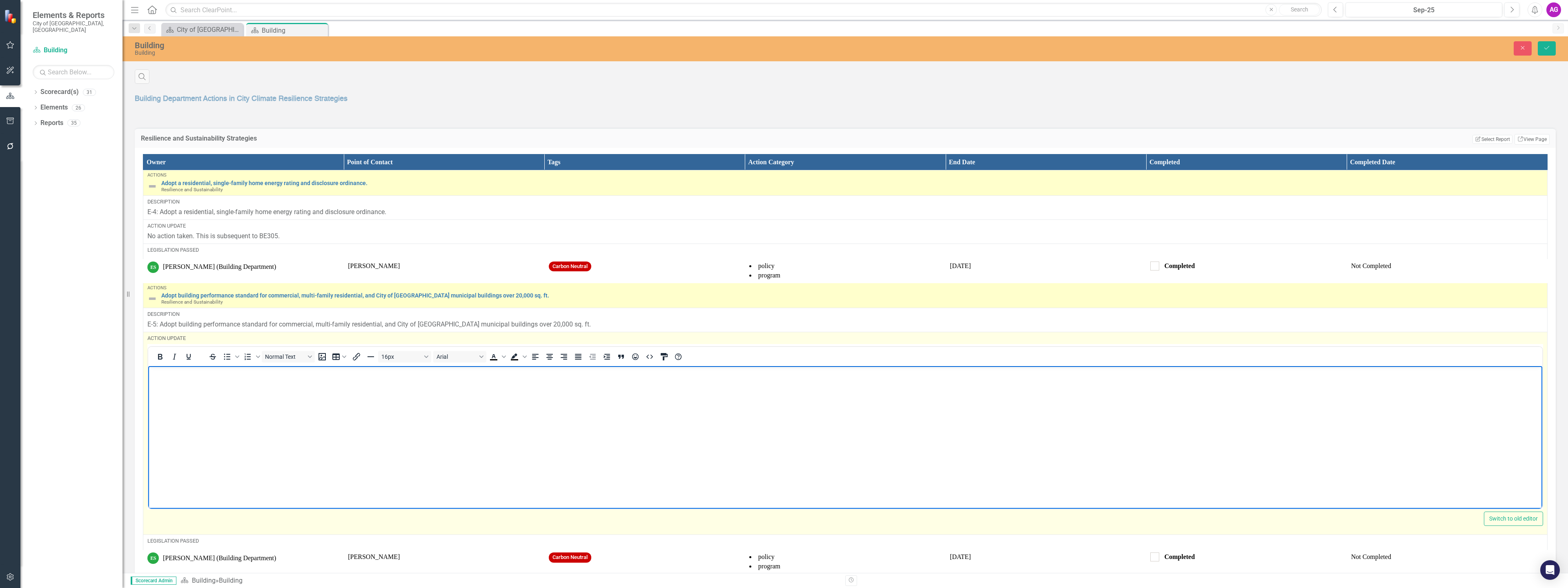
paste body "Rich Text Area. Press ALT-0 for help."
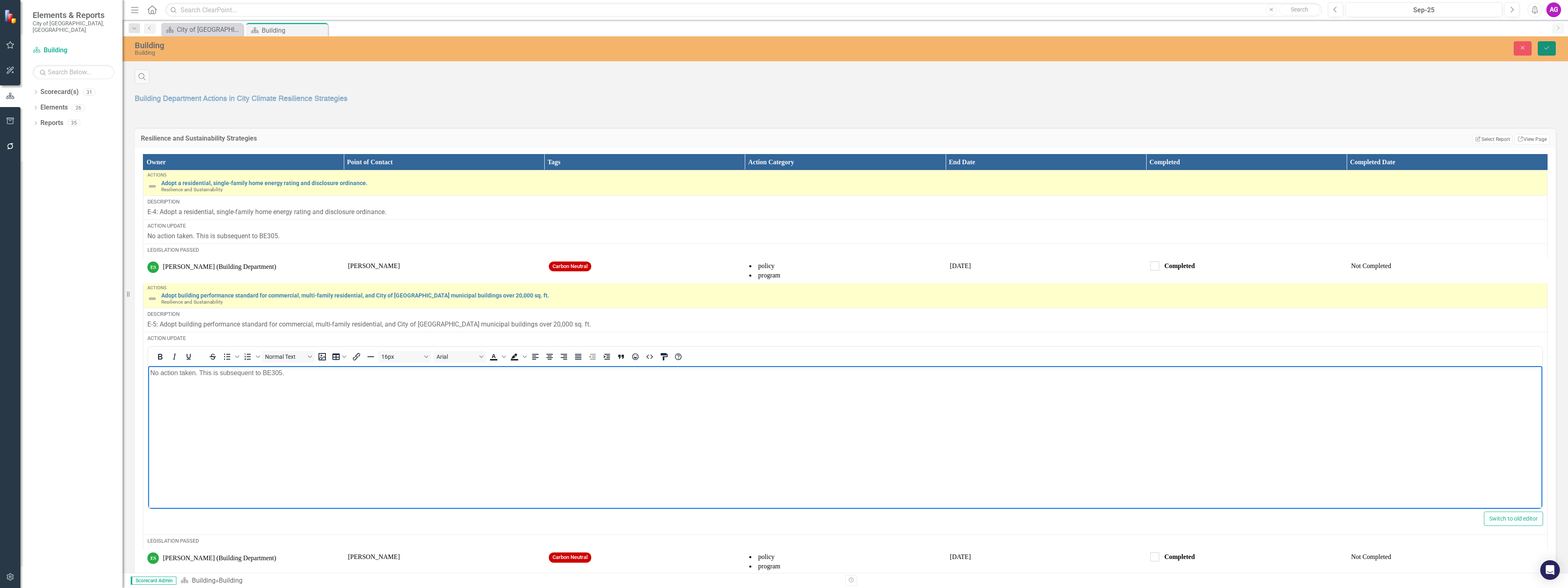
click at [1547, 50] on icon "Save" at bounding box center [1547, 47] width 8 height 5
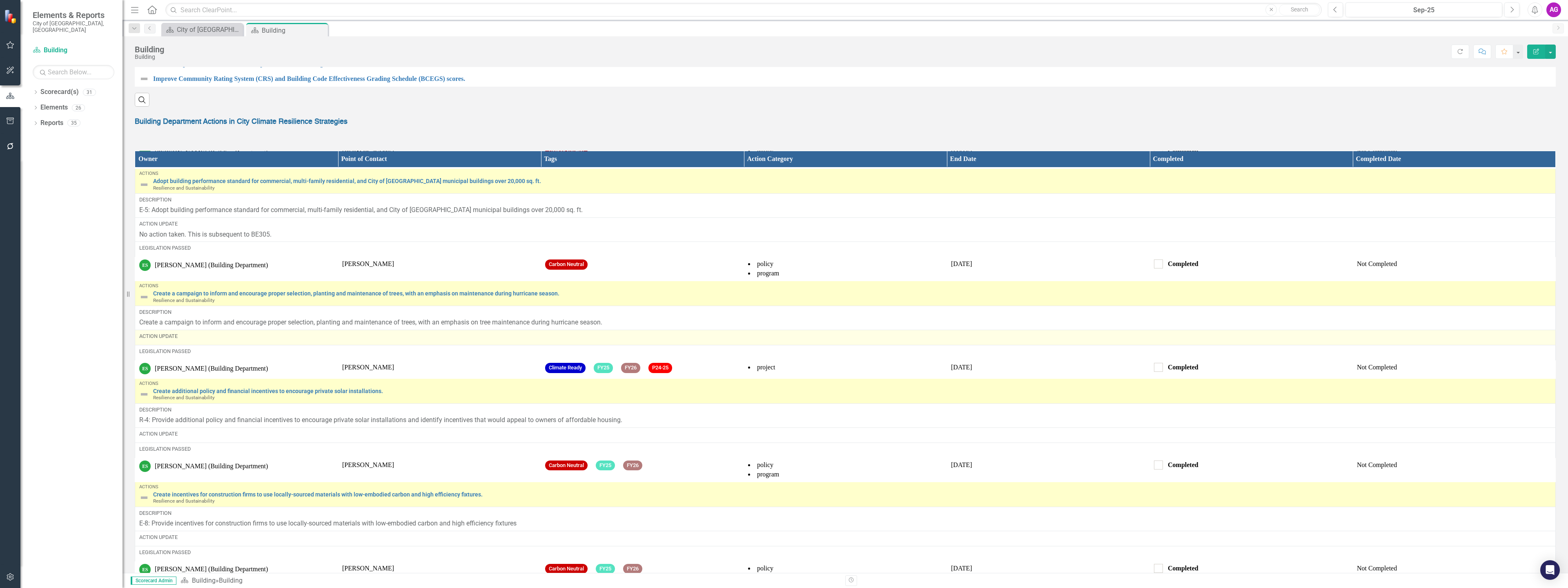
scroll to position [122, 0]
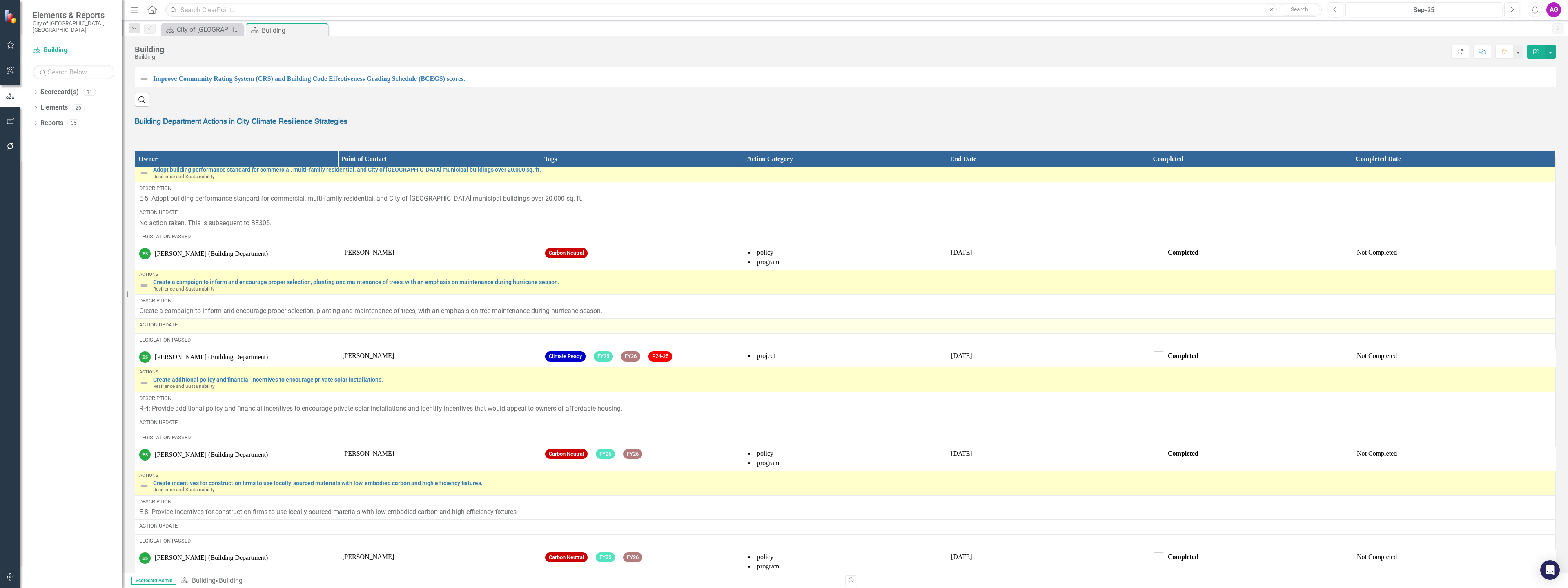
click at [219, 329] on div "Action Update" at bounding box center [845, 325] width 1412 height 8
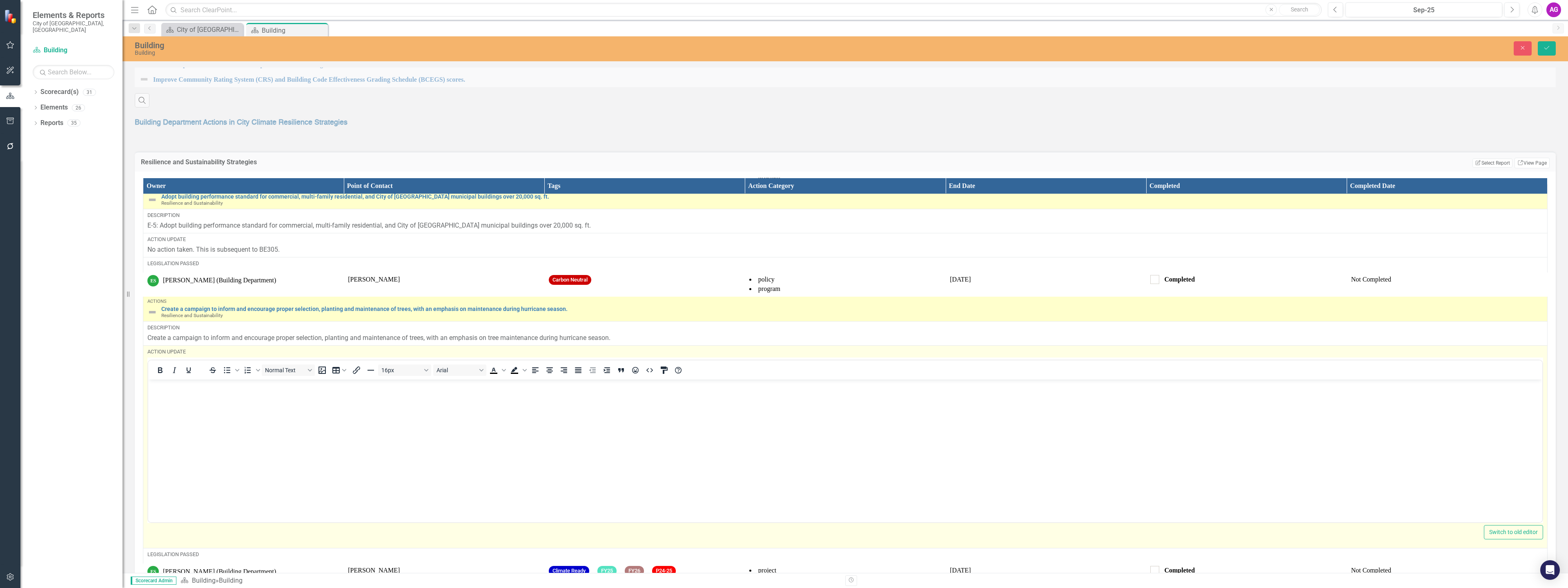
scroll to position [0, 0]
click at [199, 411] on body "Rich Text Area. Press ALT-0 for help." at bounding box center [845, 440] width 1394 height 122
paste body "Rich Text Area. Press ALT-0 for help."
drag, startPoint x: 805, startPoint y: 386, endPoint x: 538, endPoint y: 399, distance: 267.3
click at [538, 399] on body "Webpage: [URL][DOMAIN_NAME]. The Branching Out Initiative that speaks to urban …" at bounding box center [845, 440] width 1394 height 122
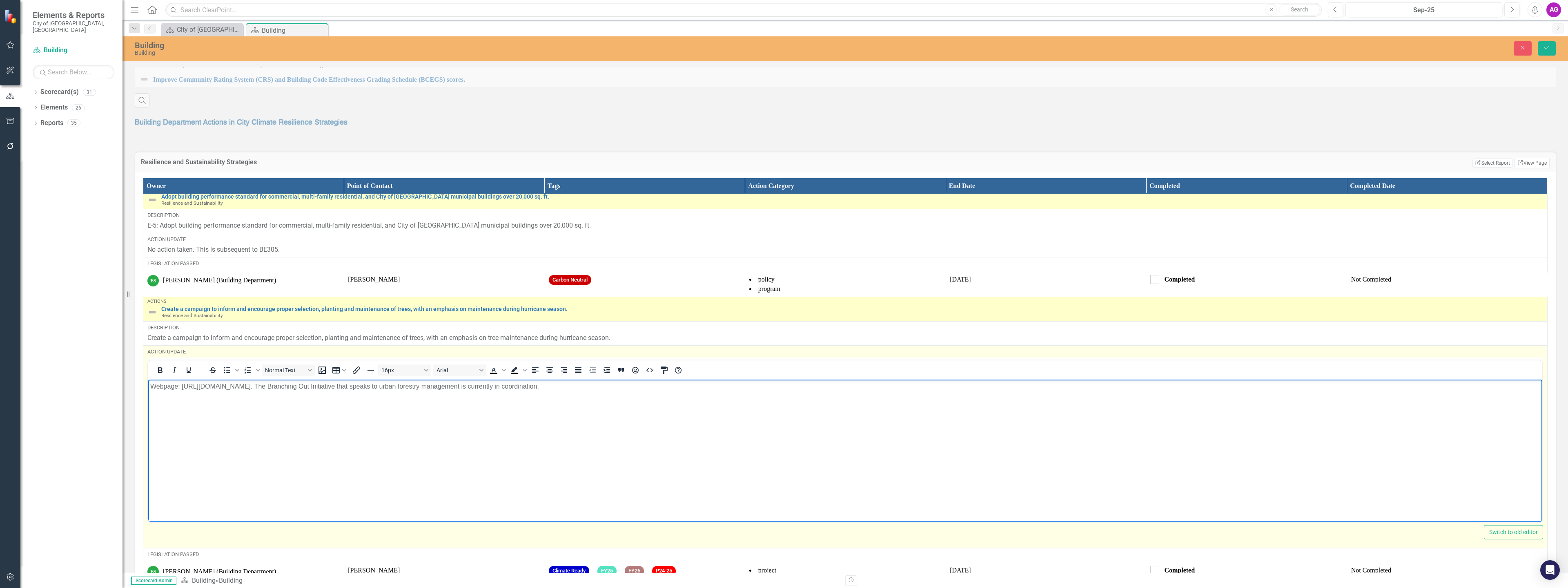
click at [863, 385] on p "Webpage: [URL][DOMAIN_NAME]. The Branching Out Initiative that speaks to urban …" at bounding box center [845, 386] width 1390 height 10
click at [538, 388] on p "Webpage: [URL][DOMAIN_NAME]. The Branching Out Initiative that speaks to urban …" at bounding box center [845, 386] width 1390 height 10
click at [537, 386] on p "Webpage: [URL][DOMAIN_NAME]. The Branching Out Initiative that speaks to urban …" at bounding box center [845, 386] width 1390 height 10
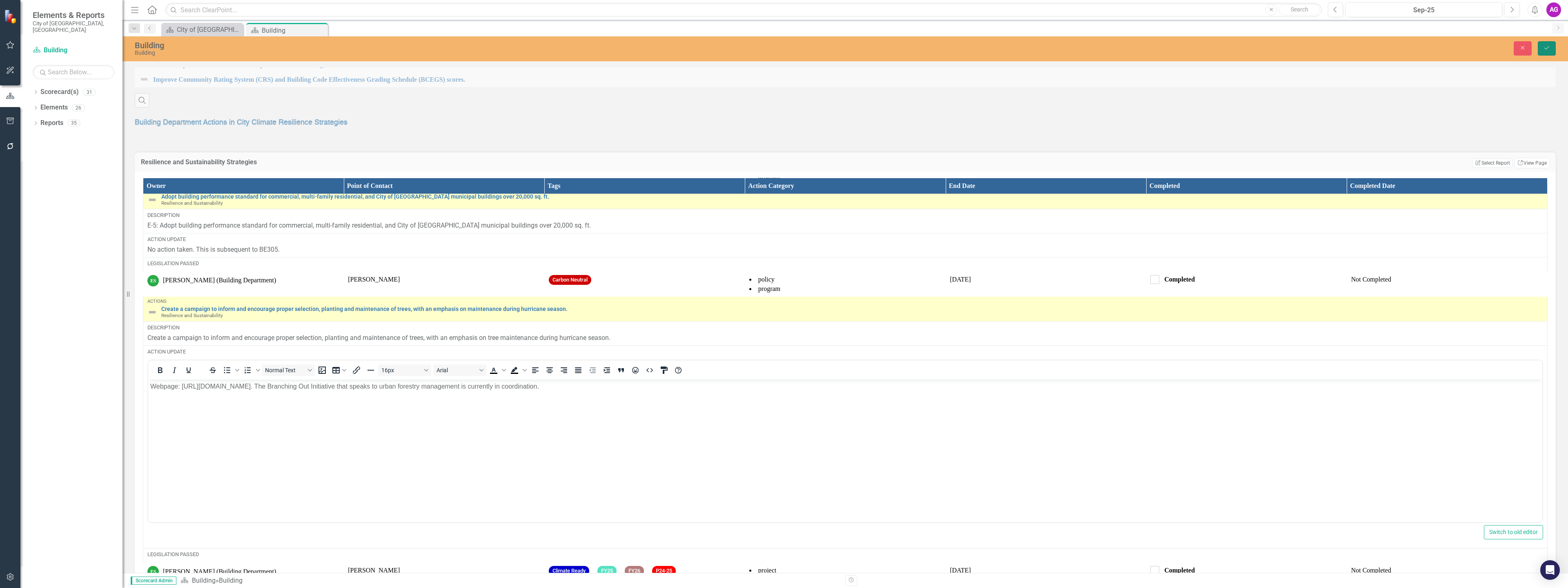
click at [1550, 50] on button "Save" at bounding box center [1547, 48] width 18 height 15
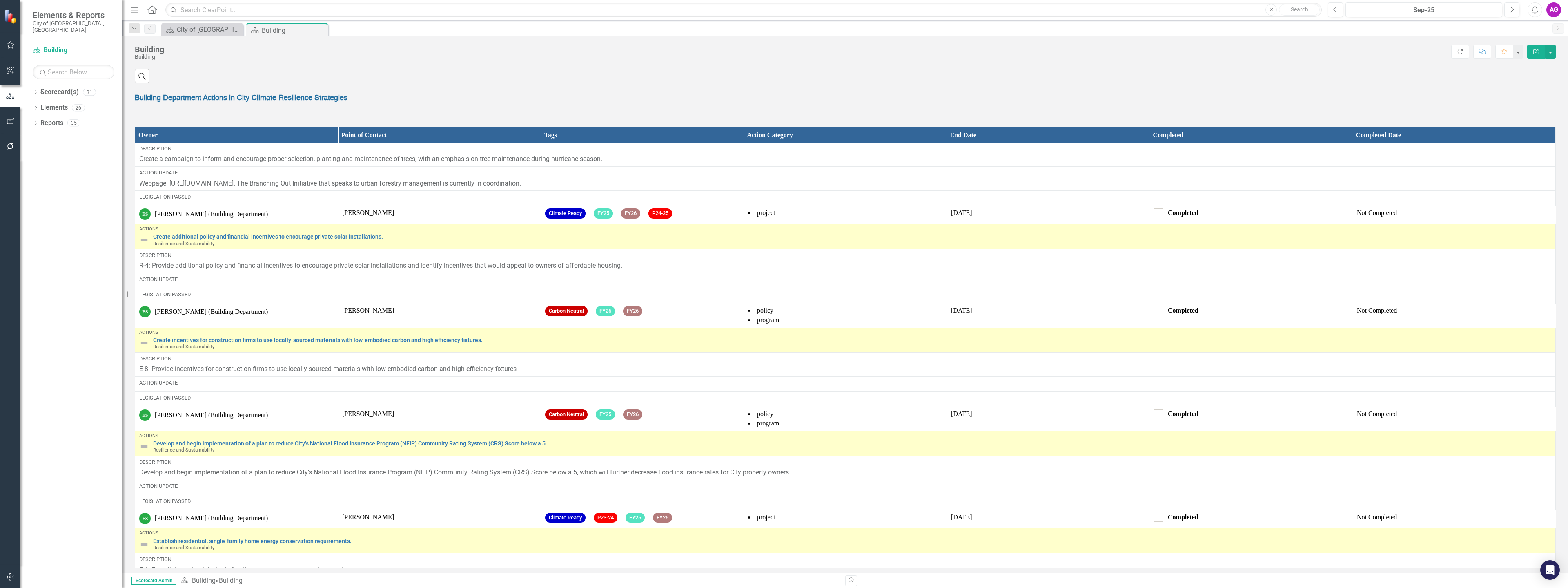
scroll to position [286, 0]
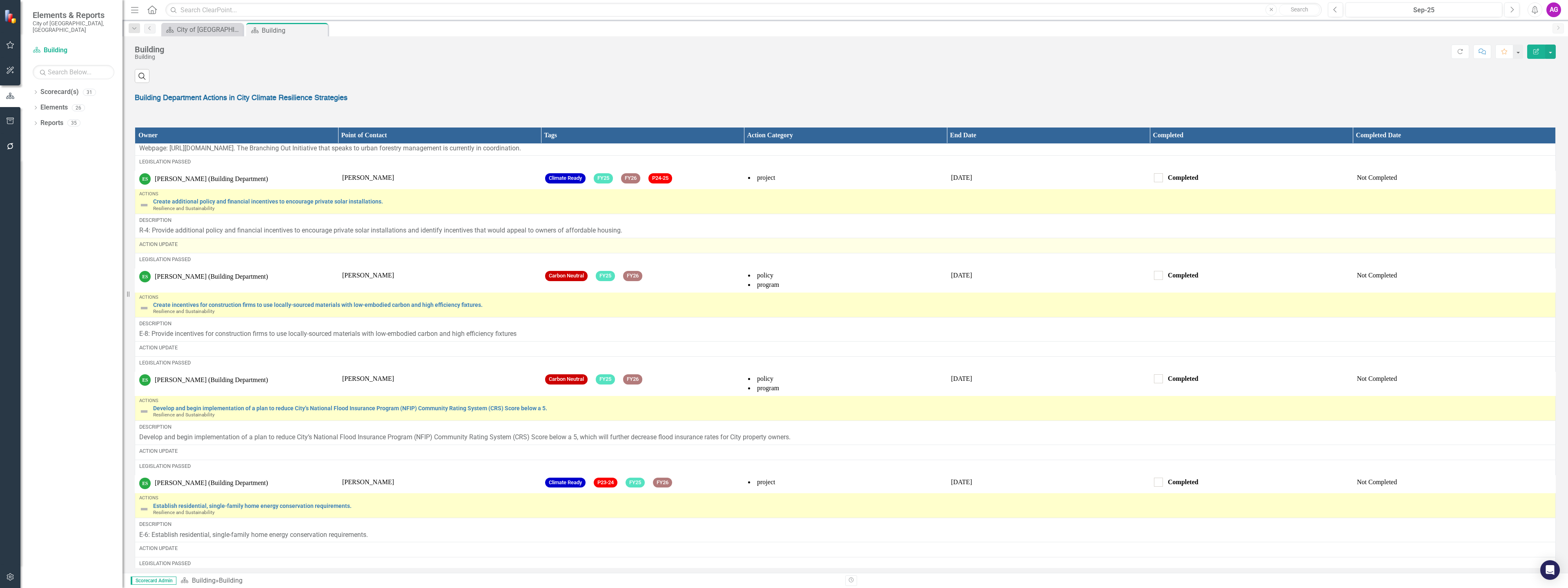
click at [204, 248] on div "Action Update" at bounding box center [845, 245] width 1412 height 8
click at [178, 251] on div "Action Update" at bounding box center [845, 245] width 1412 height 10
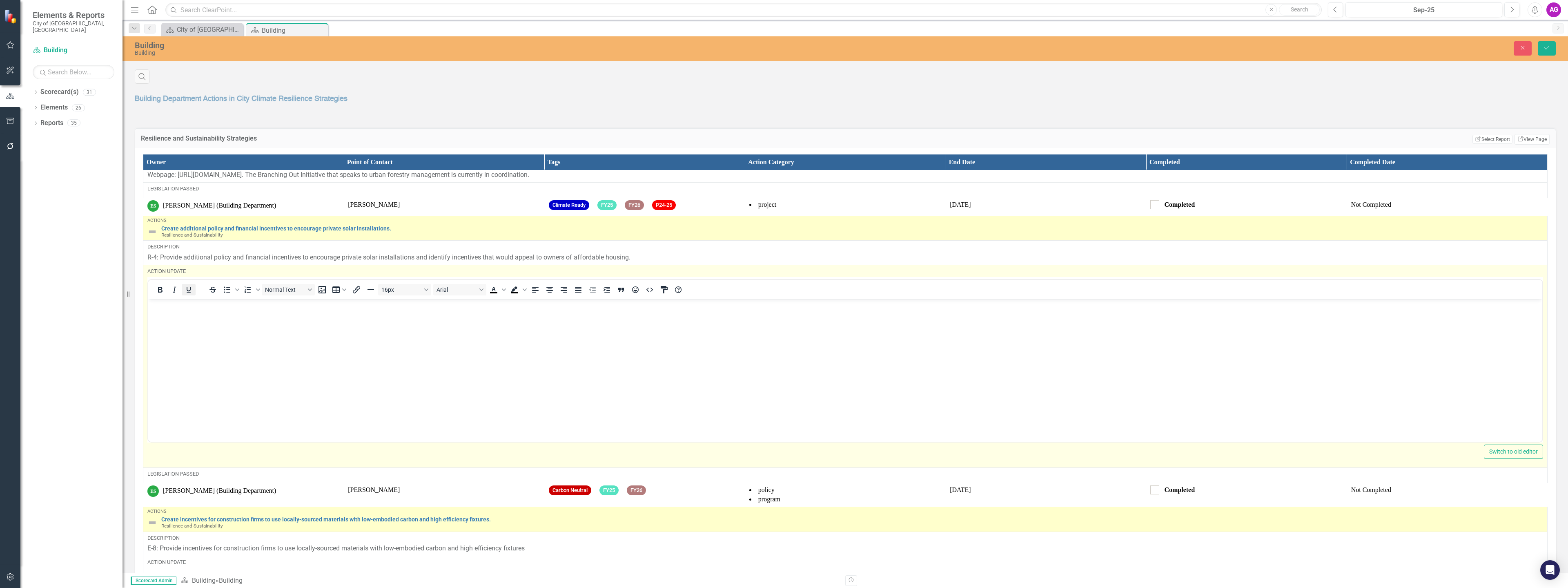
scroll to position [0, 0]
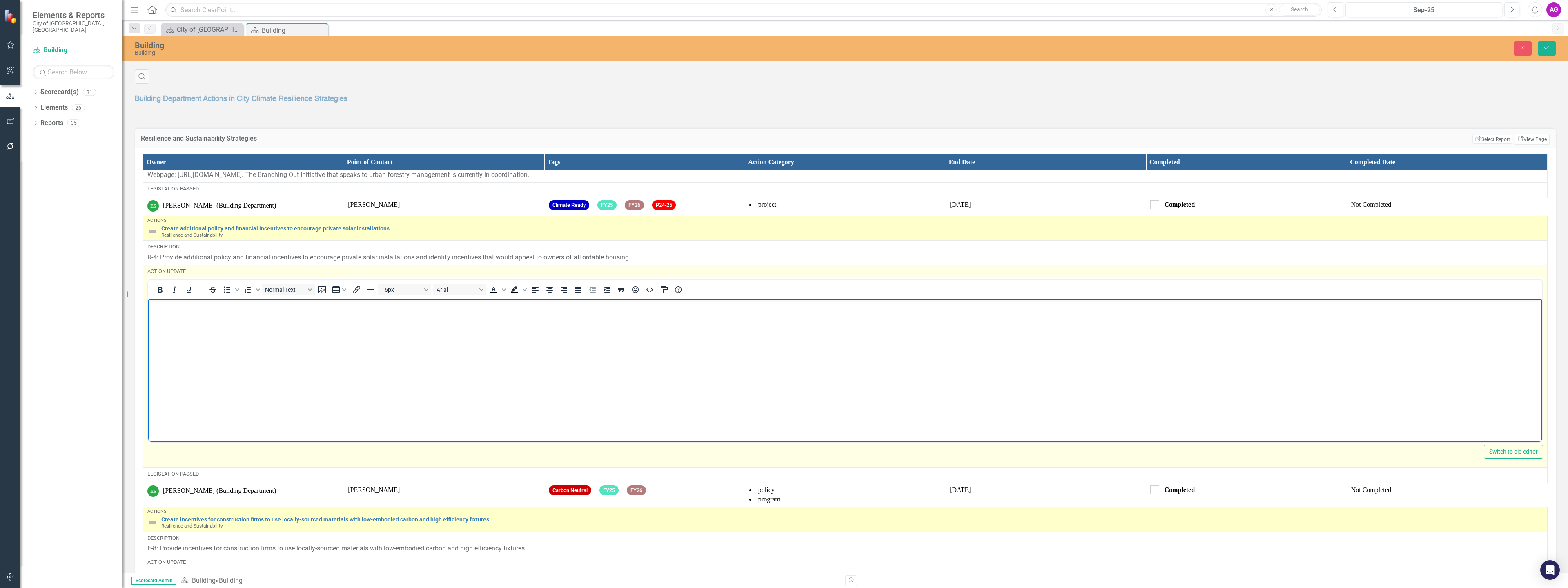
click at [203, 351] on body "Rich Text Area. Press ALT-0 for help." at bounding box center [845, 360] width 1394 height 122
paste body "Rich Text Area. Press ALT-0 for help."
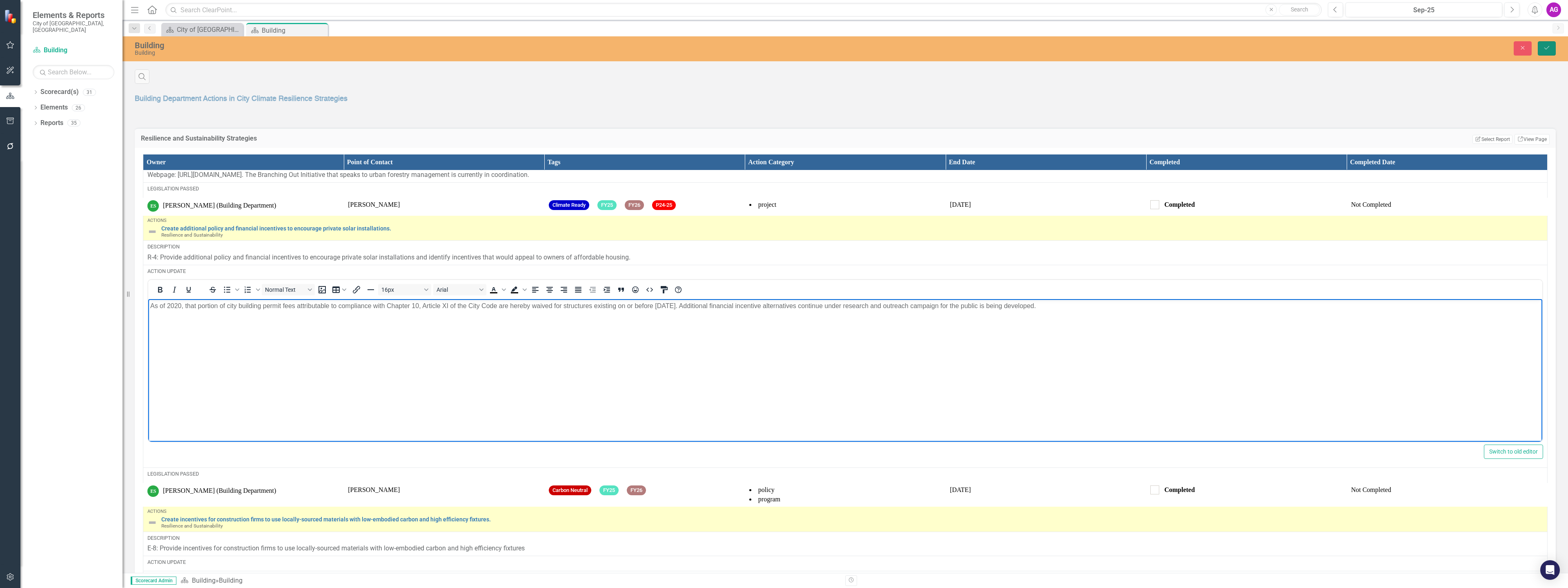
click at [1550, 50] on button "Save" at bounding box center [1547, 48] width 18 height 15
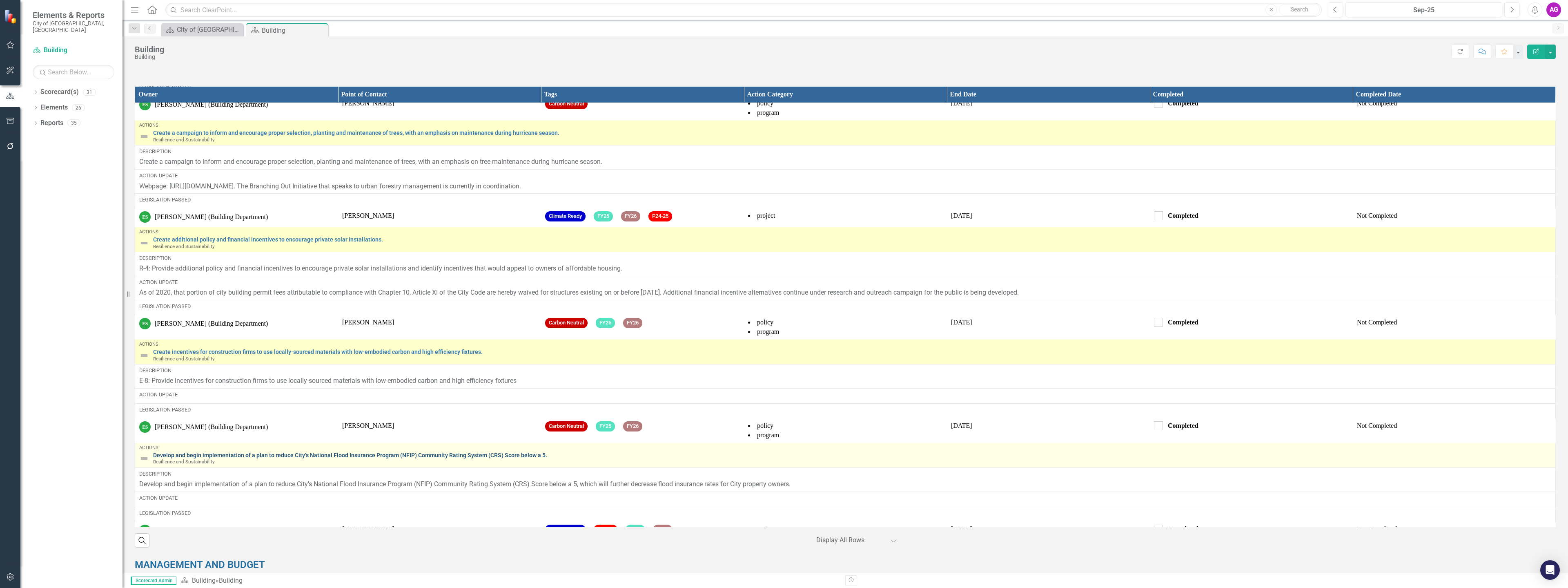
scroll to position [245, 0]
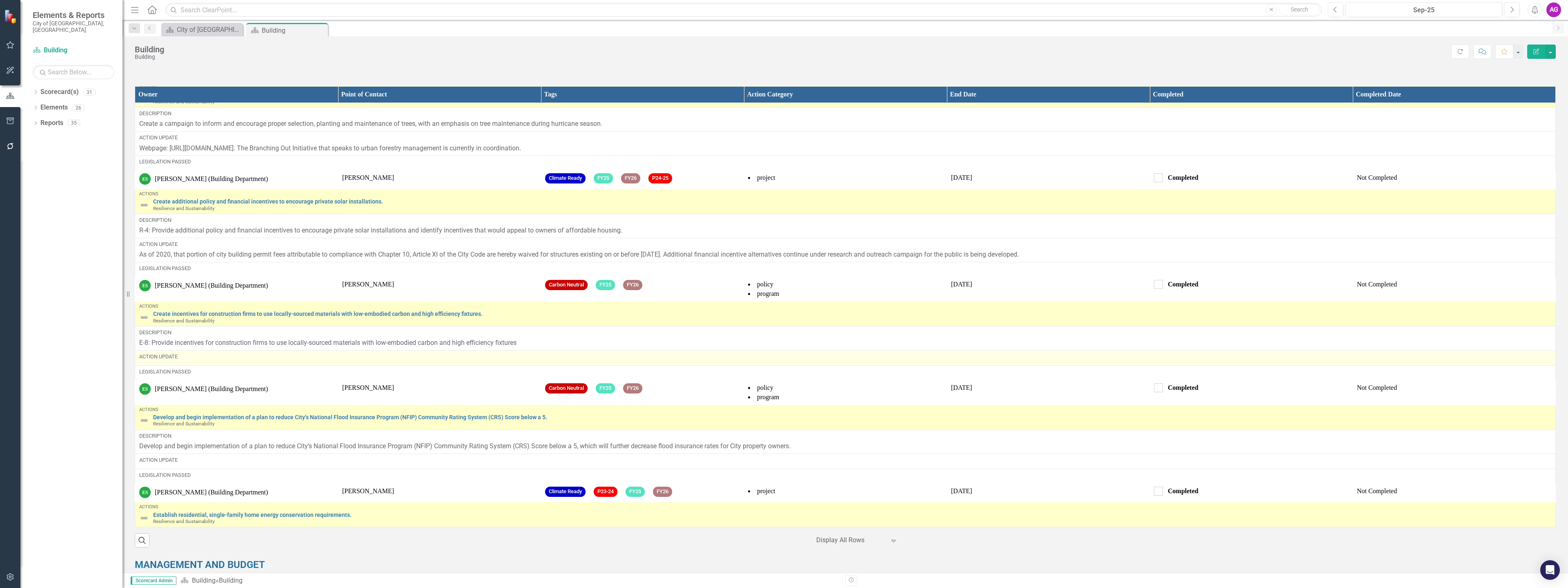
click at [198, 360] on div "Action Update" at bounding box center [845, 357] width 1412 height 8
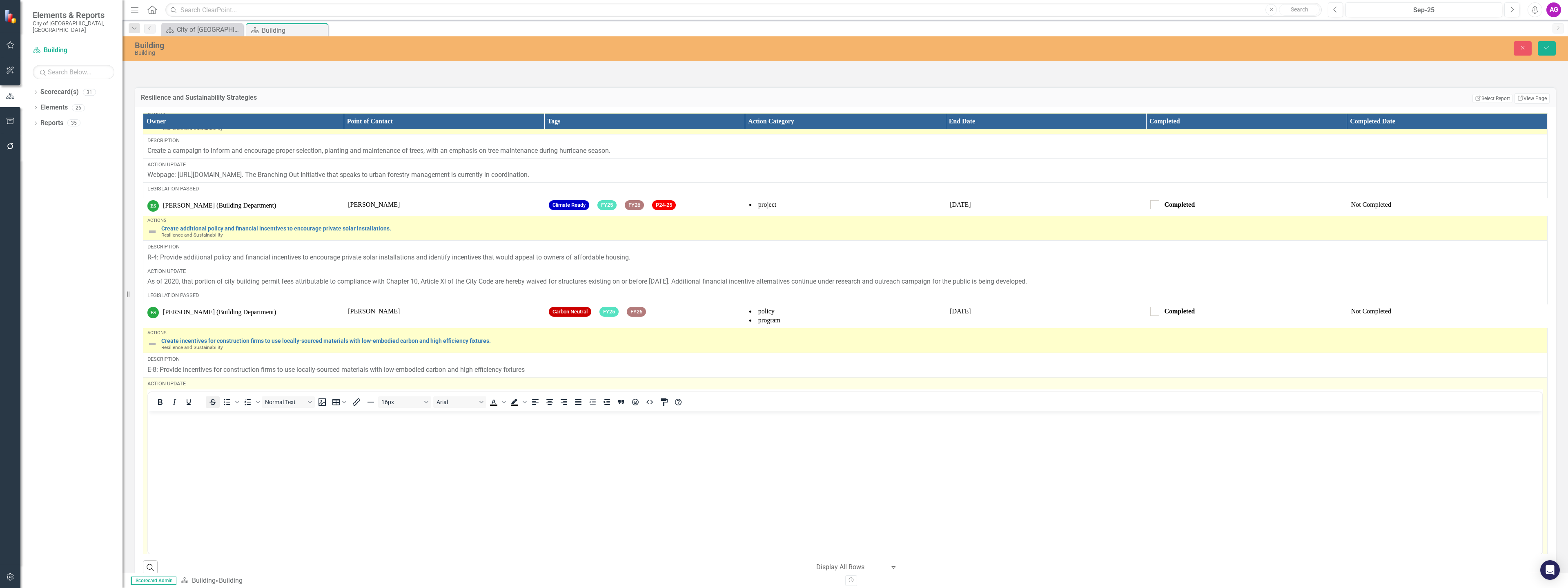
scroll to position [0, 0]
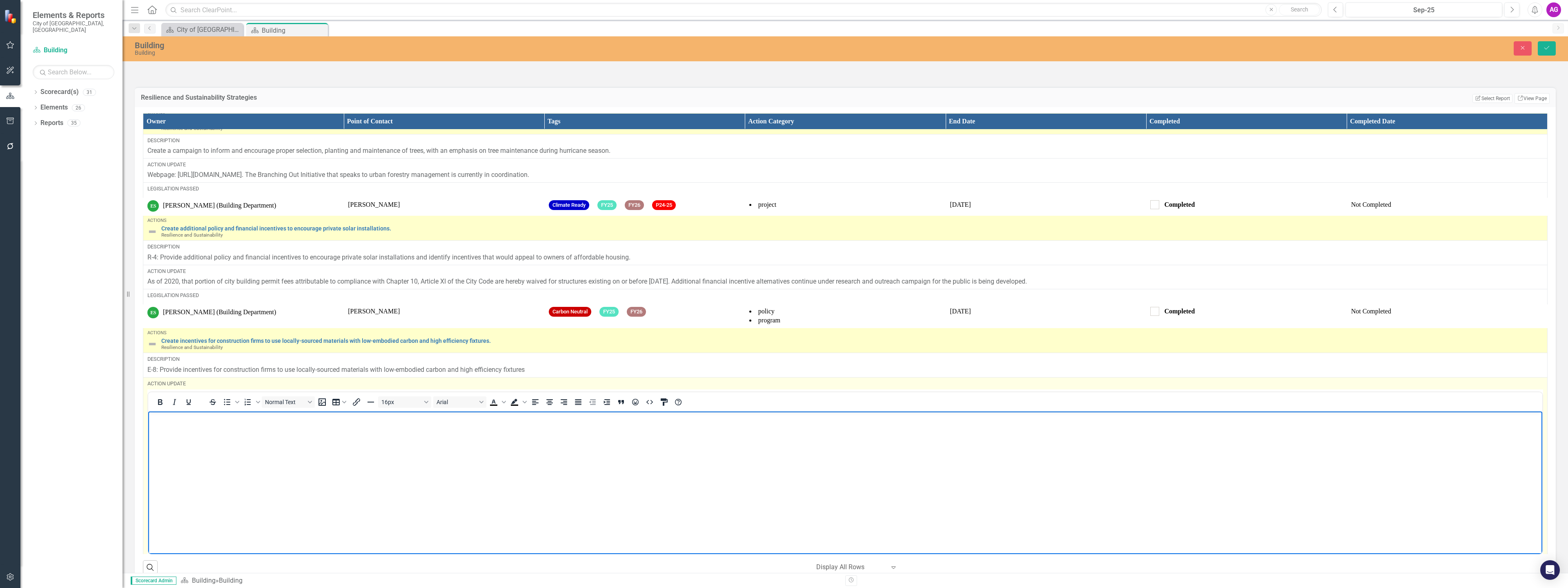
paste body "Rich Text Area. Press ALT-0 for help."
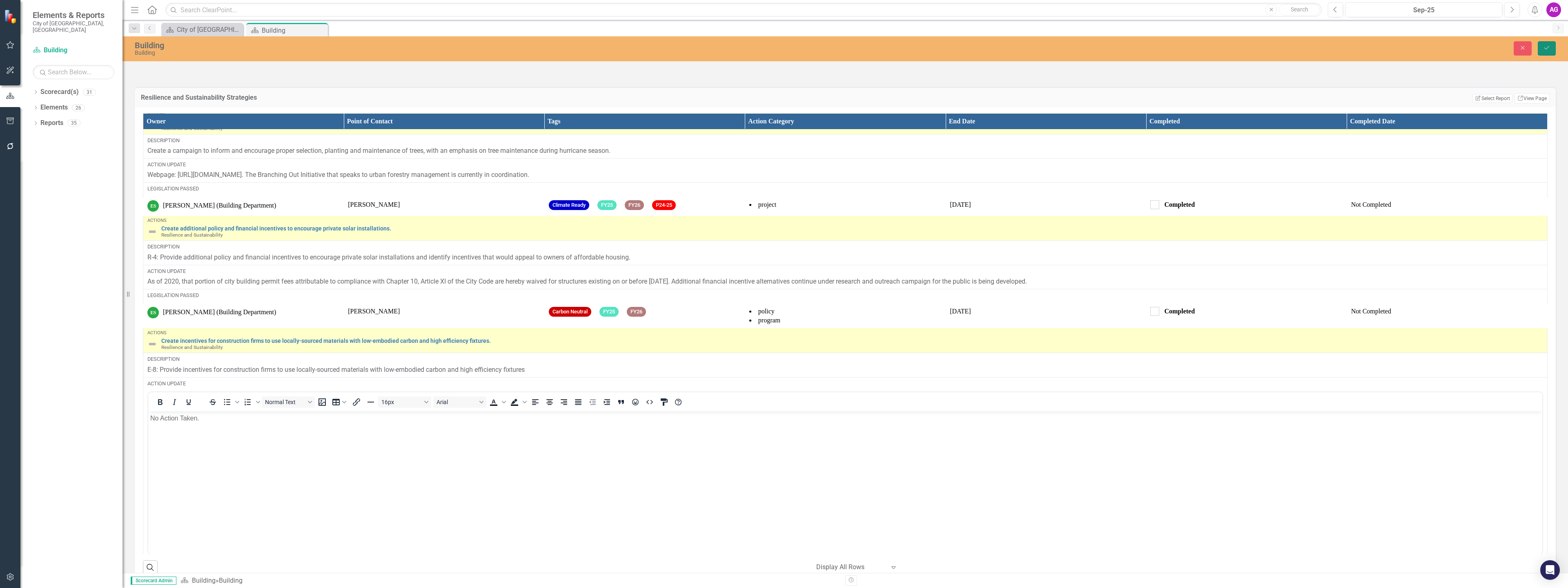
click at [1545, 51] on button "Save" at bounding box center [1547, 48] width 18 height 15
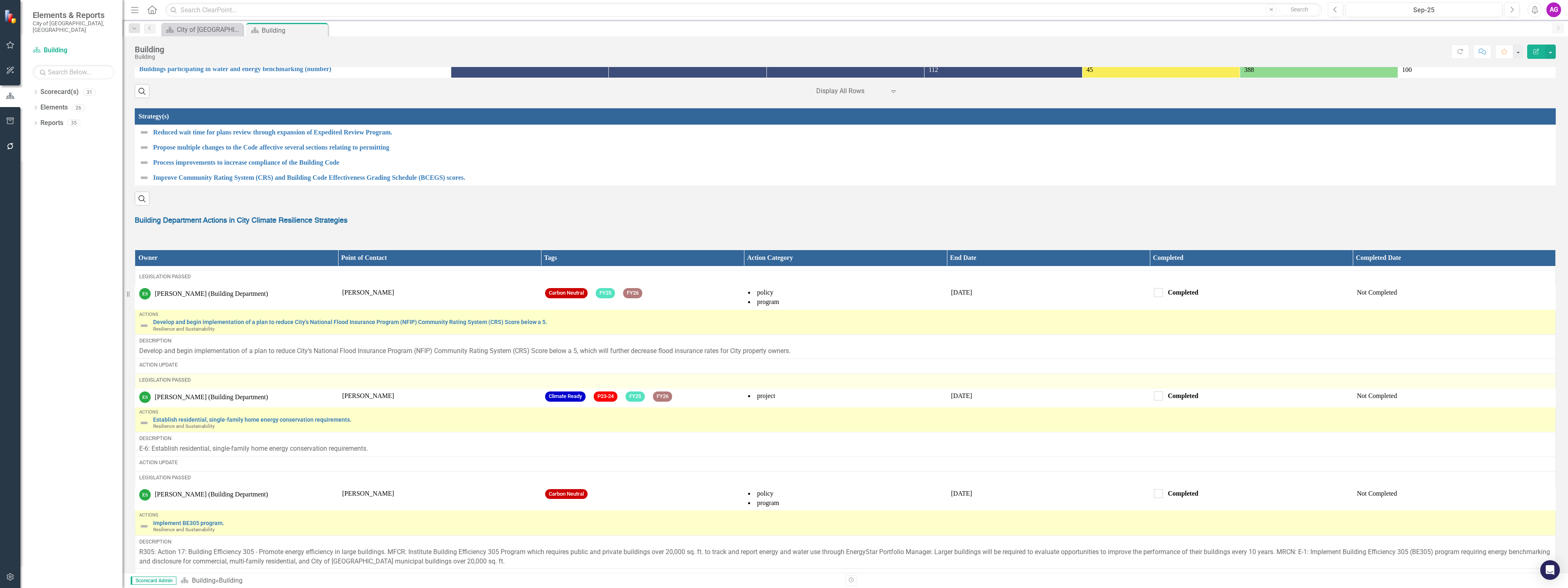
scroll to position [531, 0]
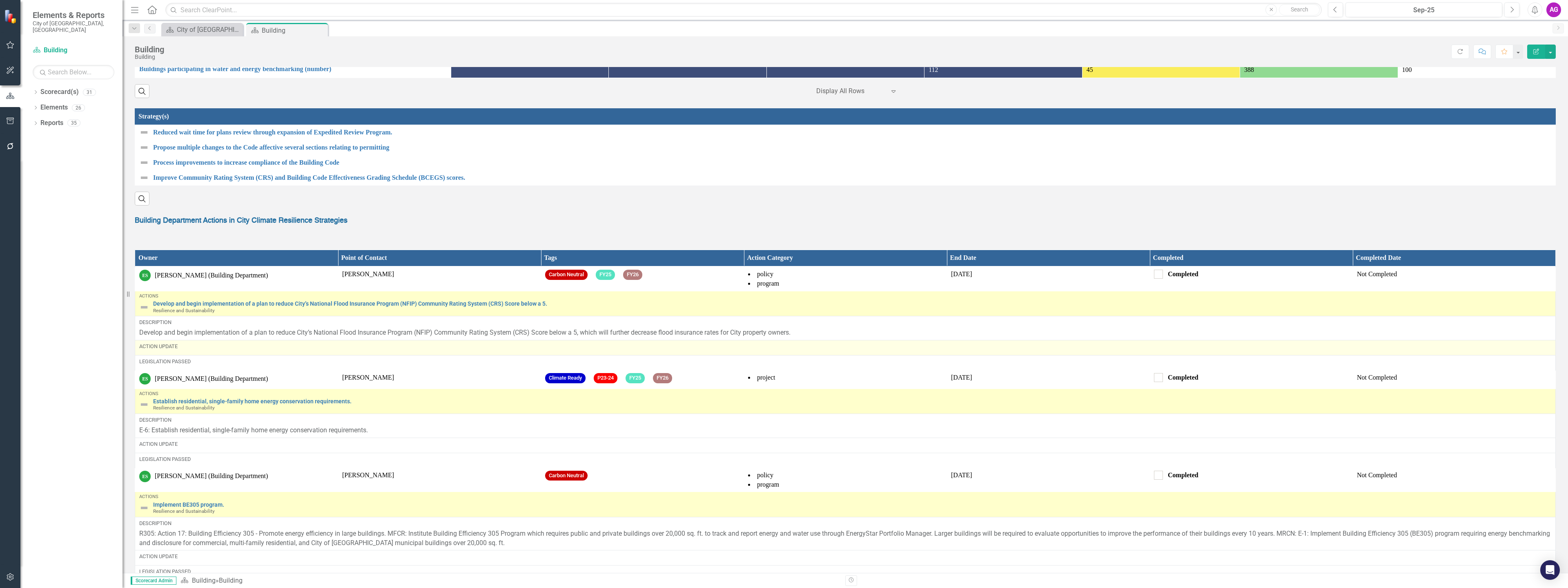
click at [180, 350] on div "Action Update" at bounding box center [845, 346] width 1412 height 8
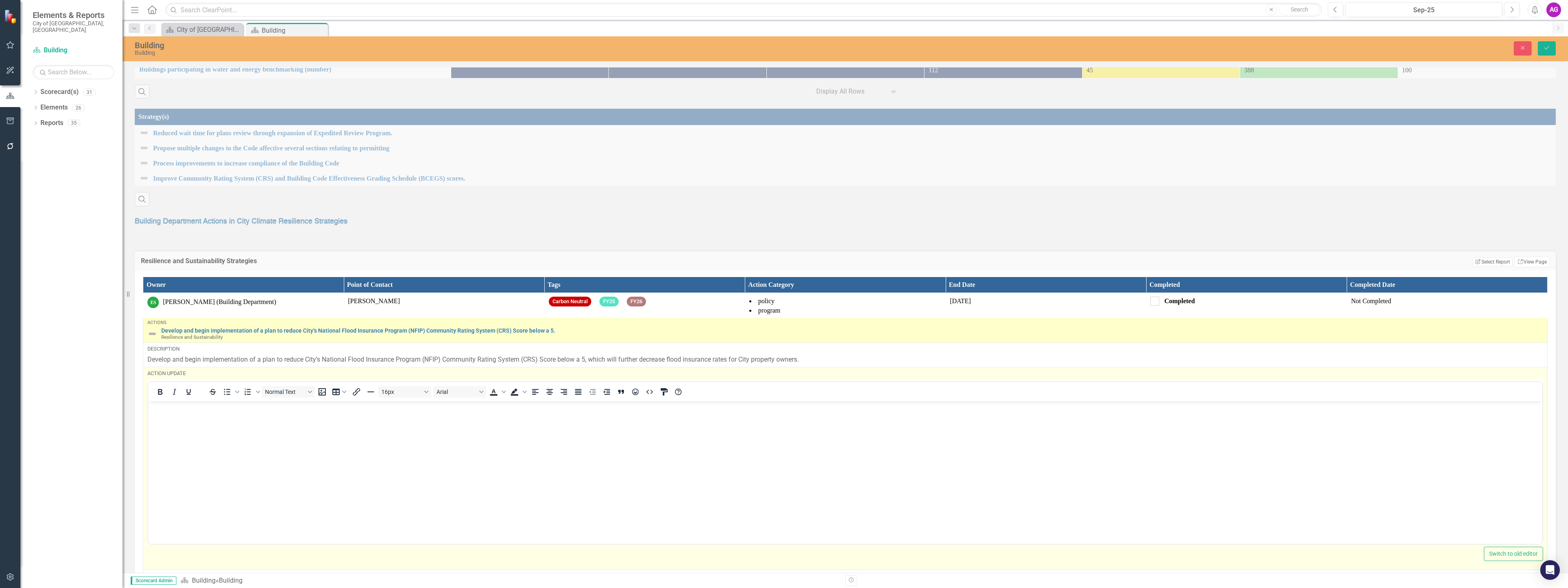
scroll to position [0, 0]
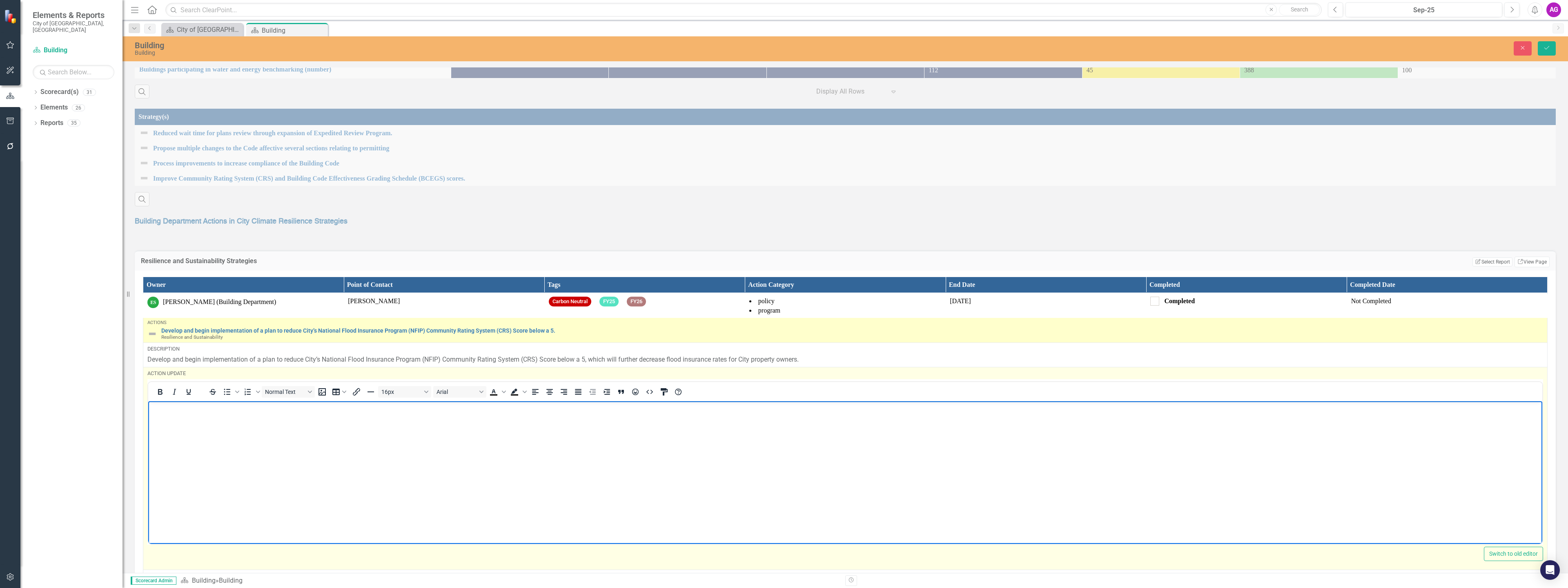
paste body "Rich Text Area. Press ALT-0 for help."
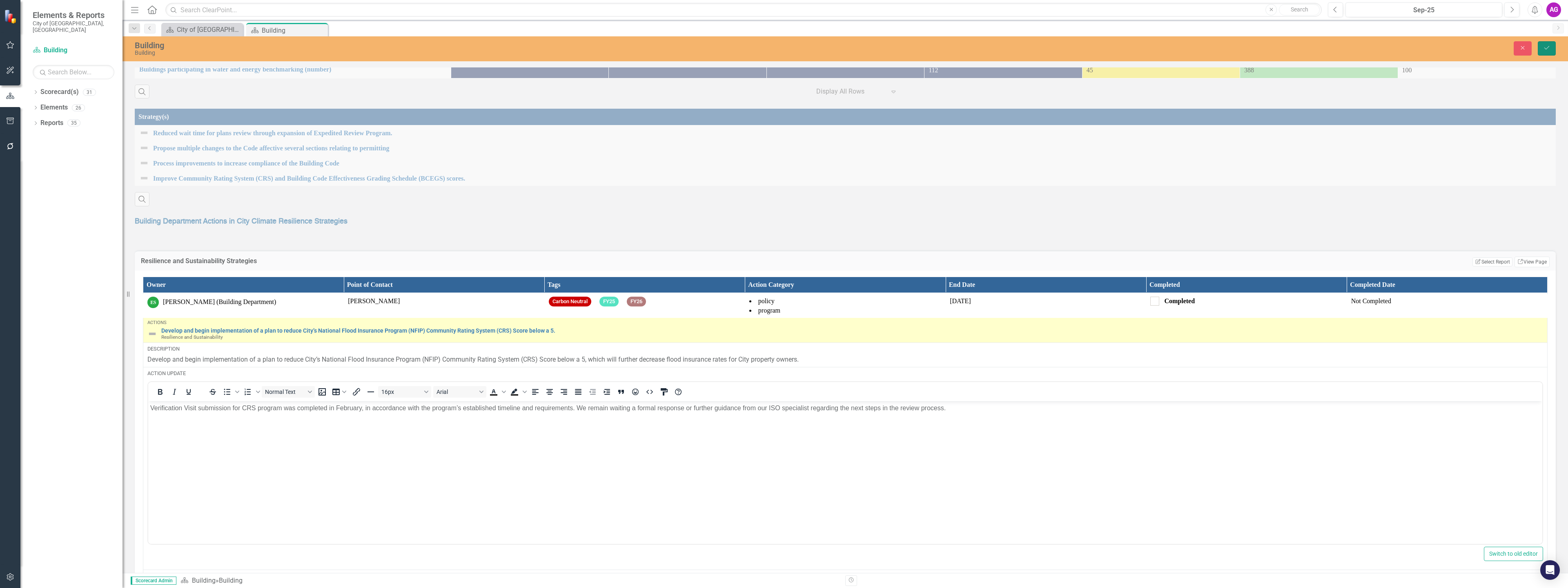
click at [1546, 49] on icon "Save" at bounding box center [1547, 47] width 8 height 5
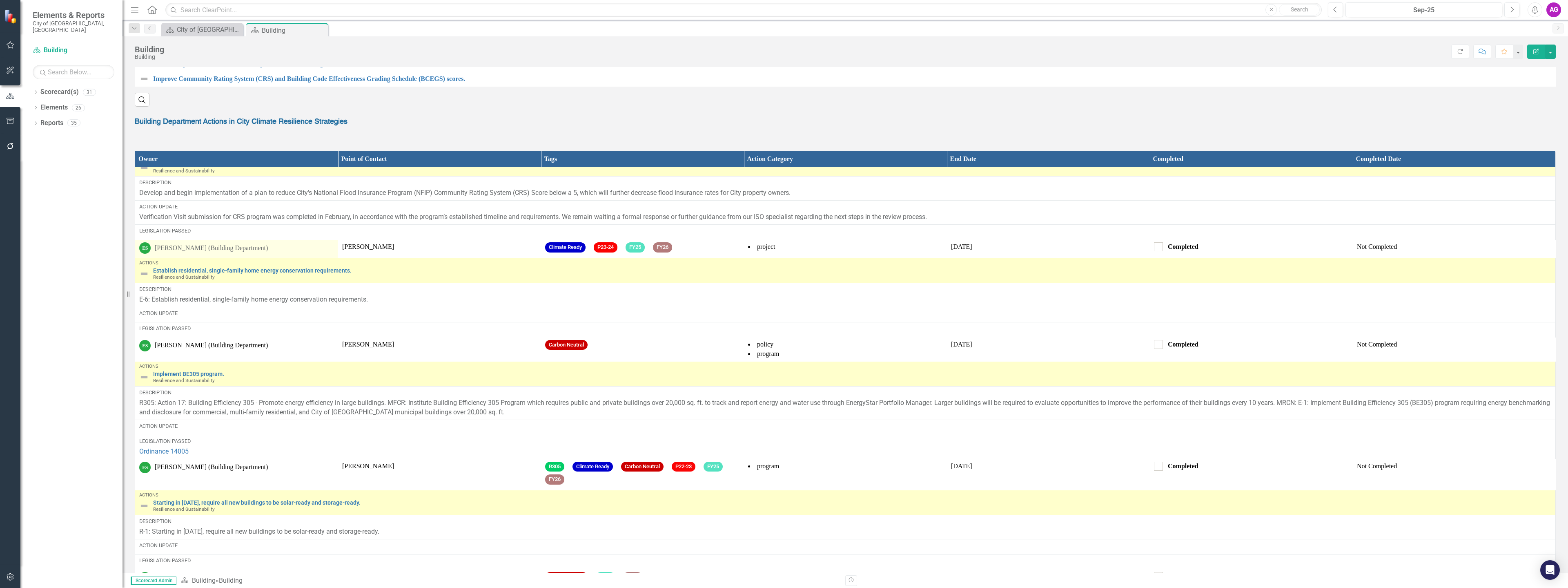
scroll to position [531, 0]
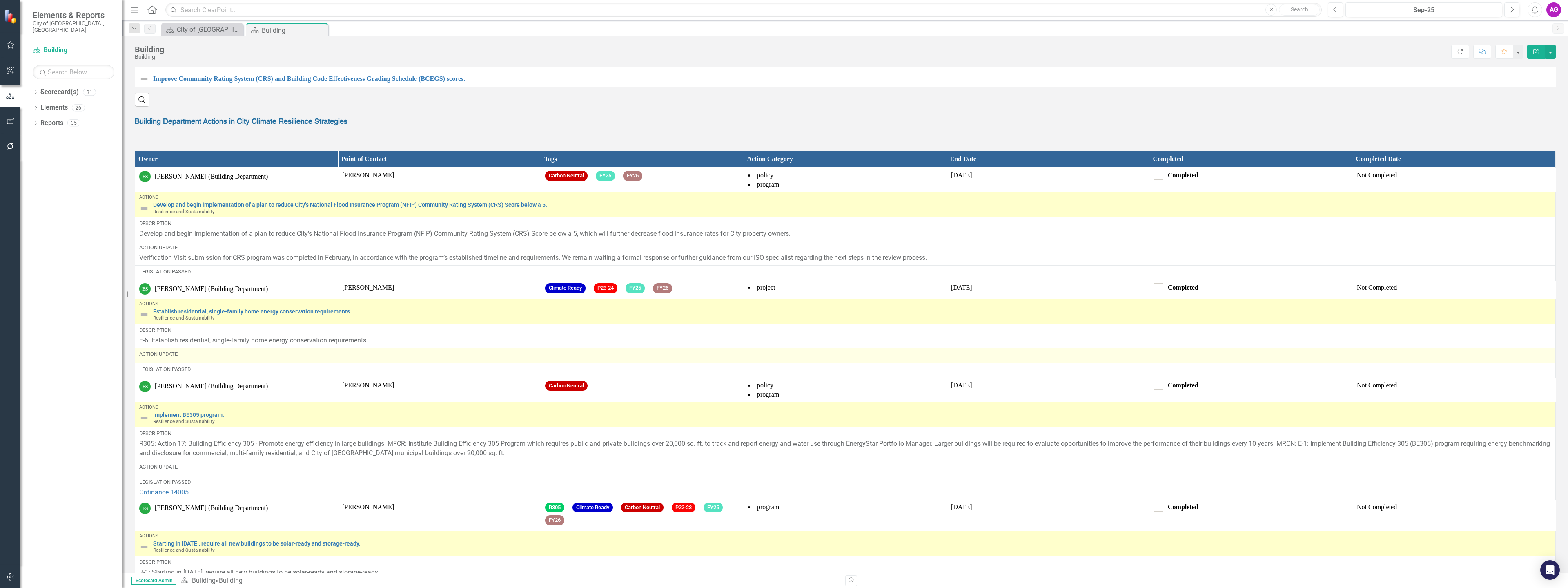
click at [220, 362] on td "Action Update" at bounding box center [845, 356] width 1421 height 15
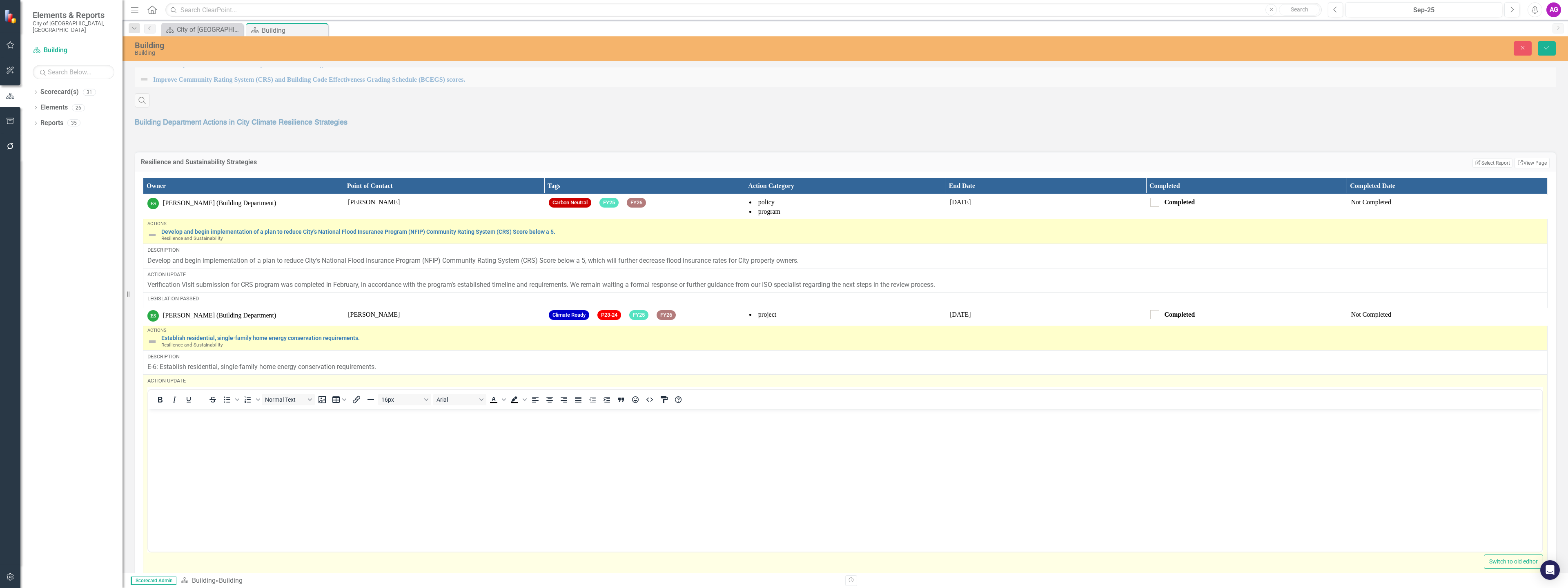
scroll to position [0, 0]
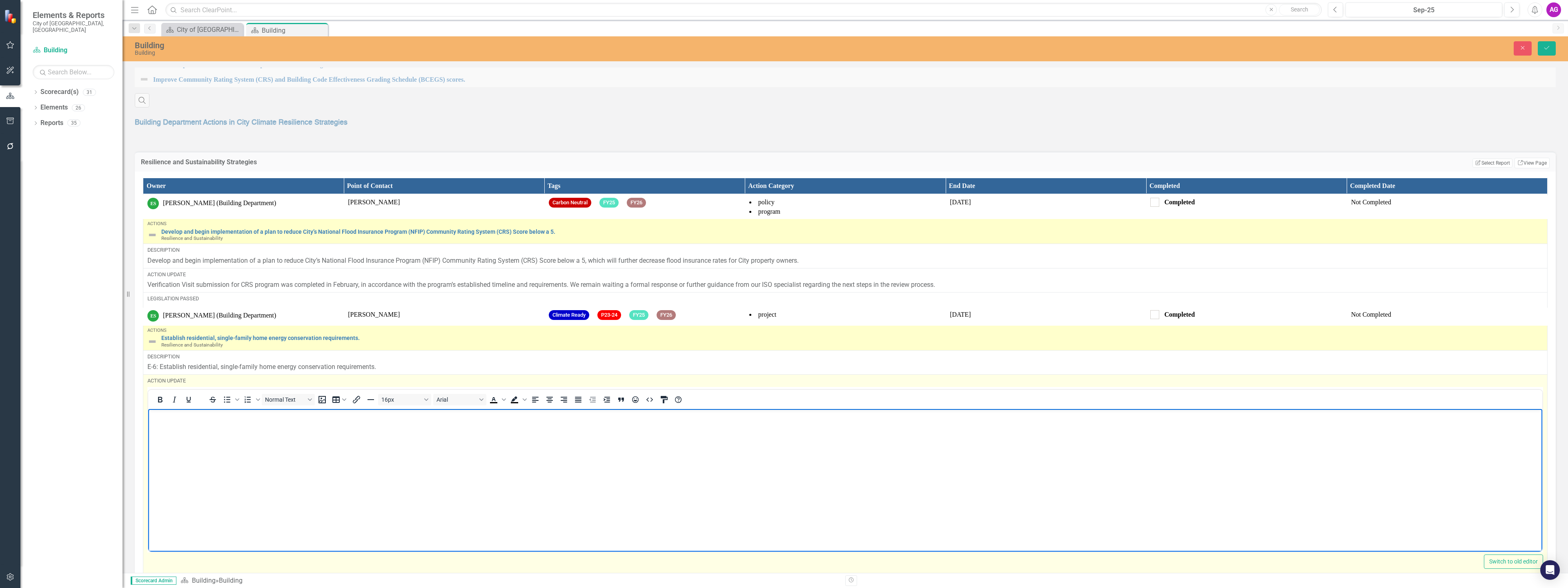
paste body "Rich Text Area. Press ALT-0 for help."
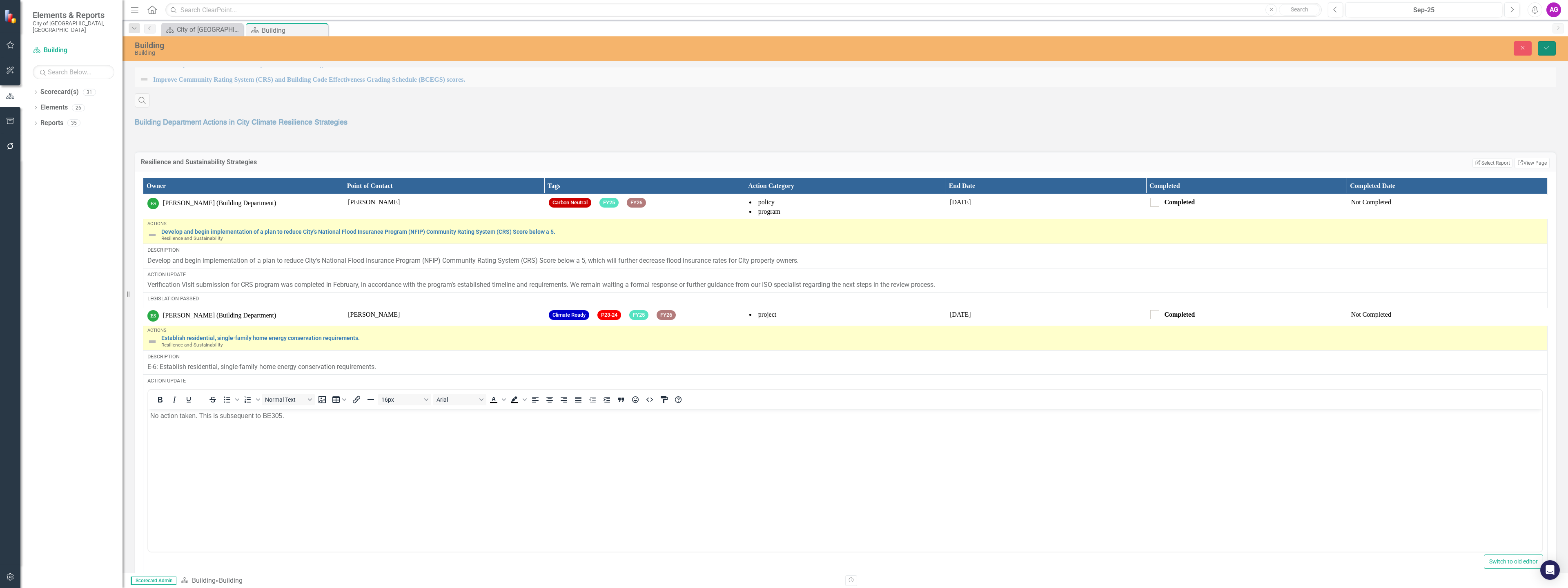
click at [1544, 46] on icon "Save" at bounding box center [1547, 47] width 8 height 5
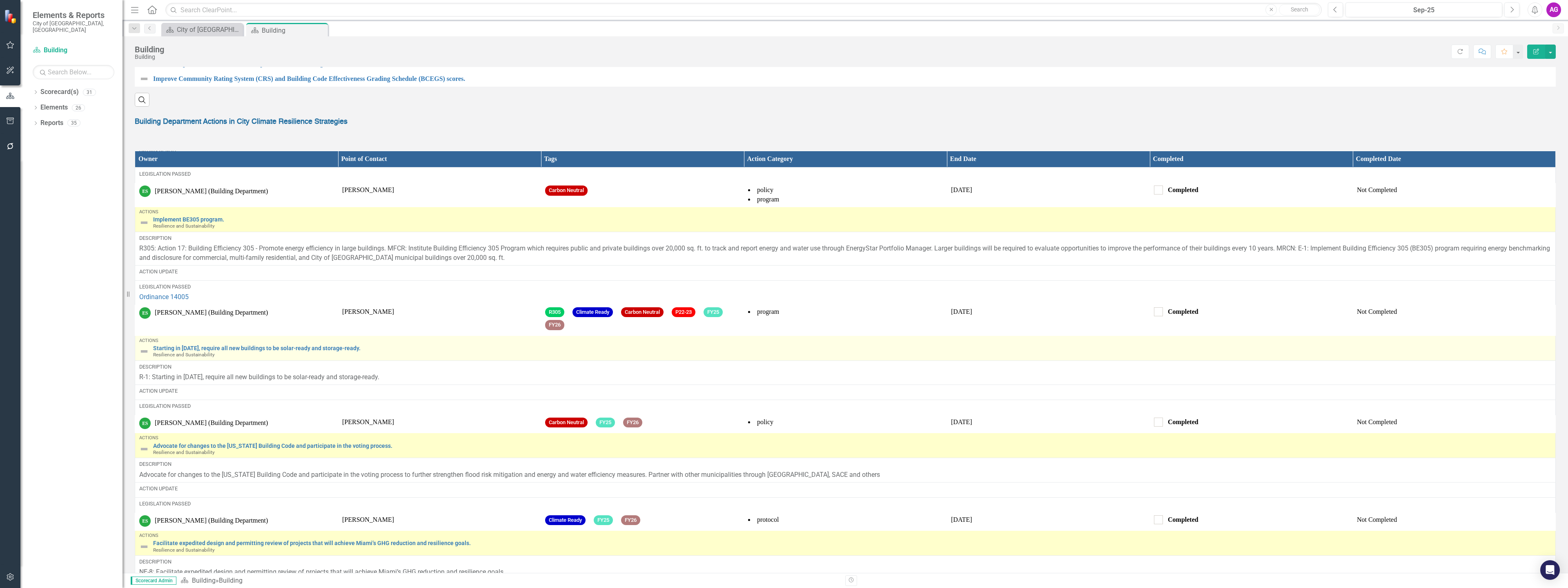
scroll to position [776, 0]
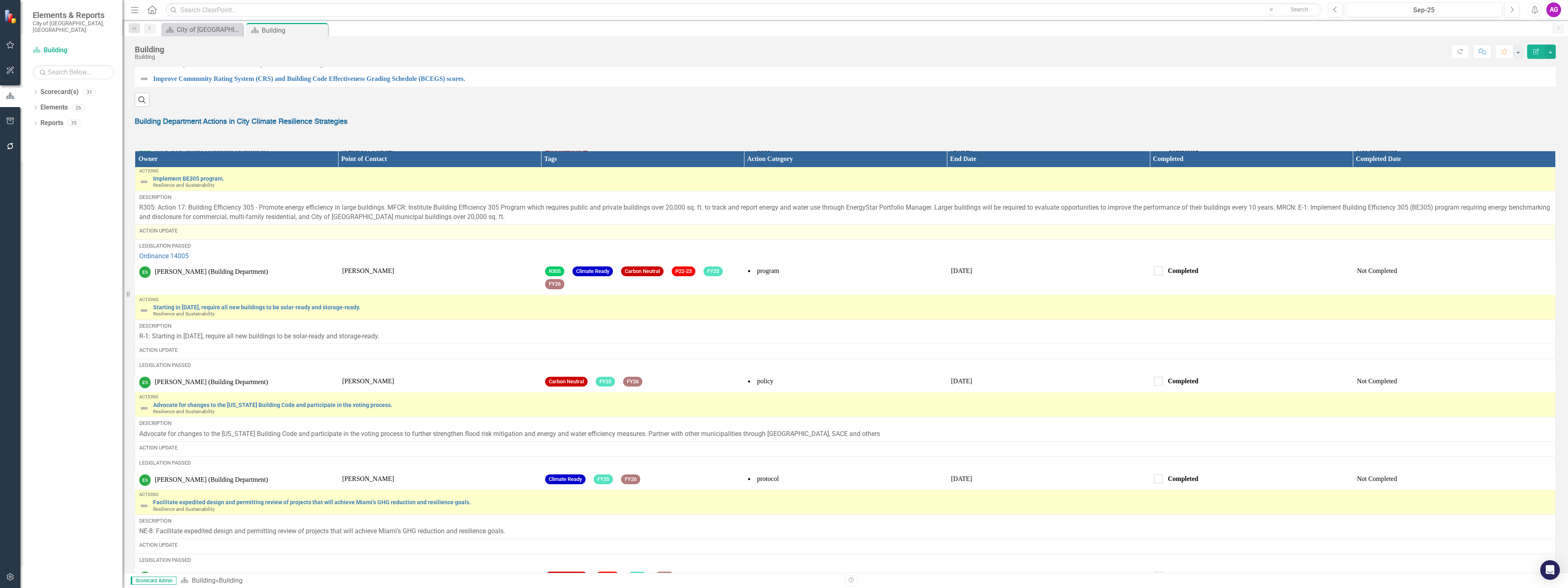
click at [225, 235] on div "Action Update" at bounding box center [845, 231] width 1412 height 8
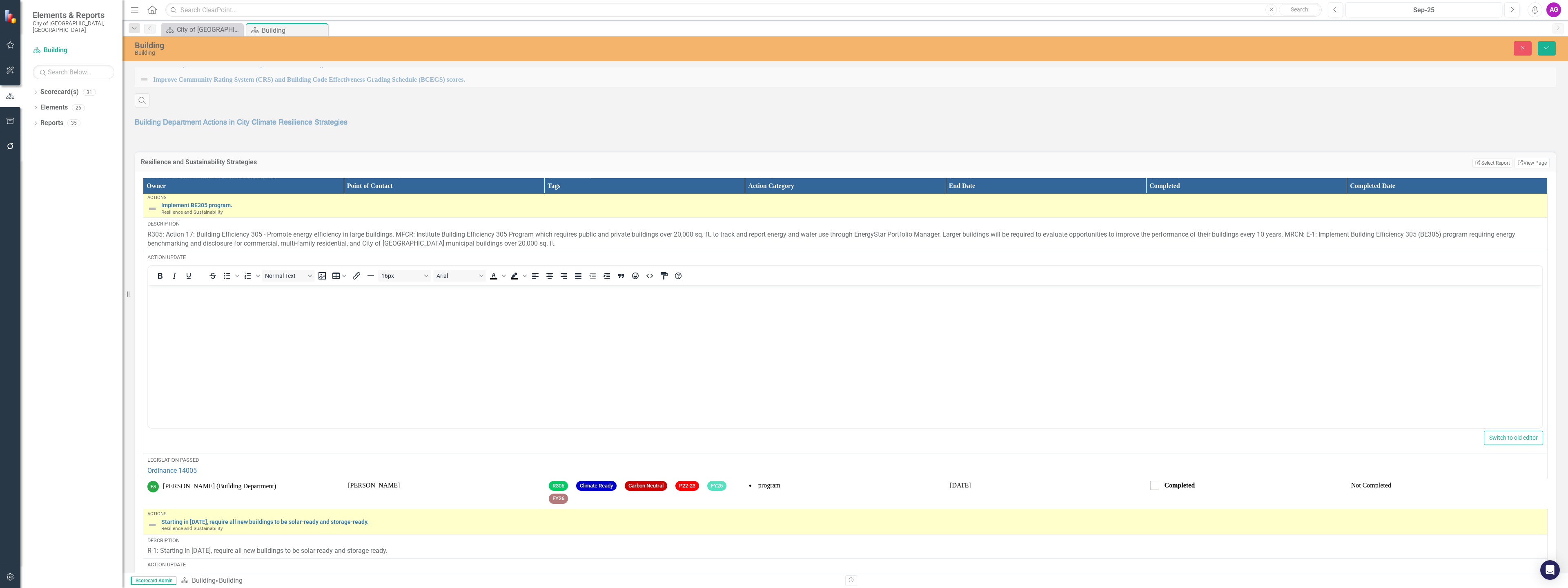
scroll to position [0, 0]
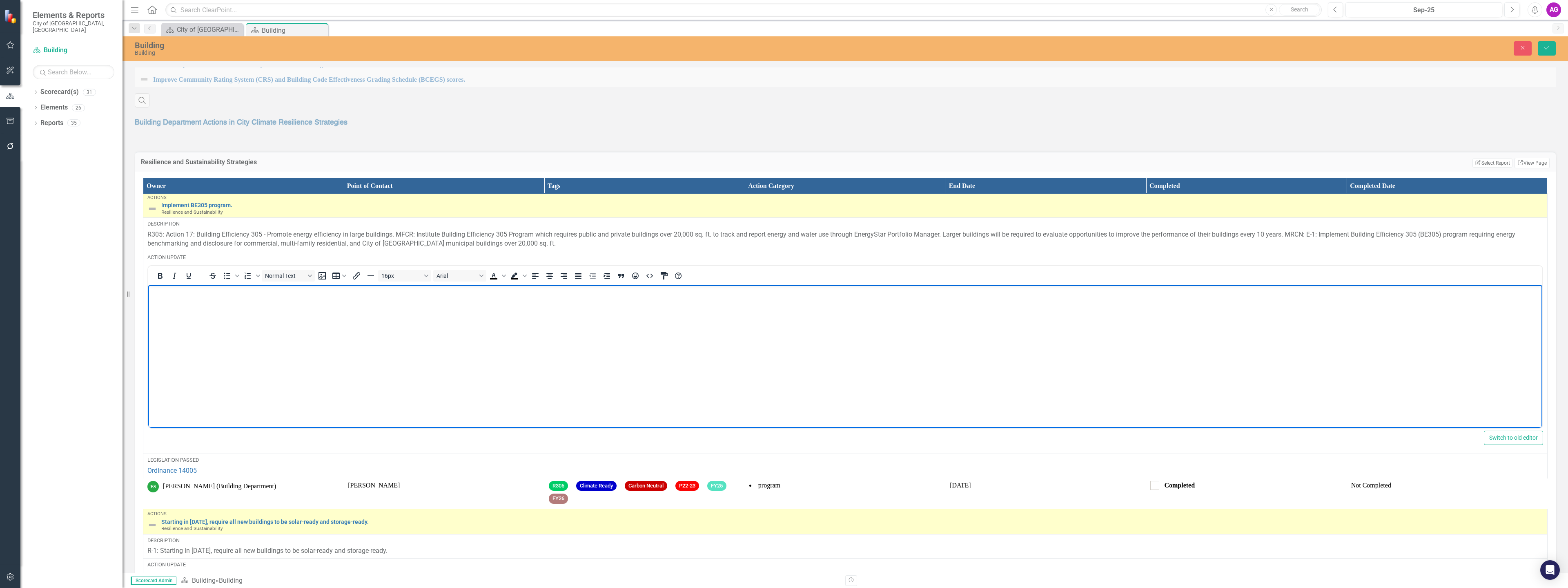
click at [238, 323] on body "Rich Text Area. Press ALT-0 for help." at bounding box center [845, 346] width 1394 height 122
paste body "Rich Text Area. Press ALT-0 for help."
drag, startPoint x: 1547, startPoint y: 48, endPoint x: 327, endPoint y: 187, distance: 1227.9
click at [1548, 48] on icon "Save" at bounding box center [1547, 47] width 8 height 5
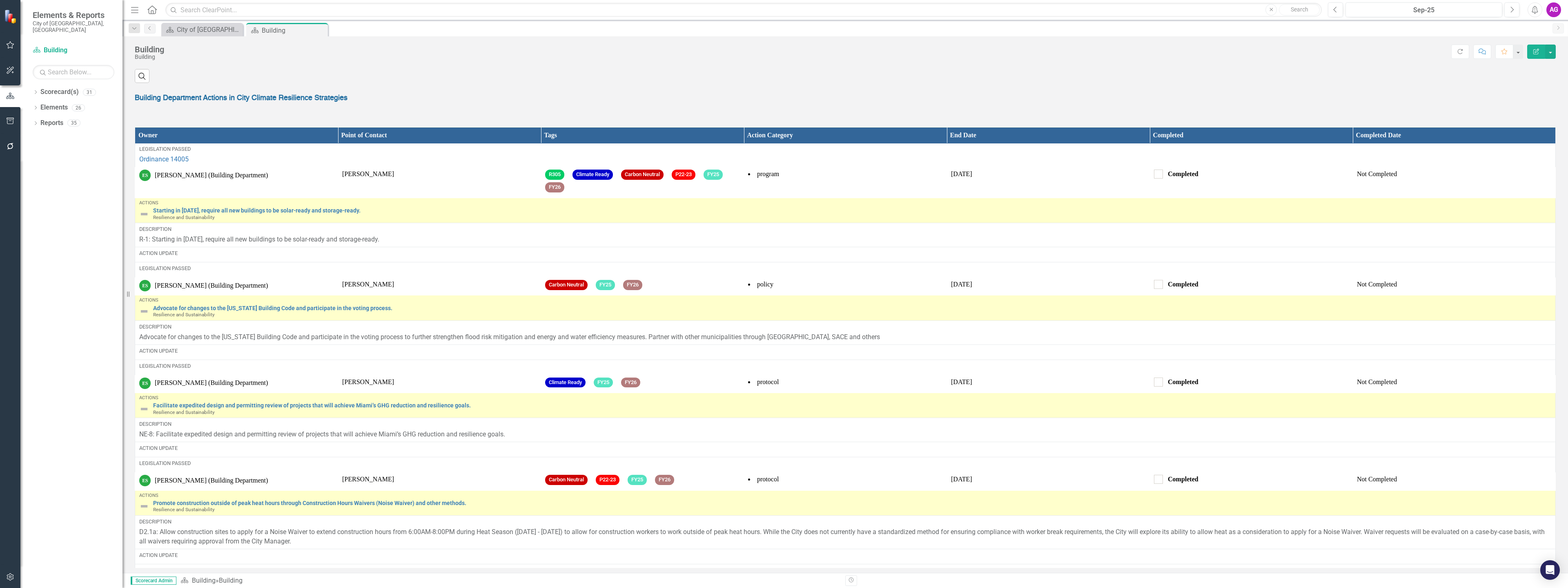
scroll to position [898, 0]
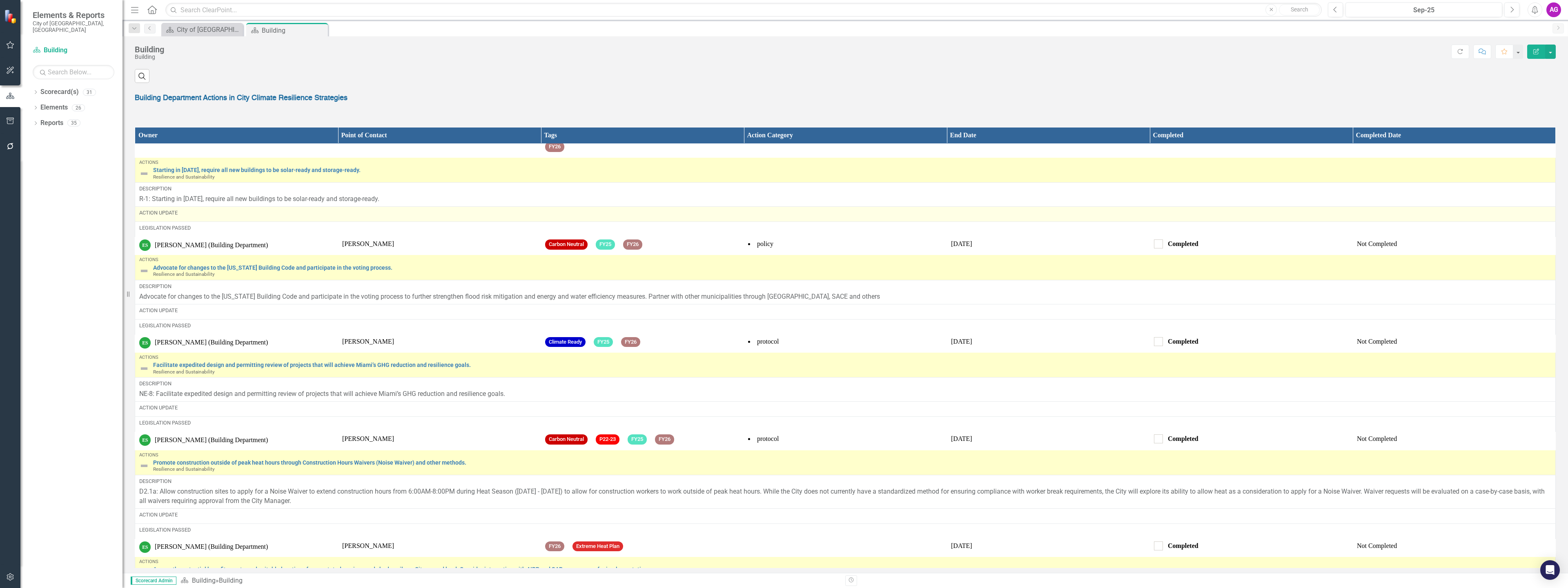
click at [209, 216] on div "Action Update" at bounding box center [845, 213] width 1412 height 8
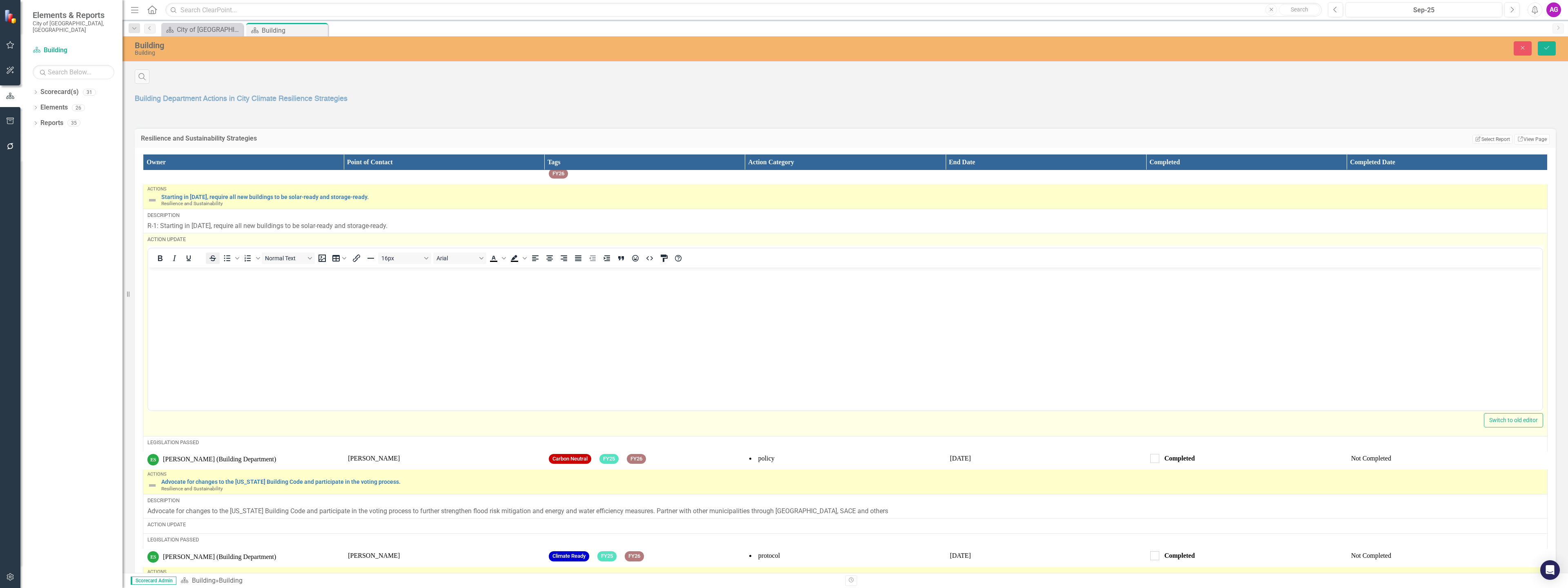
scroll to position [0, 0]
click at [215, 331] on body "Rich Text Area. Press ALT-0 for help." at bounding box center [845, 328] width 1394 height 122
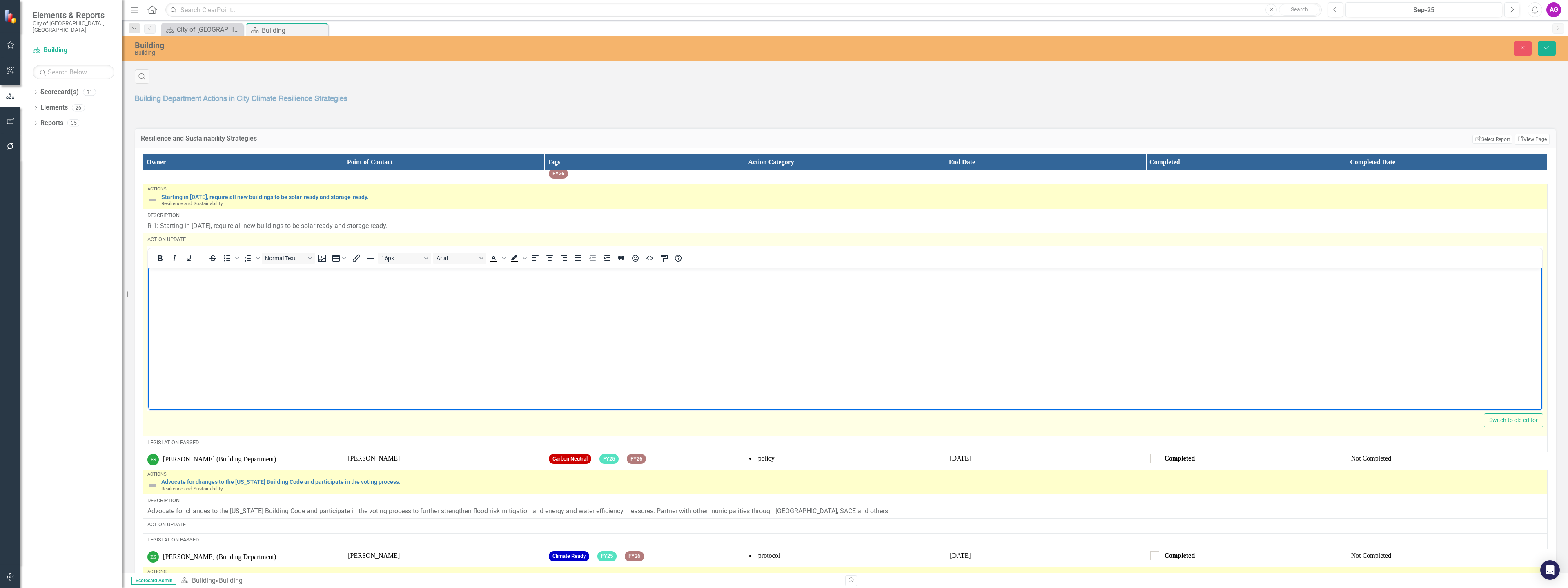
paste body "Rich Text Area. Press ALT-0 for help."
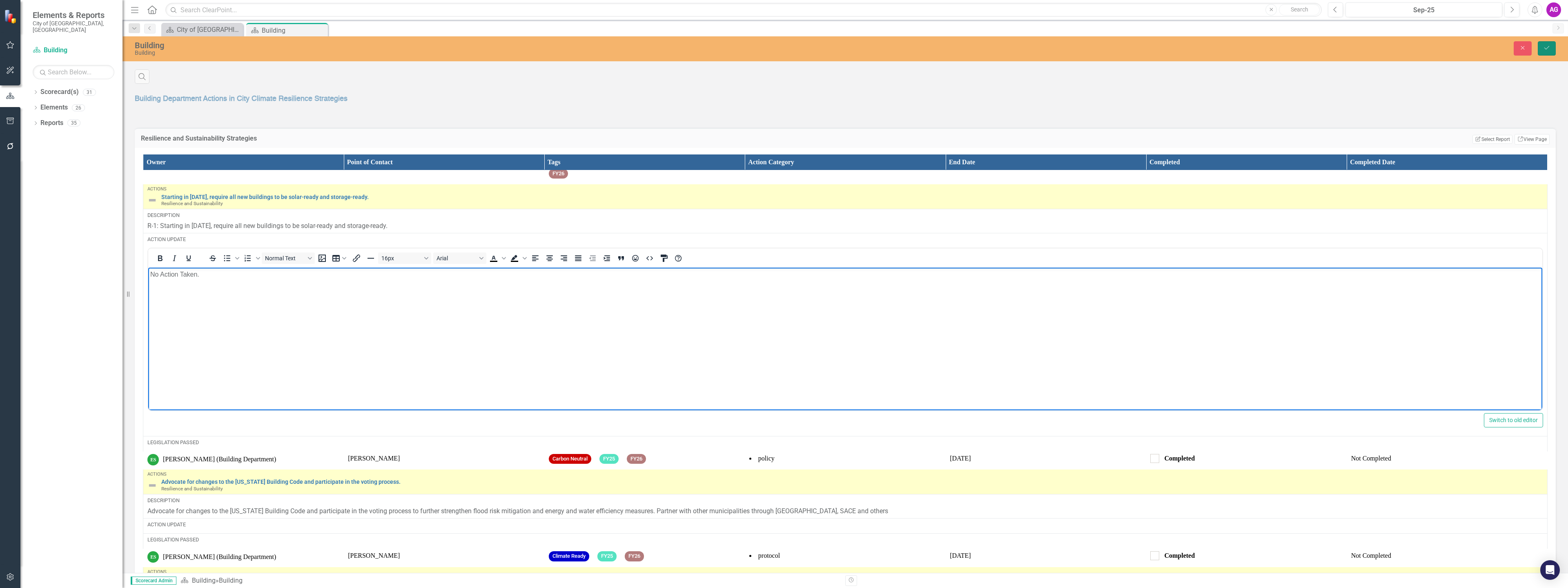
click at [1550, 49] on icon "Save" at bounding box center [1547, 47] width 8 height 5
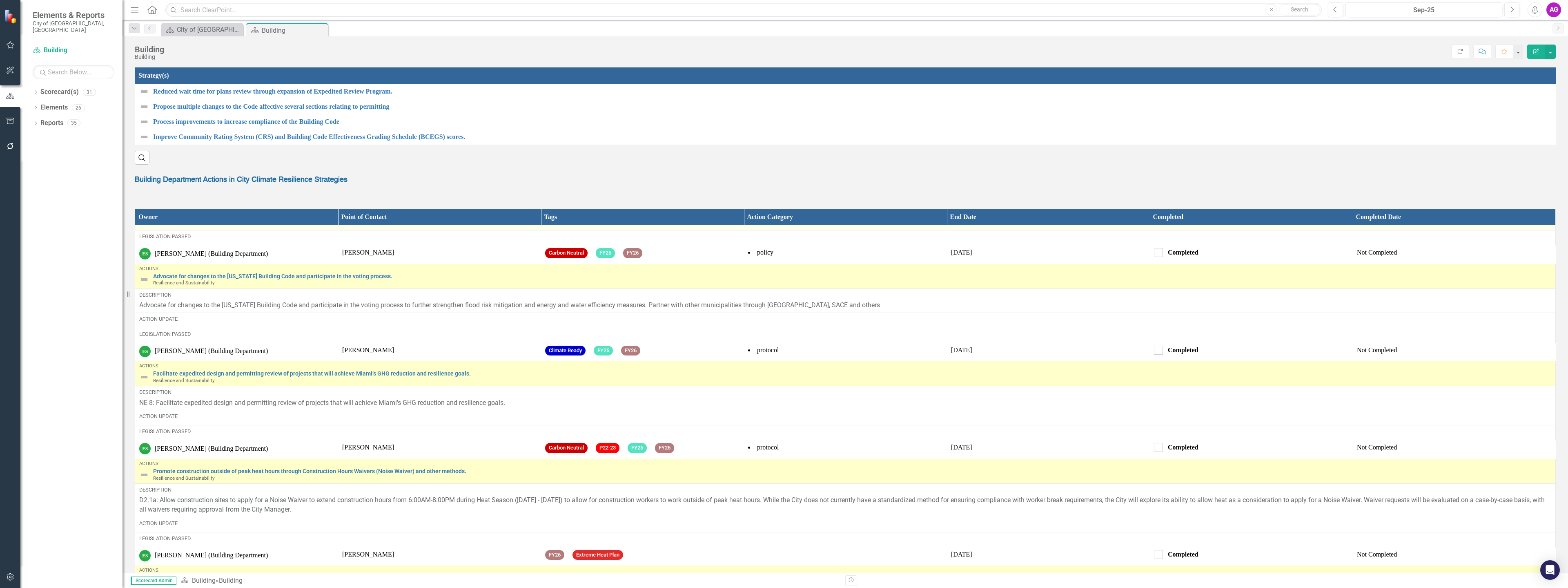
scroll to position [1022, 0]
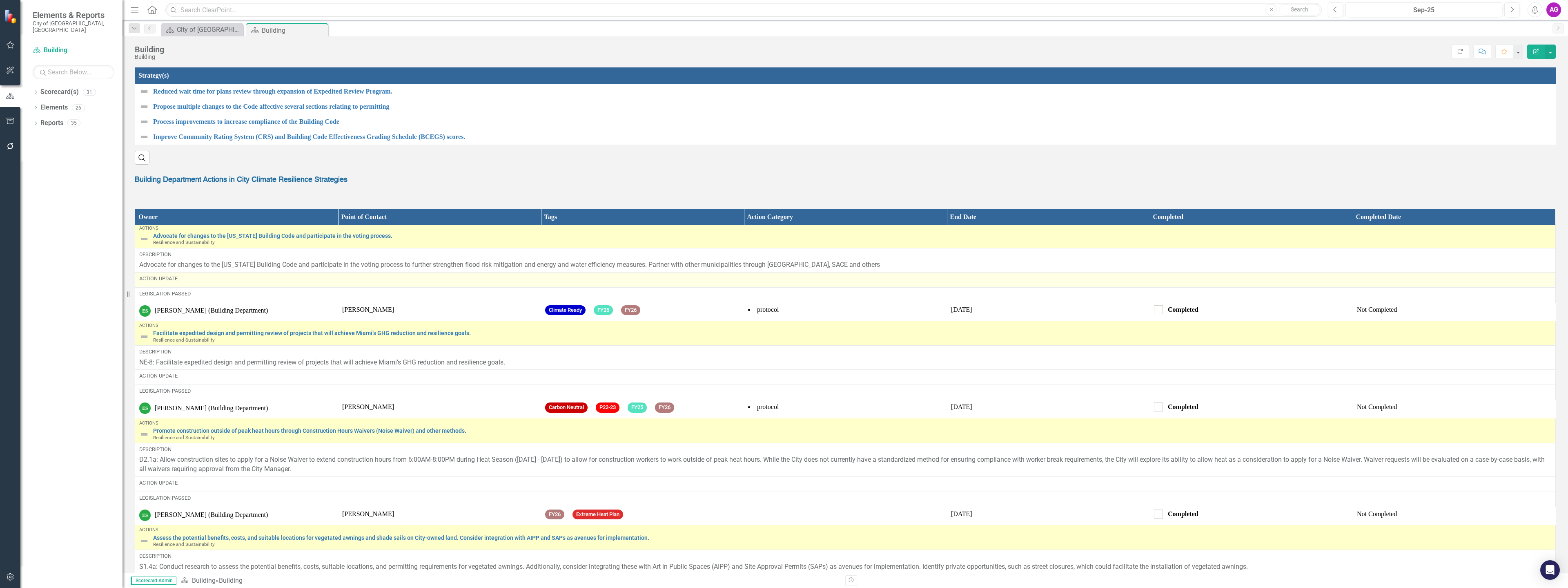
click at [173, 282] on div "Action Update" at bounding box center [845, 279] width 1412 height 8
click at [182, 282] on div "Action Update" at bounding box center [845, 279] width 1412 height 8
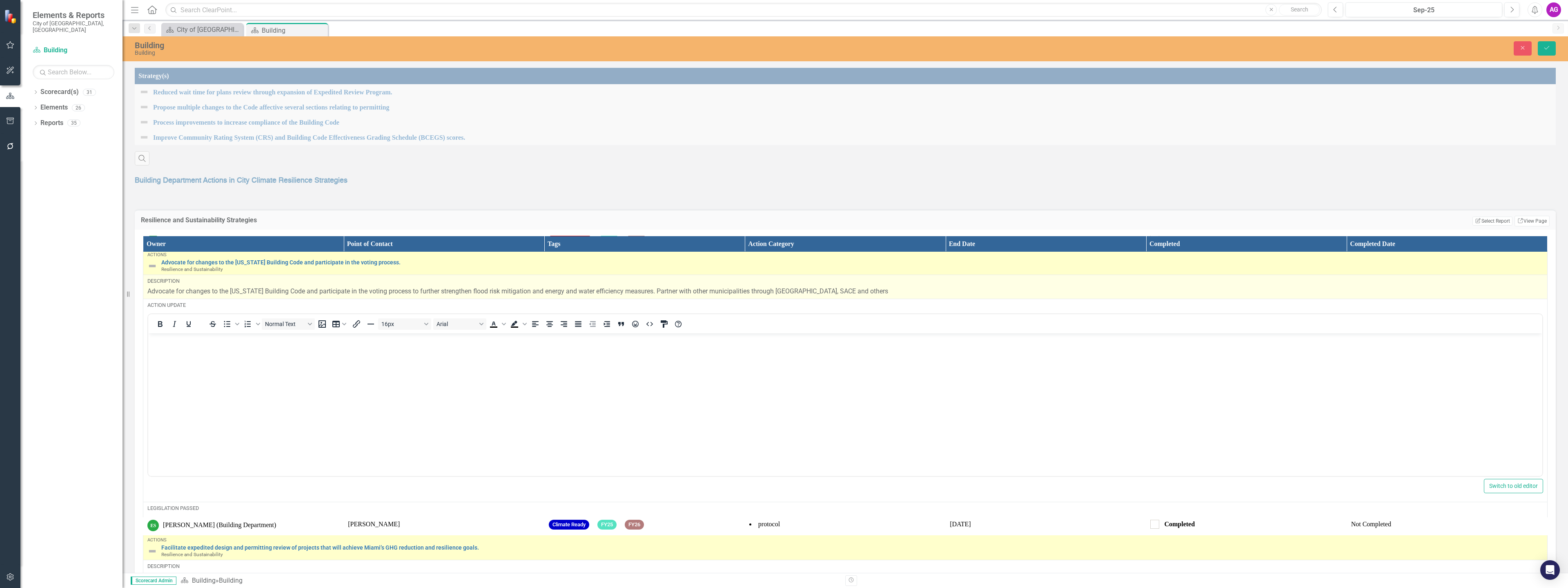
scroll to position [0, 0]
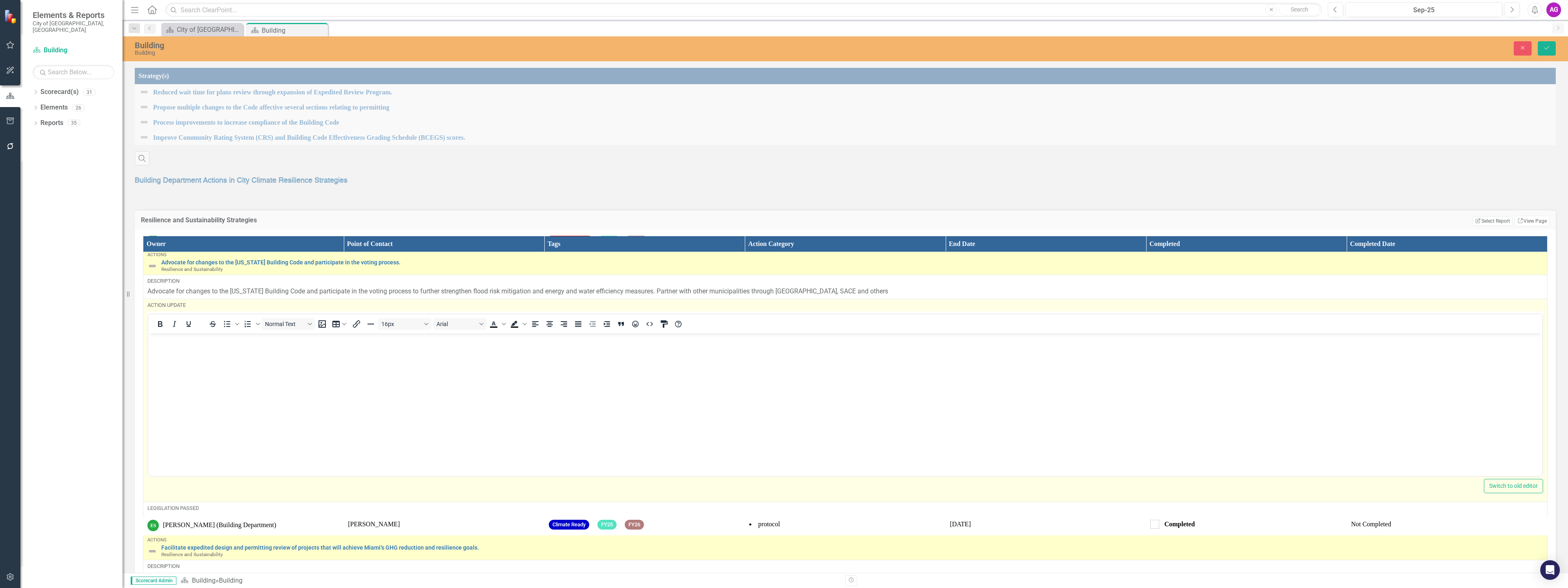
click at [202, 365] on body "Rich Text Area. Press ALT-0 for help." at bounding box center [845, 394] width 1394 height 122
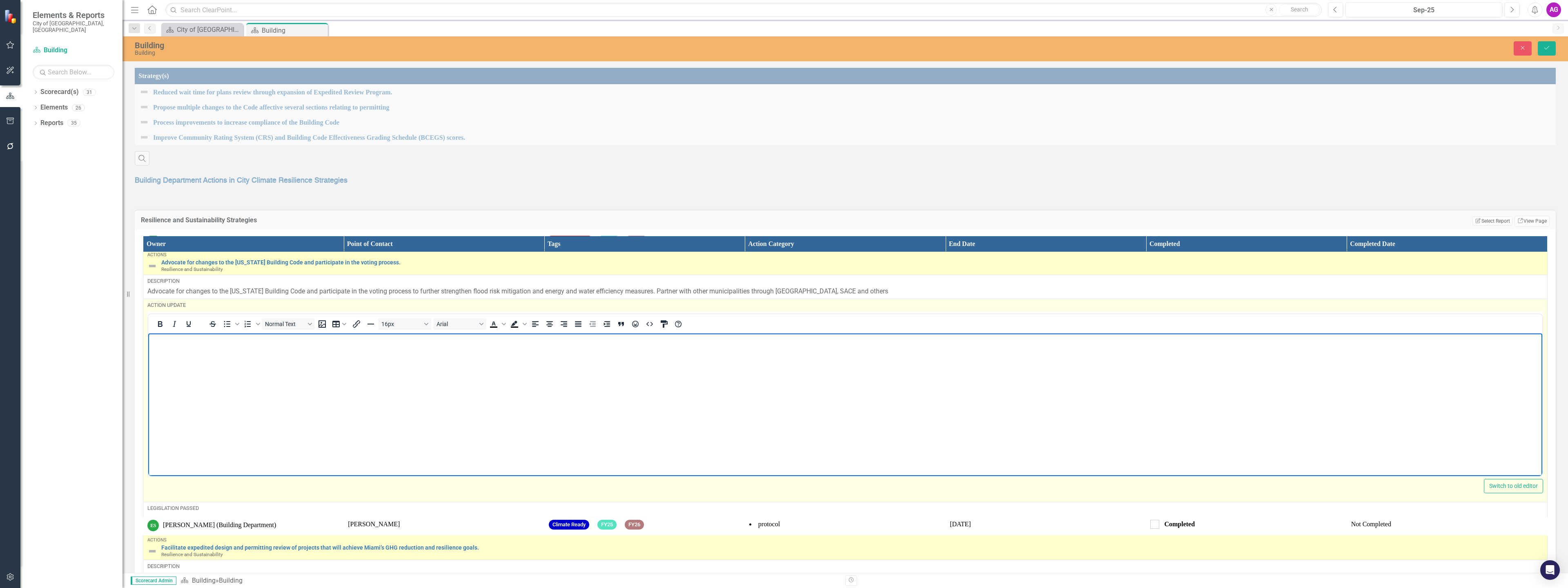
paste body "Rich Text Area. Press ALT-0 for help."
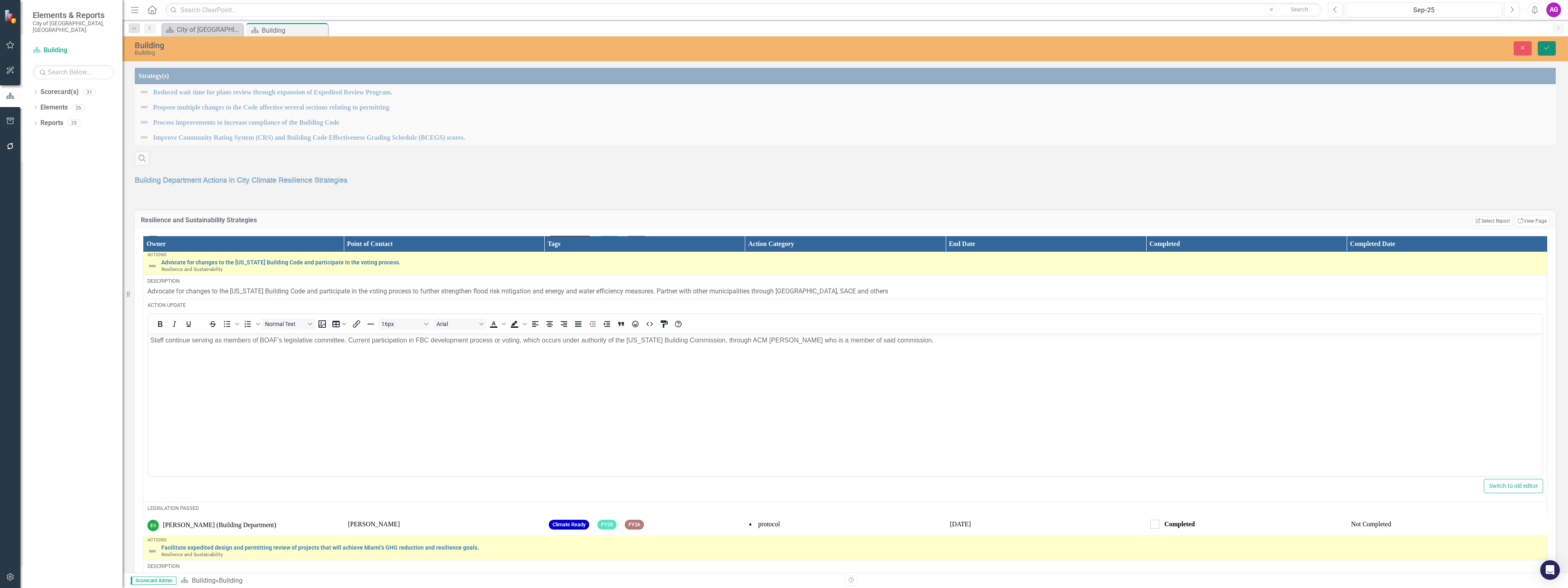
click at [1545, 44] on button "Save" at bounding box center [1547, 48] width 18 height 15
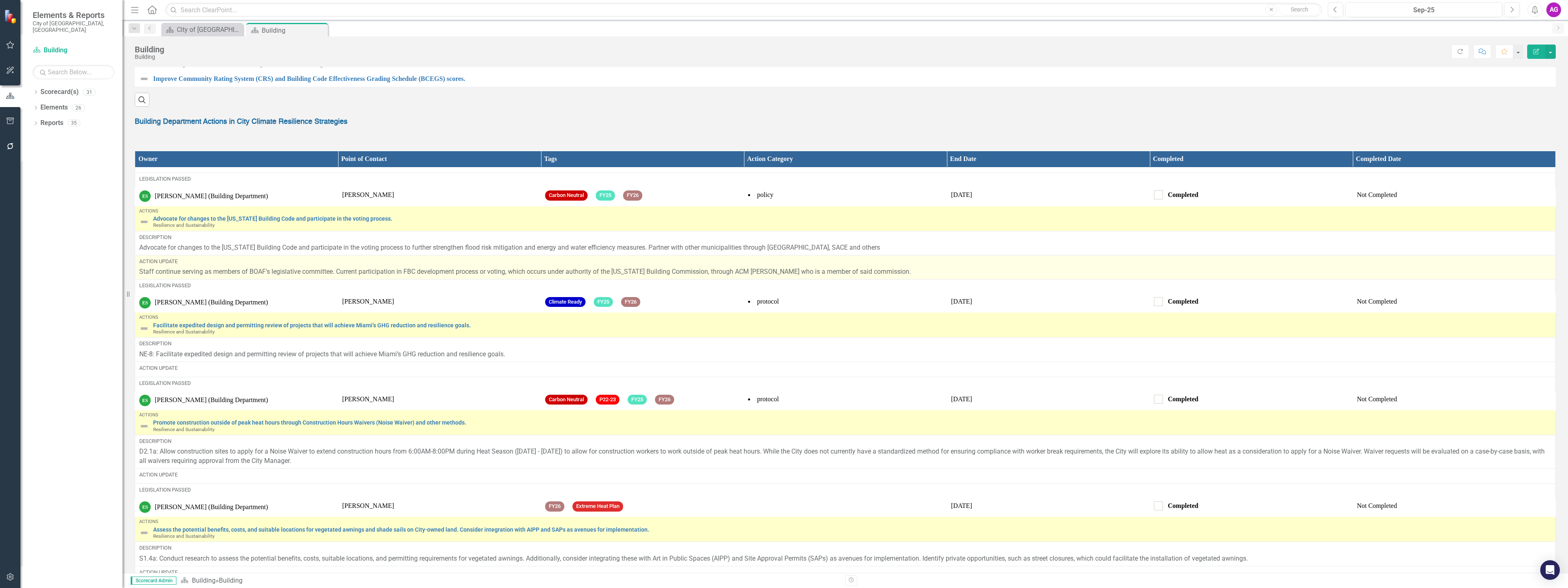
scroll to position [1022, 0]
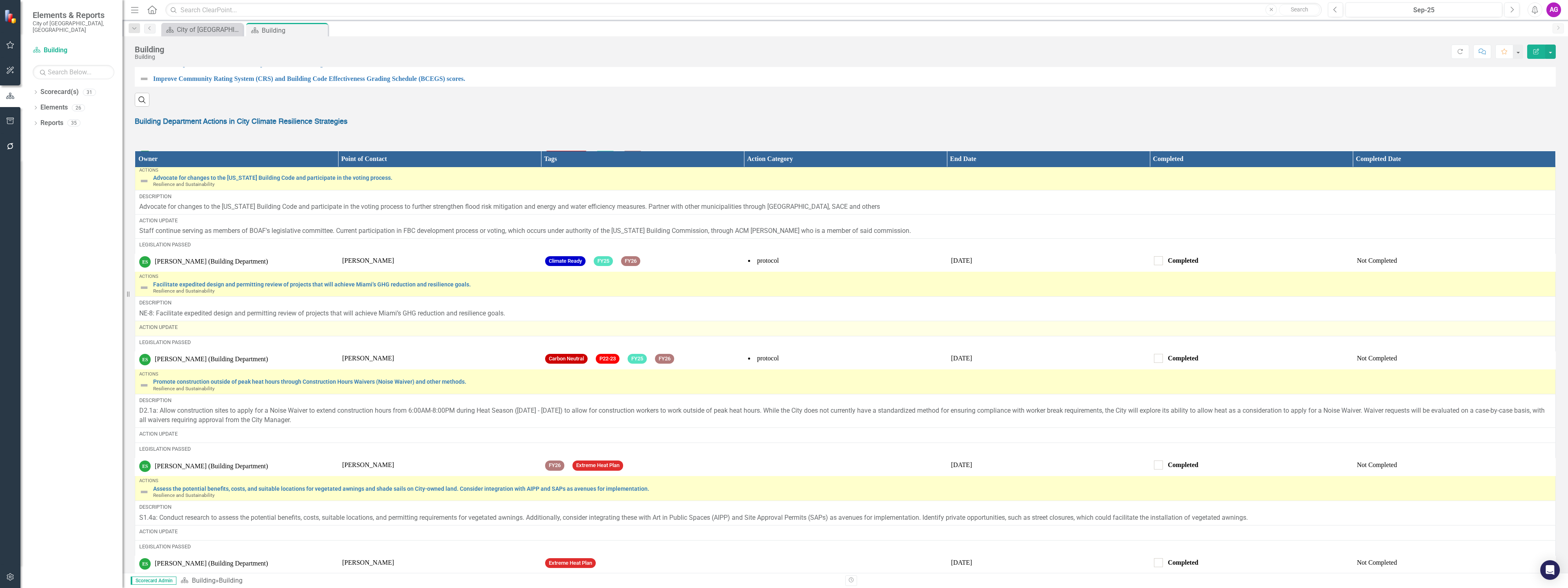
click at [205, 331] on div "Action Update" at bounding box center [845, 327] width 1412 height 8
click at [202, 330] on td "Action Update" at bounding box center [845, 328] width 1421 height 15
click at [202, 331] on td "Action Update" at bounding box center [845, 328] width 1421 height 15
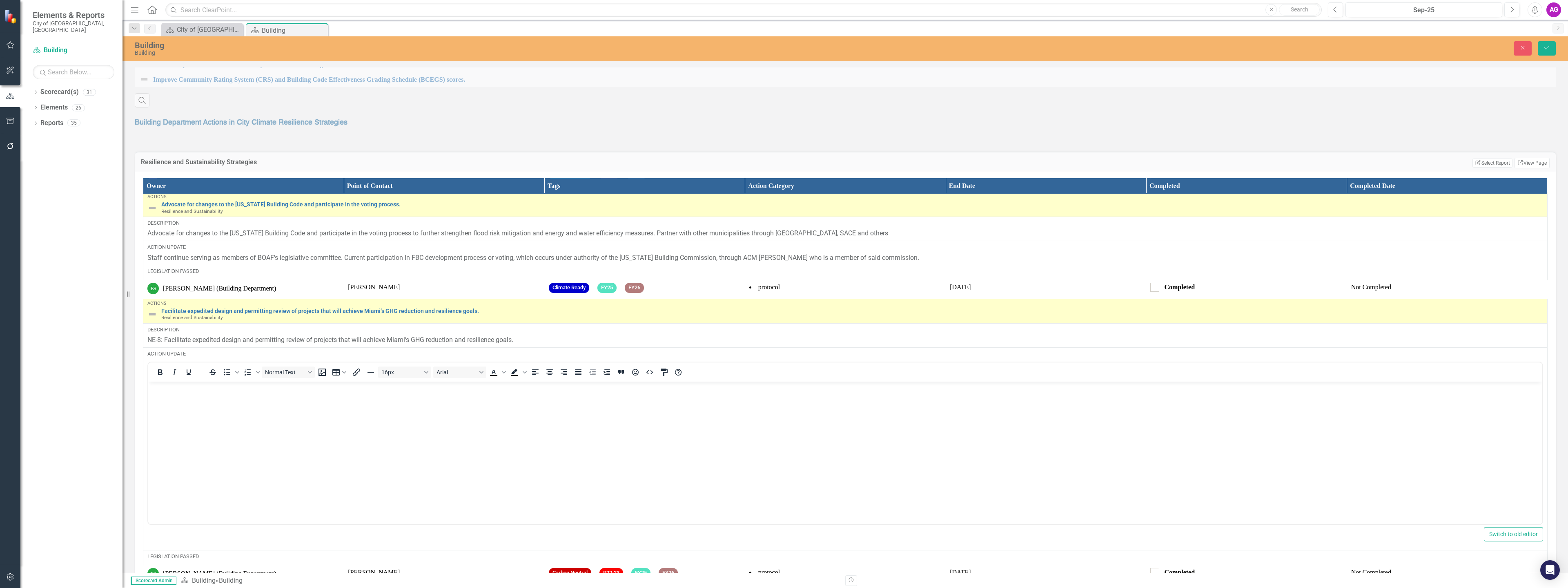
scroll to position [0, 0]
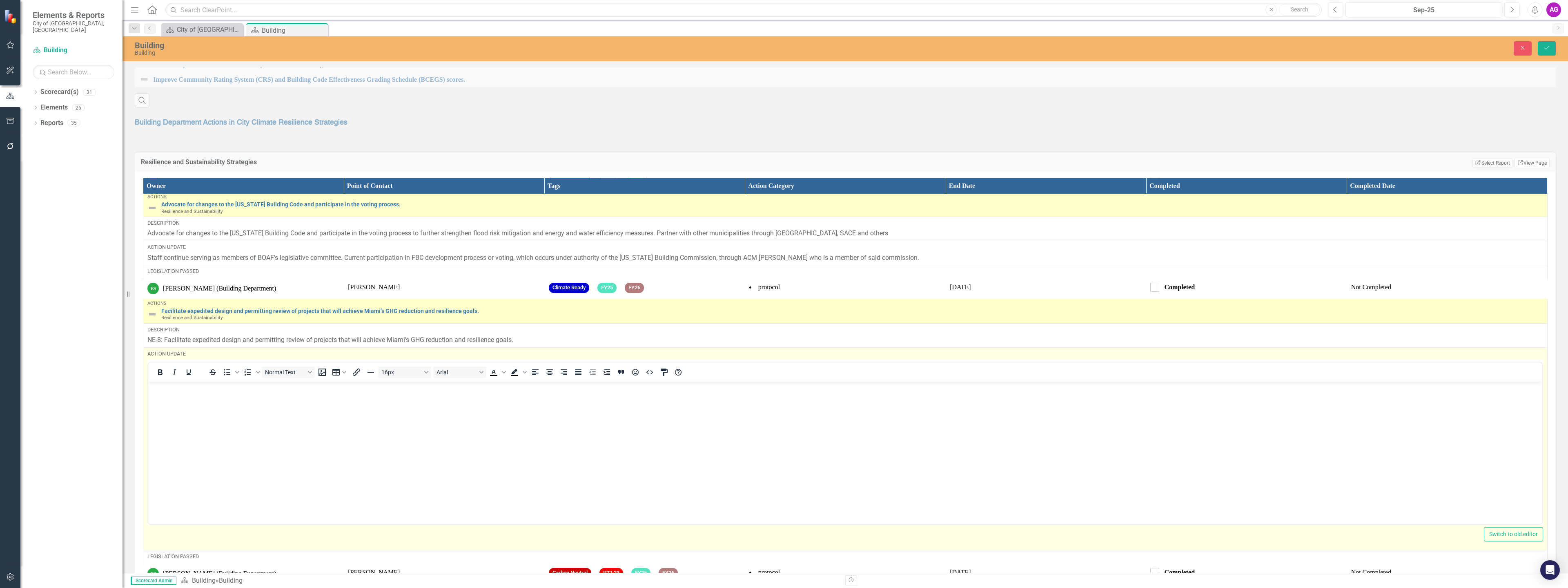
click at [211, 436] on body "Rich Text Area. Press ALT-0 for help." at bounding box center [845, 443] width 1394 height 122
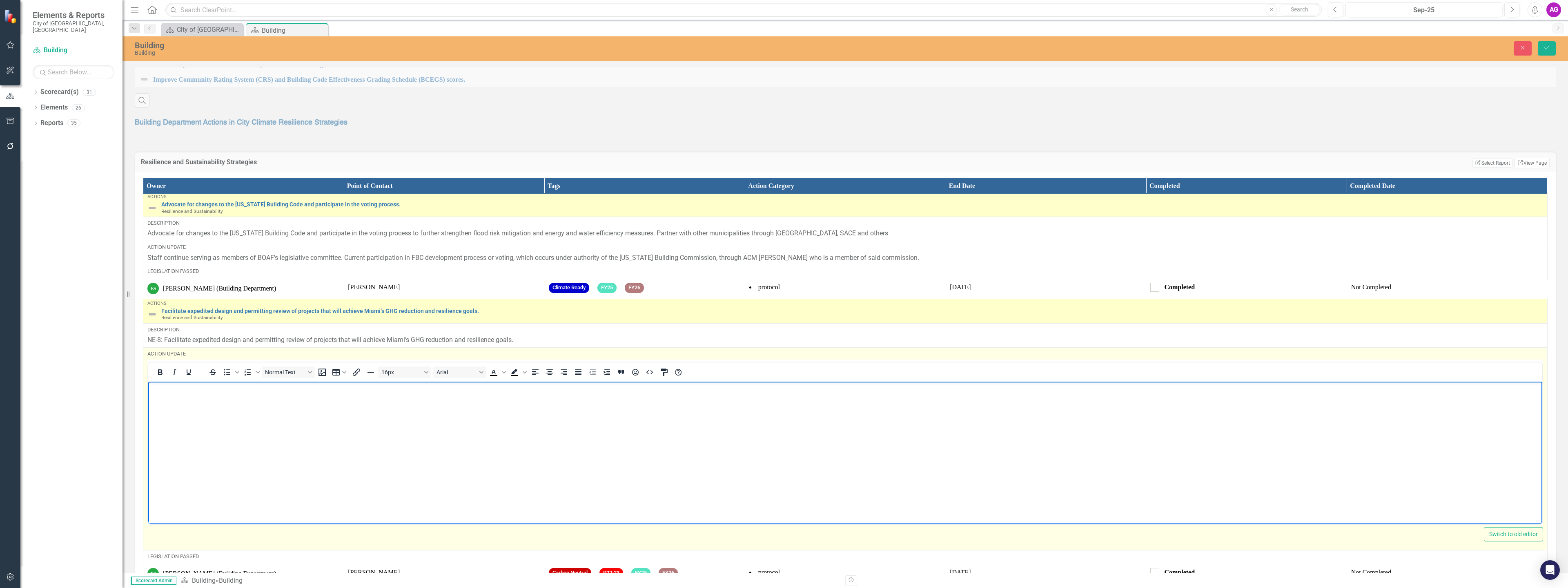
paste body "Rich Text Area. Press ALT-0 for help."
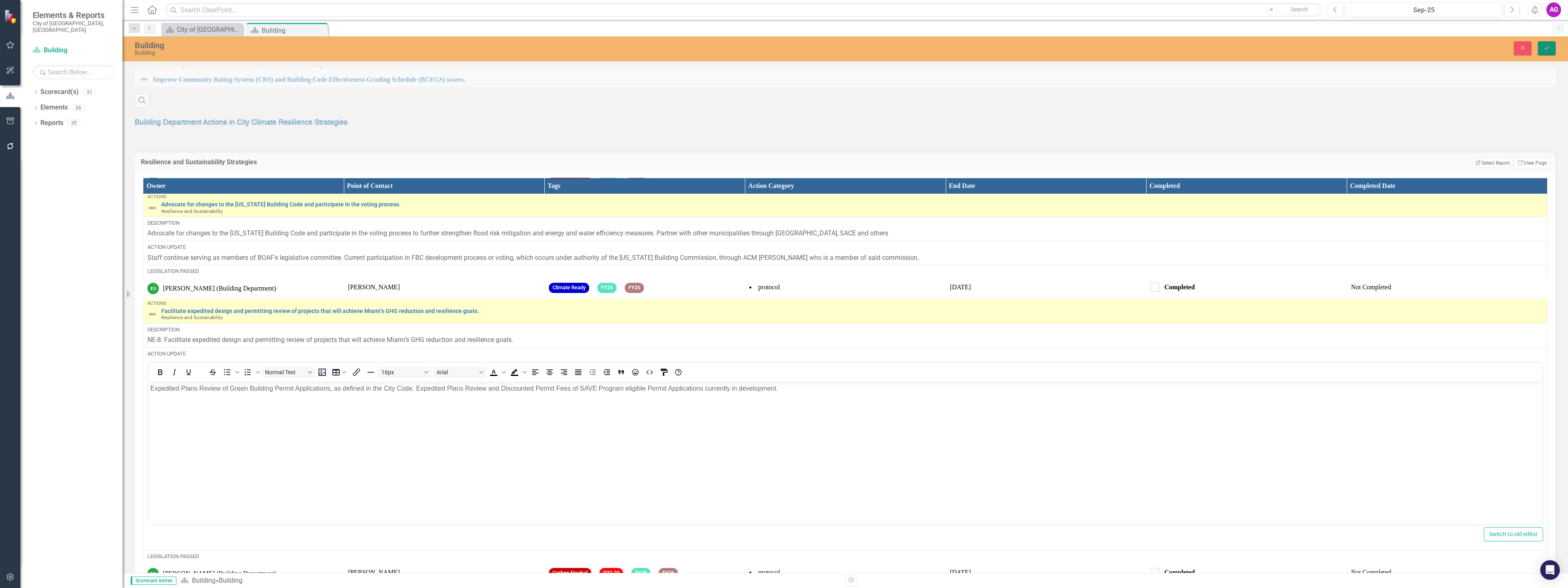
click at [1547, 50] on icon "Save" at bounding box center [1547, 47] width 8 height 5
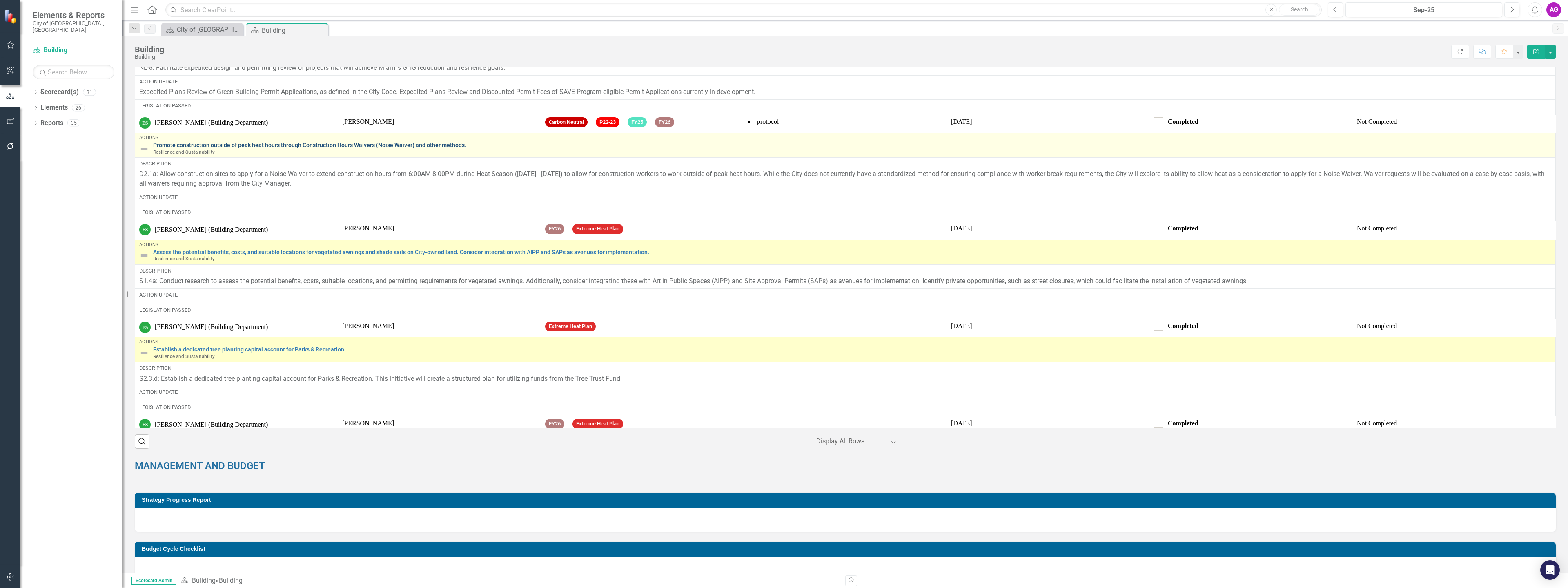
scroll to position [1144, 0]
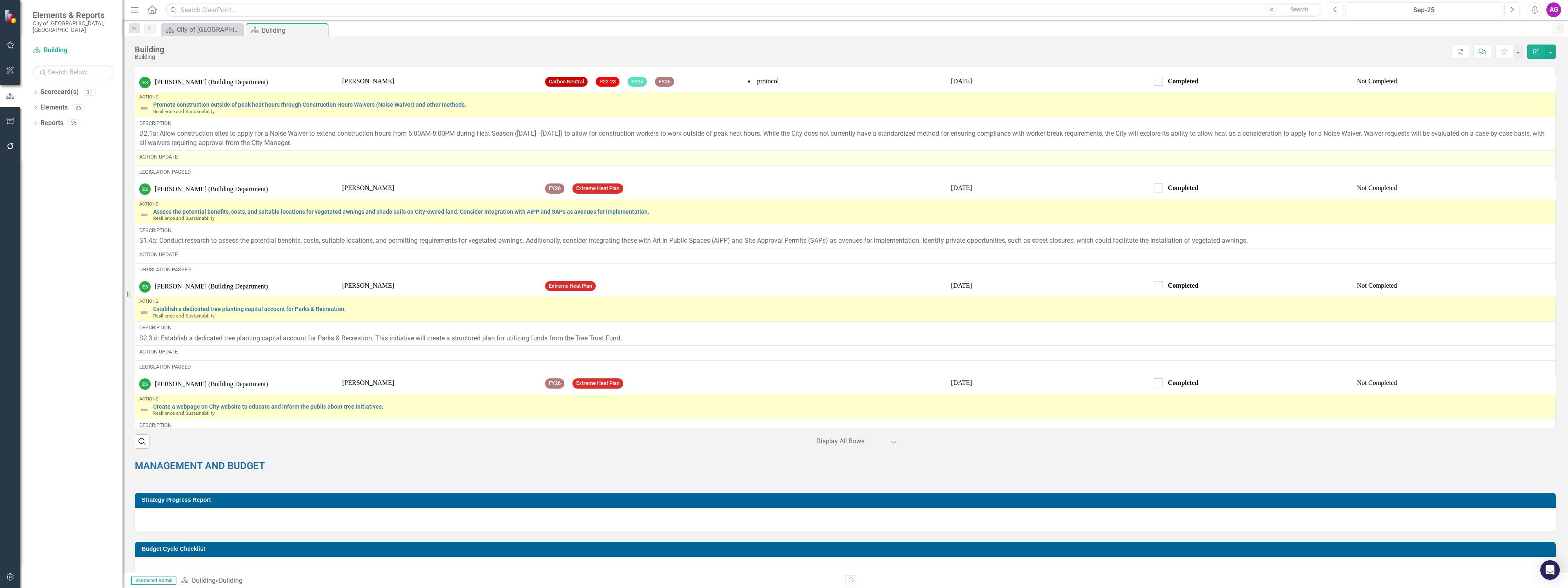
click at [200, 161] on div "Action Update" at bounding box center [845, 157] width 1412 height 8
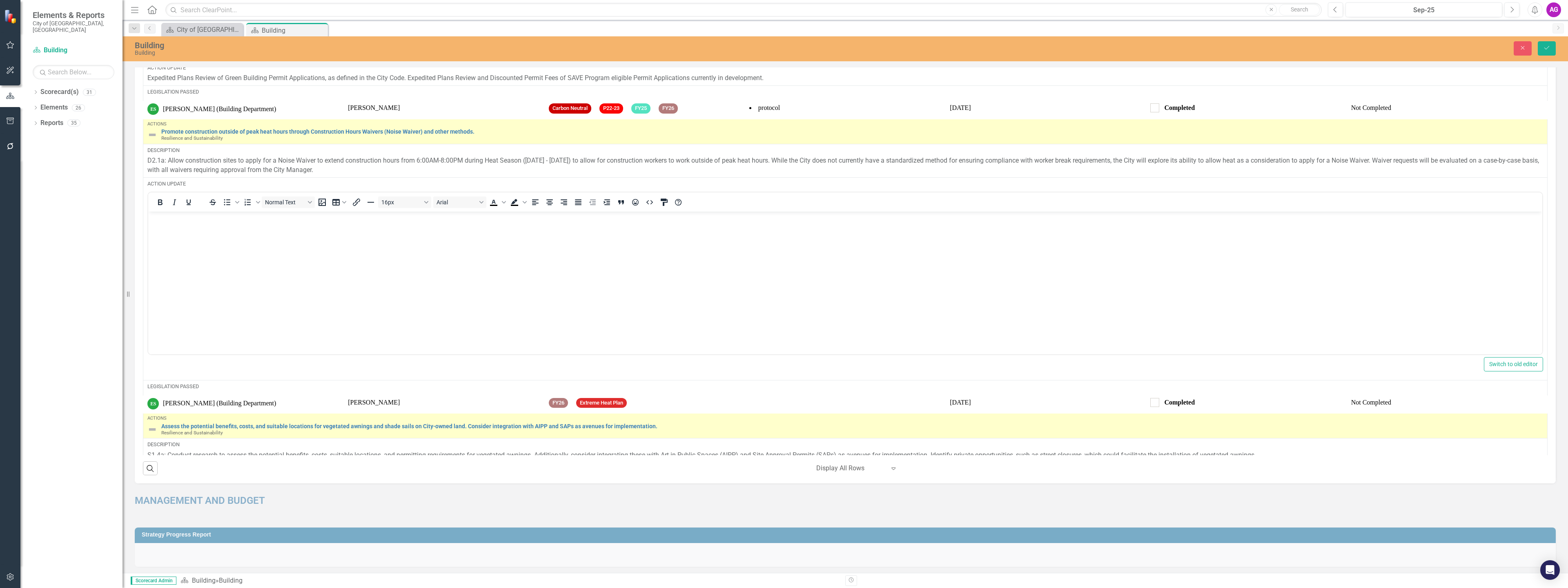
scroll to position [0, 0]
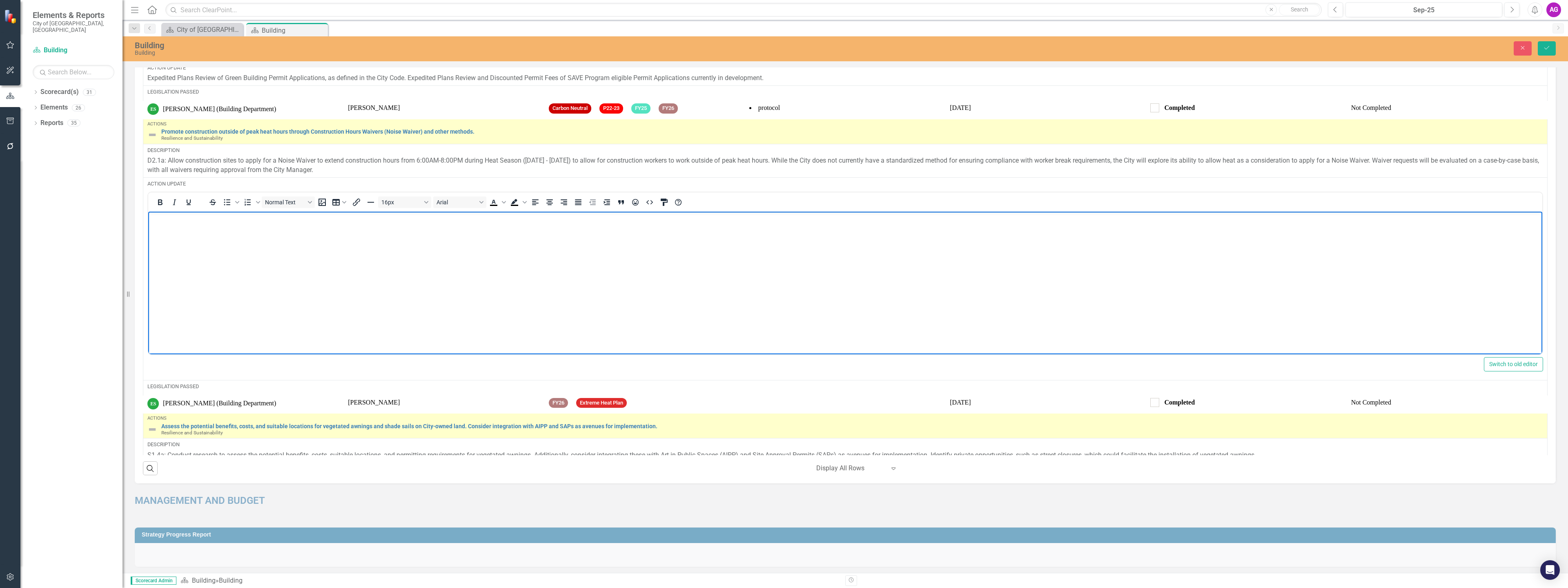
click at [223, 253] on body "Rich Text Area. Press ALT-0 for help." at bounding box center [845, 272] width 1394 height 122
paste body "Rich Text Area. Press ALT-0 for help."
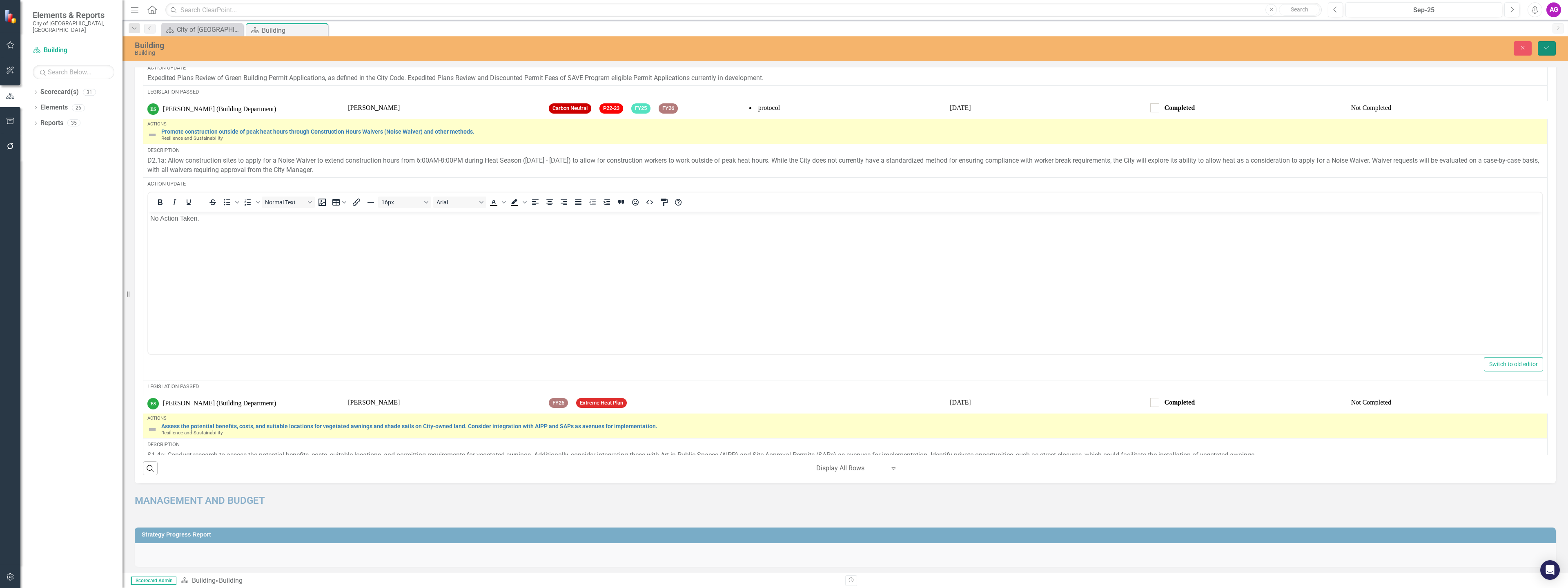
drag, startPoint x: 1546, startPoint y: 50, endPoint x: 452, endPoint y: 64, distance: 1094.1
click at [1546, 50] on icon "Save" at bounding box center [1547, 47] width 8 height 5
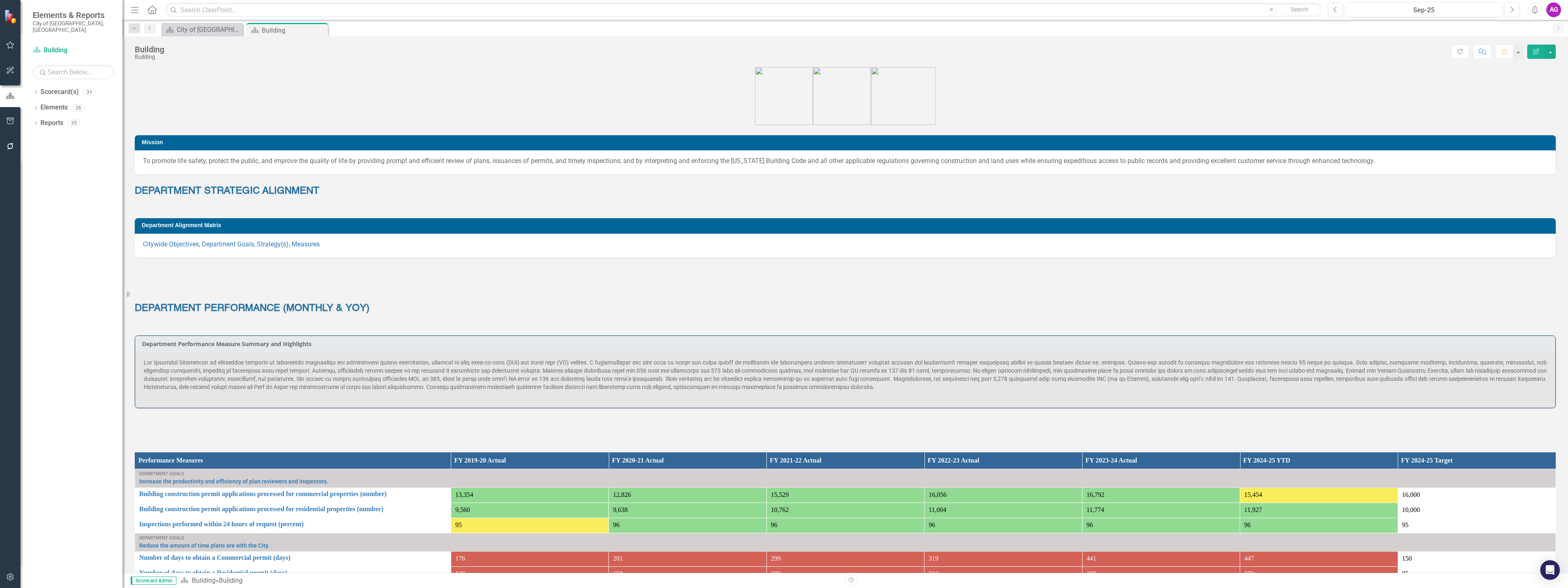
scroll to position [960, 0]
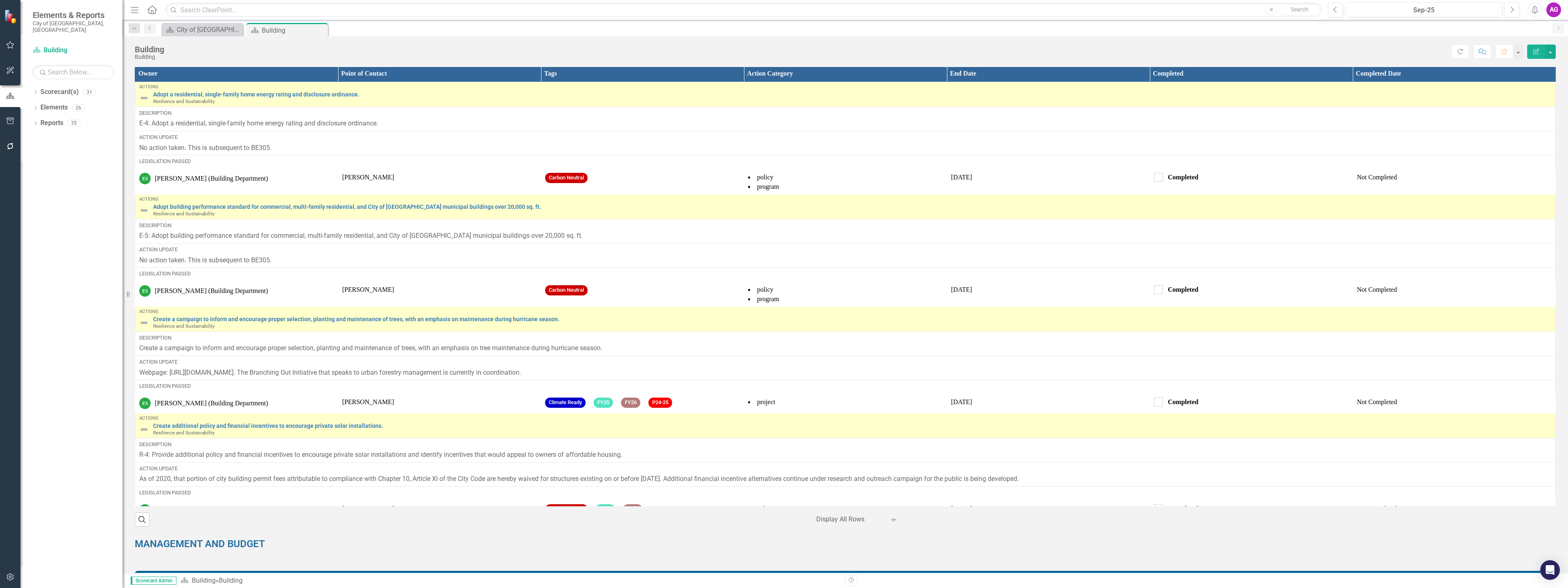
click at [831, 514] on div at bounding box center [850, 519] width 70 height 11
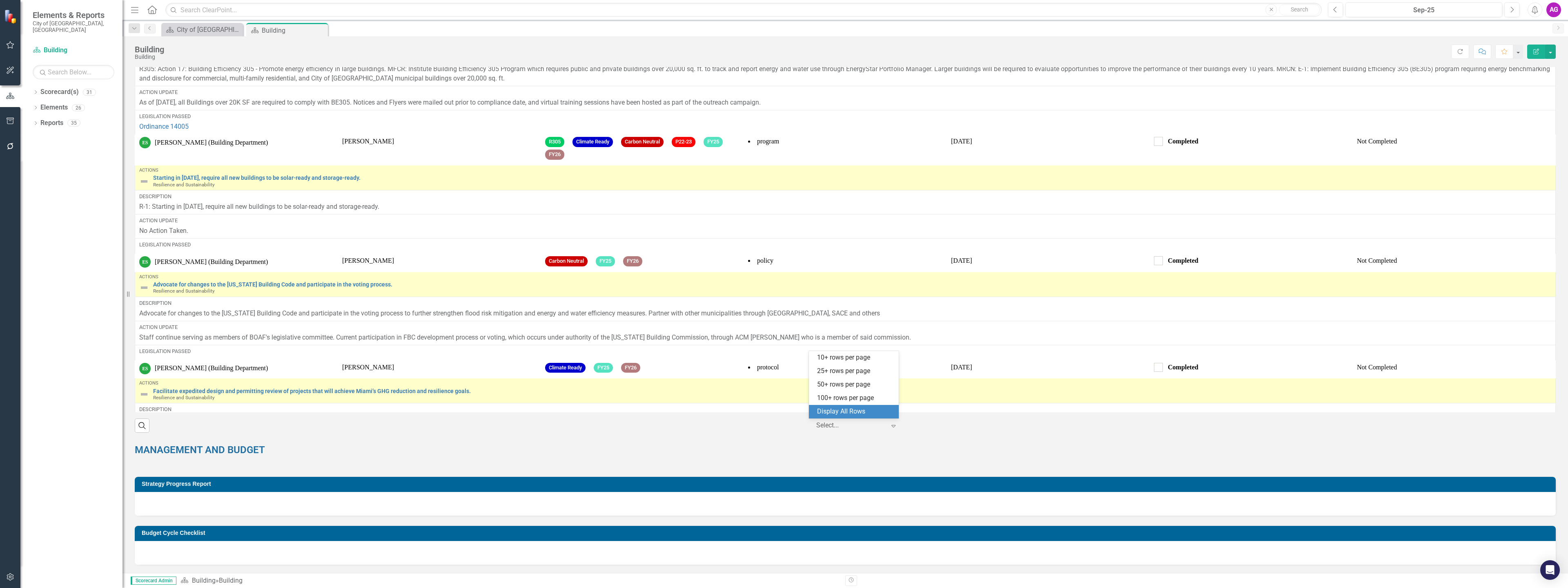
click at [843, 411] on div "Display All Rows" at bounding box center [855, 411] width 76 height 9
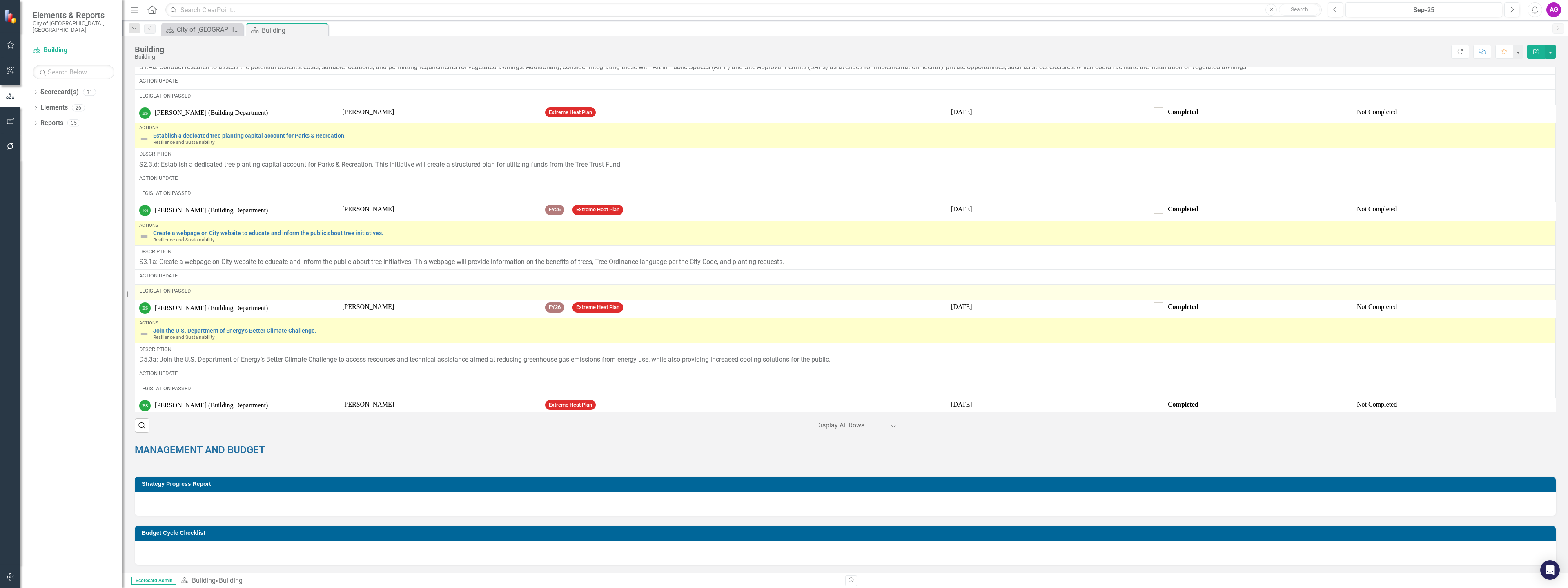
scroll to position [1314, 0]
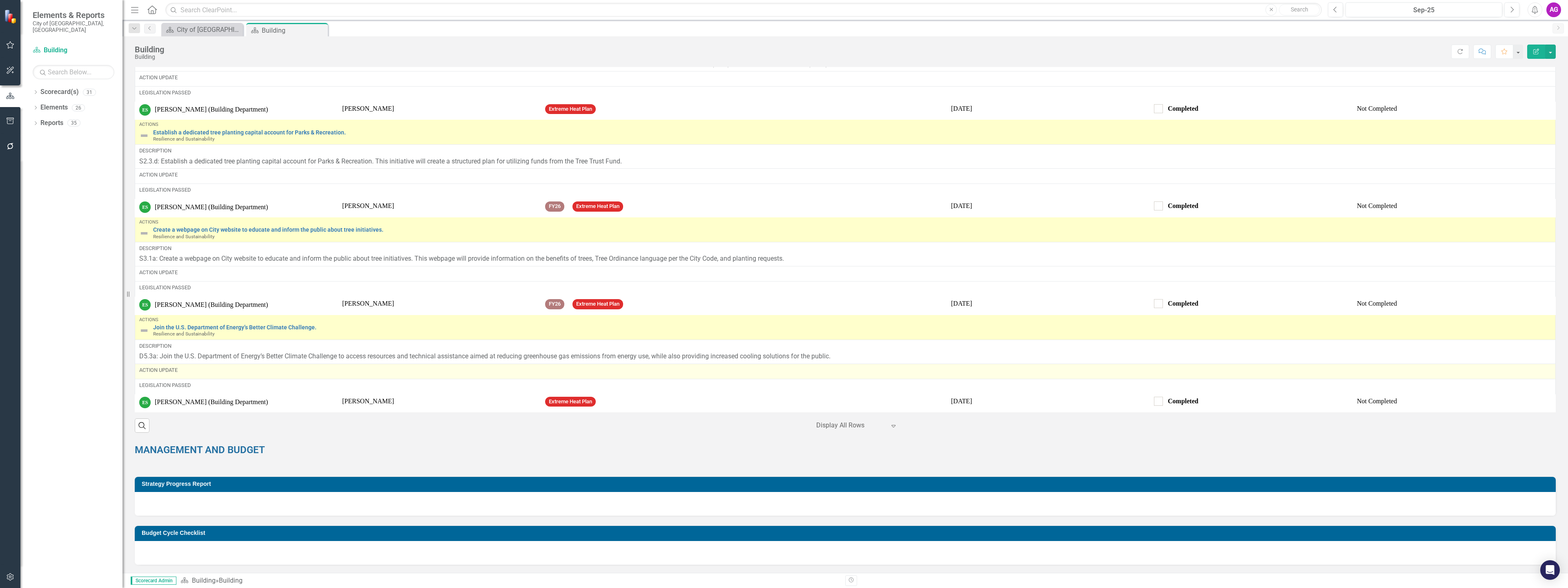
click at [198, 373] on div "Action Update" at bounding box center [845, 370] width 1412 height 8
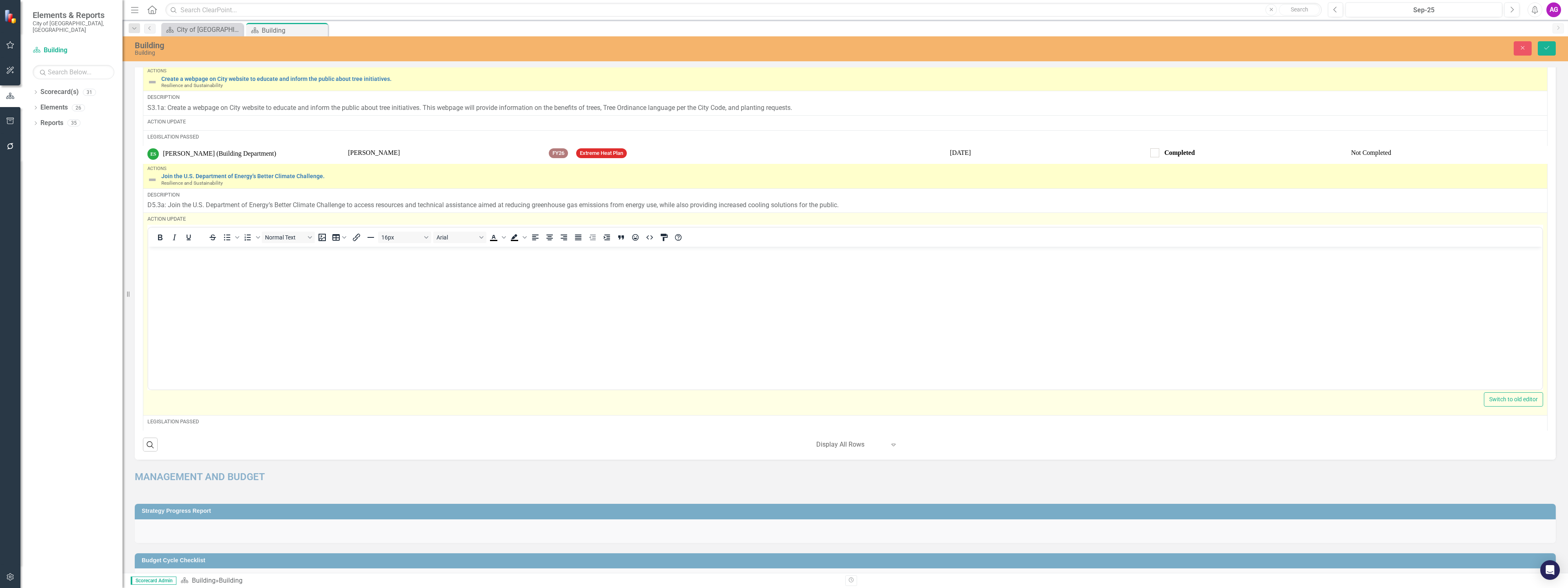
scroll to position [1508, 0]
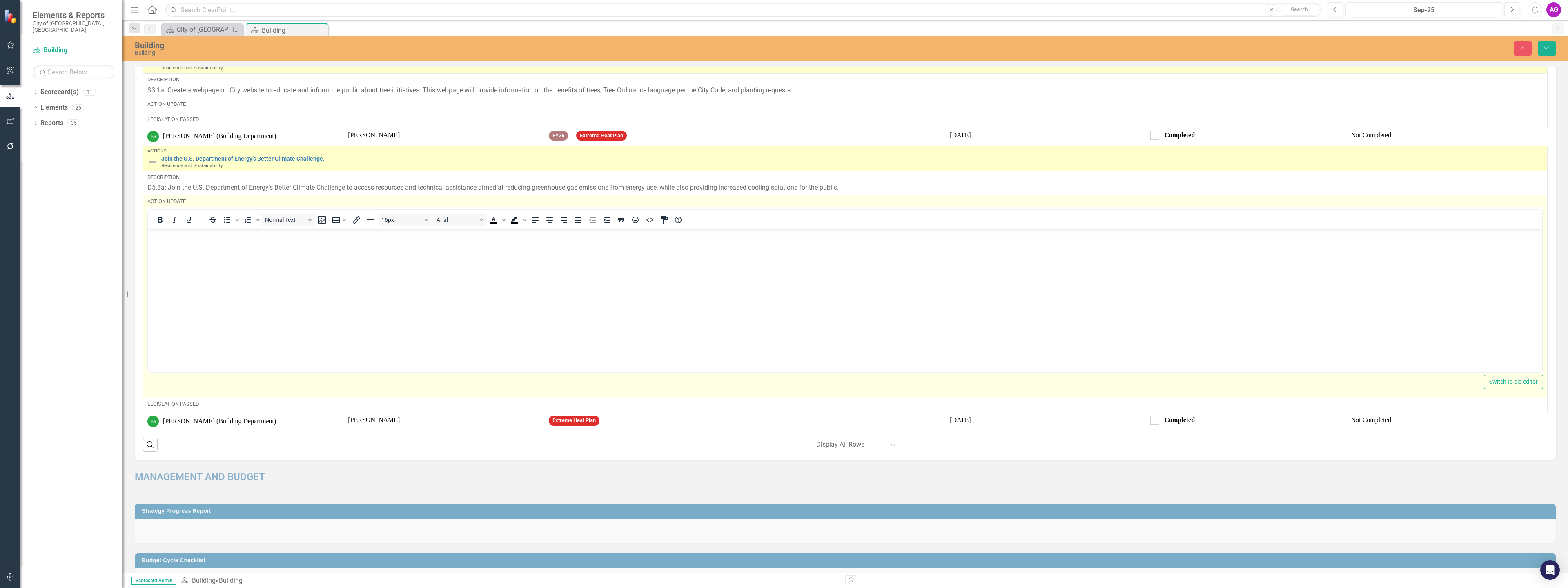
click at [254, 313] on body "Rich Text Area. Press ALT-0 for help." at bounding box center [845, 291] width 1394 height 122
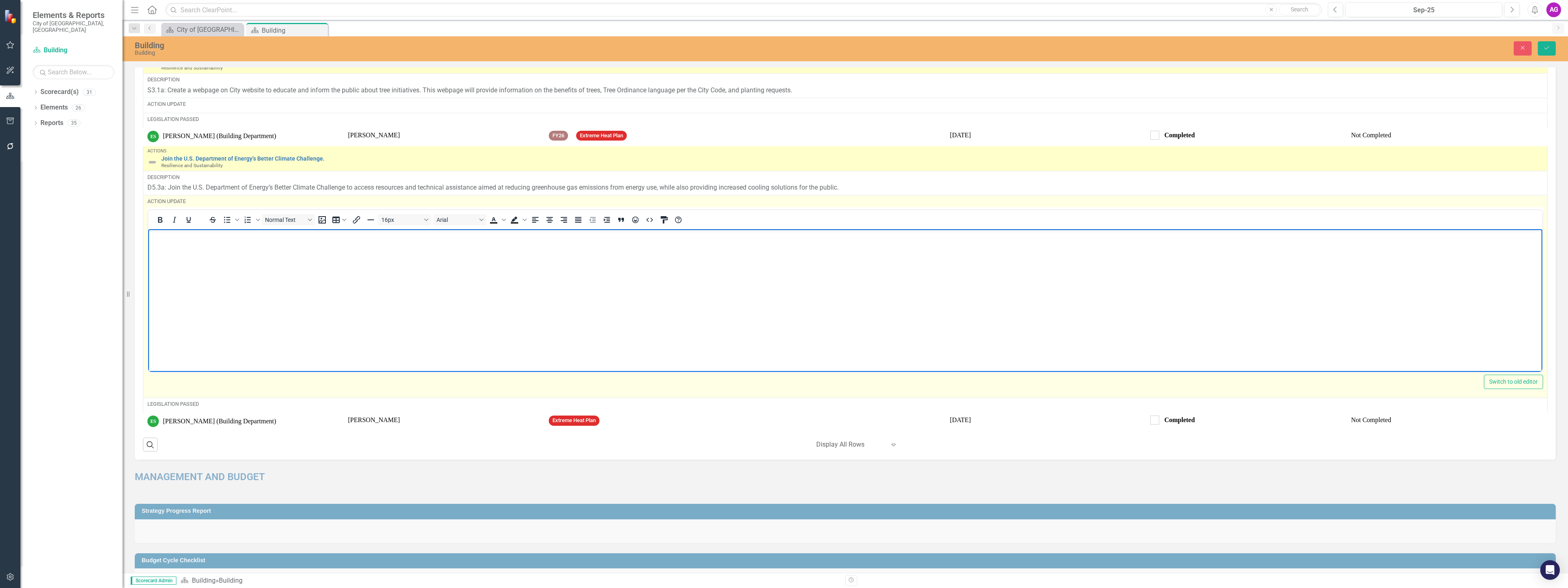
paste body "Rich Text Area. Press ALT-0 for help."
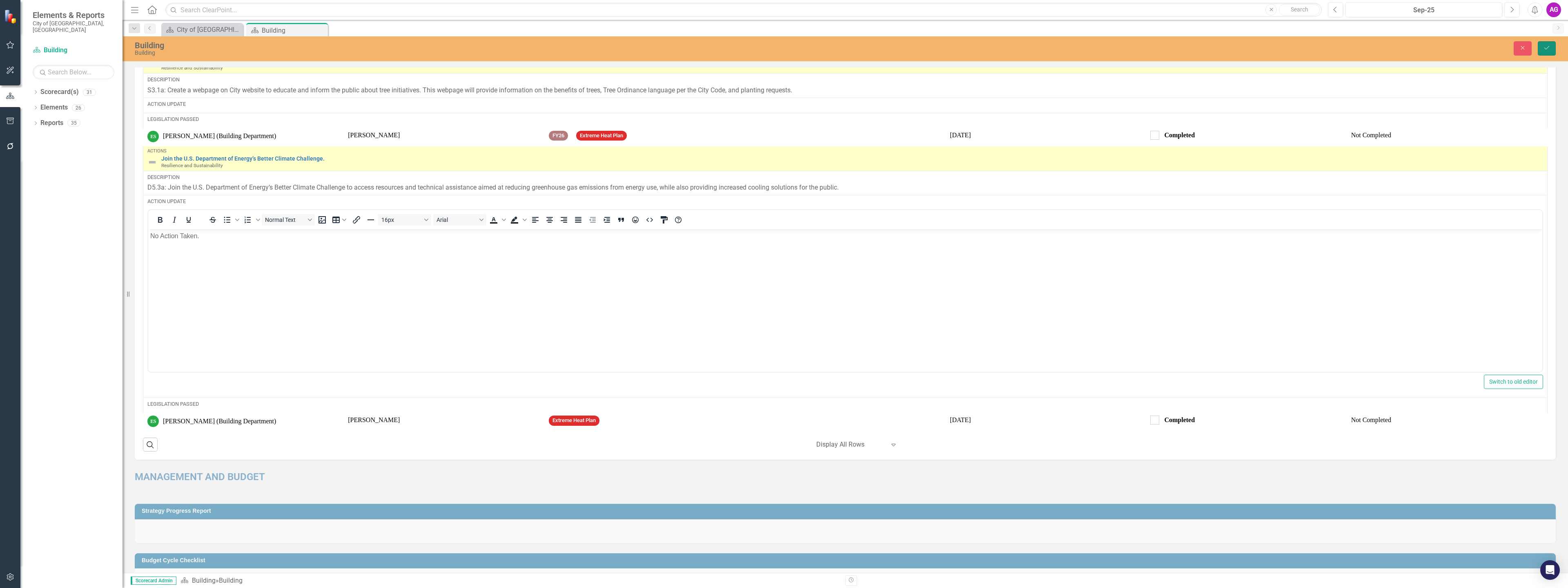
click at [1546, 51] on button "Save" at bounding box center [1547, 48] width 18 height 15
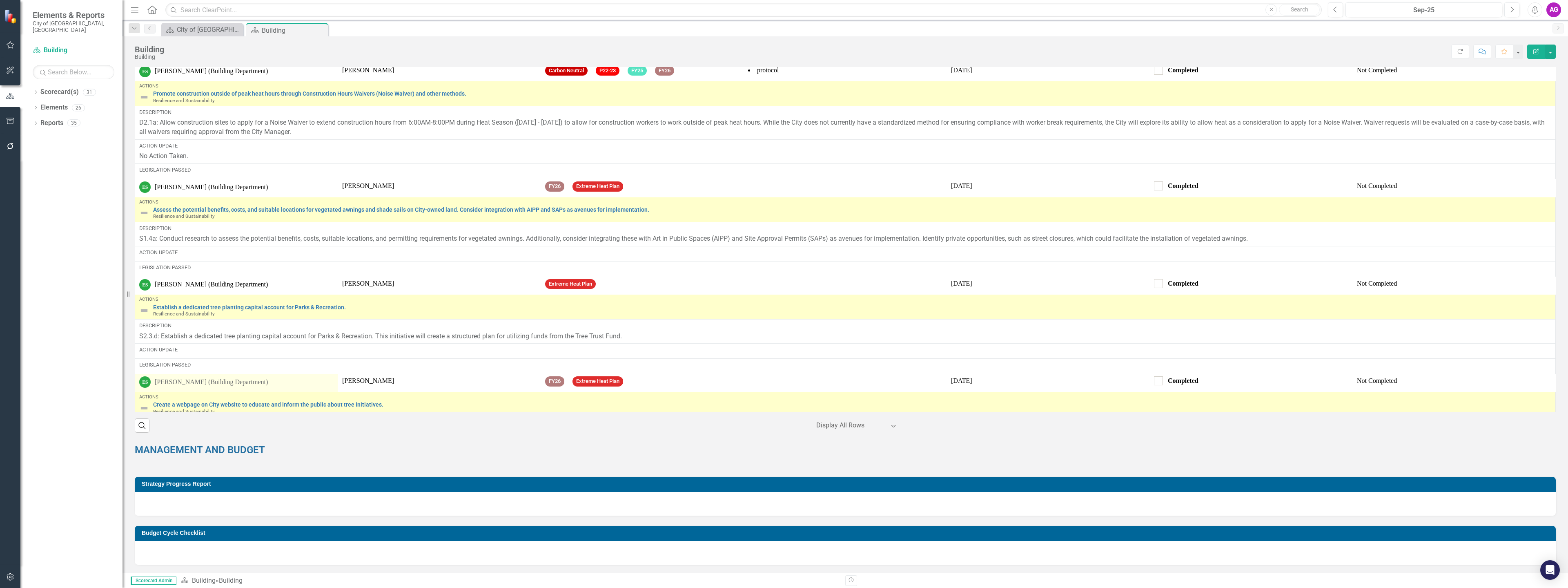
scroll to position [1159, 0]
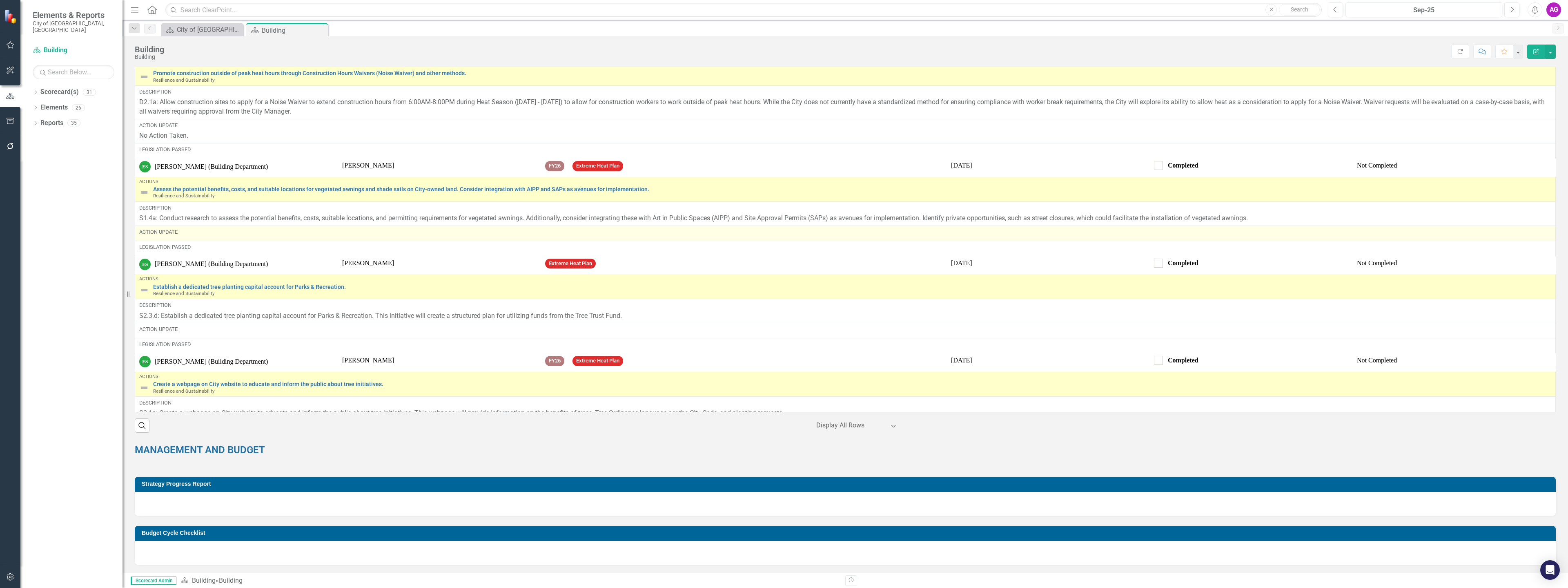
click at [194, 235] on div "Action Update" at bounding box center [845, 232] width 1412 height 8
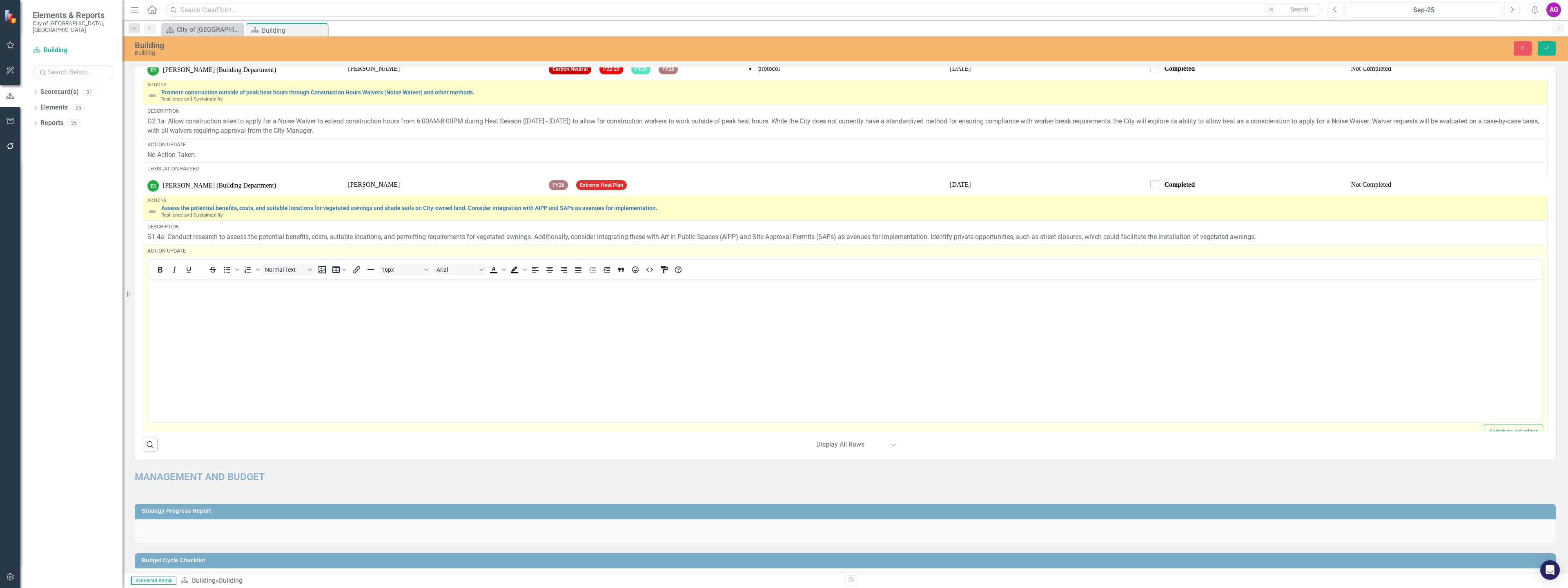
scroll to position [0, 0]
click at [182, 354] on body "Rich Text Area. Press ALT-0 for help." at bounding box center [845, 339] width 1394 height 122
paste body "Rich Text Area. Press ALT-0 for help."
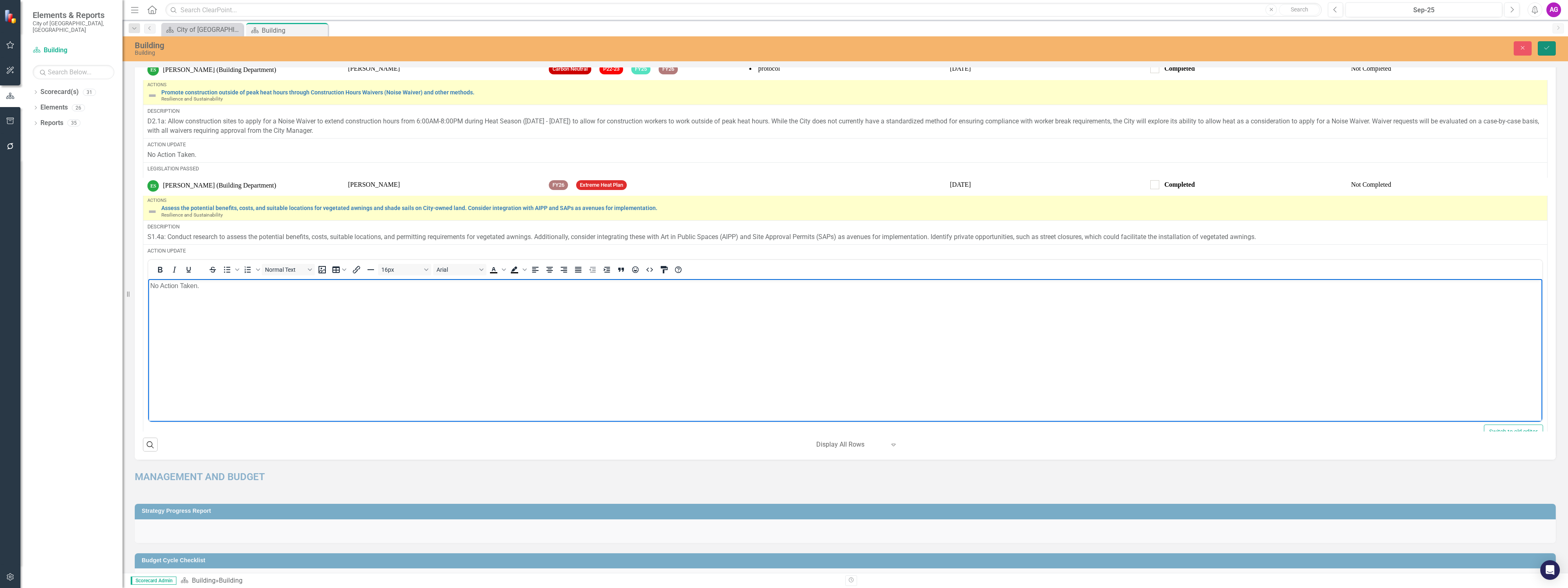
click at [1549, 47] on icon "submit" at bounding box center [1547, 47] width 5 height 3
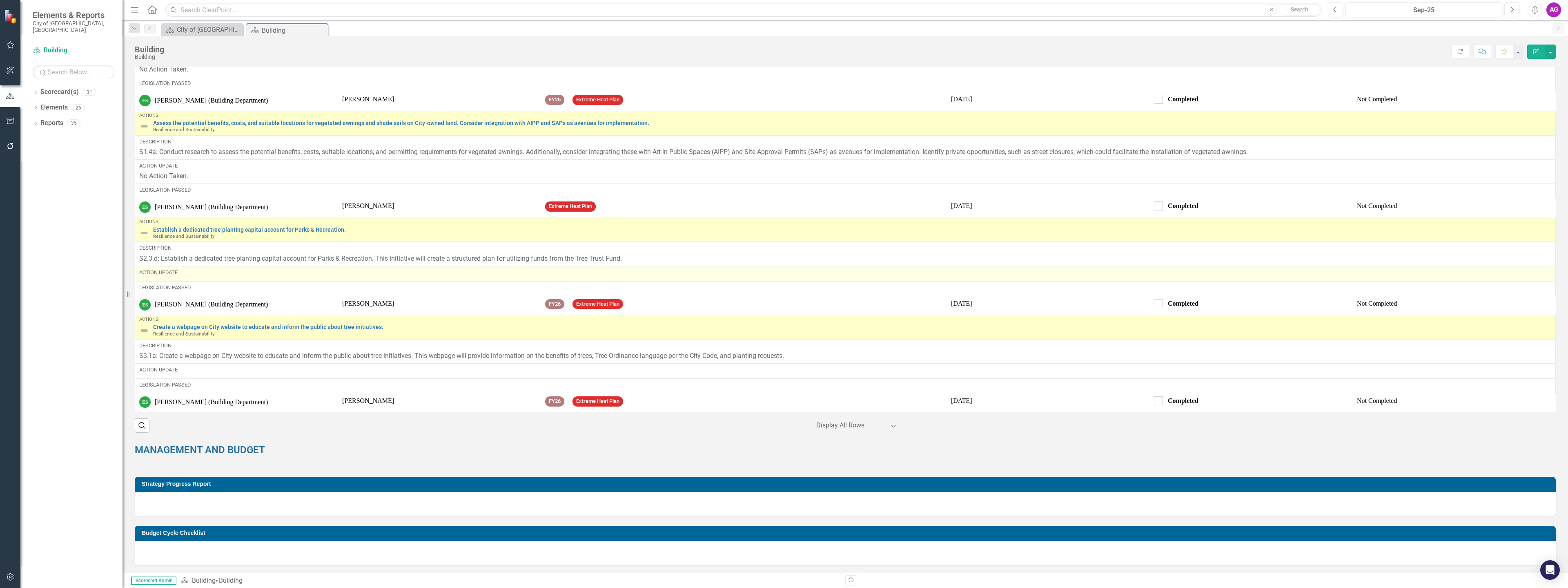
scroll to position [1266, 0]
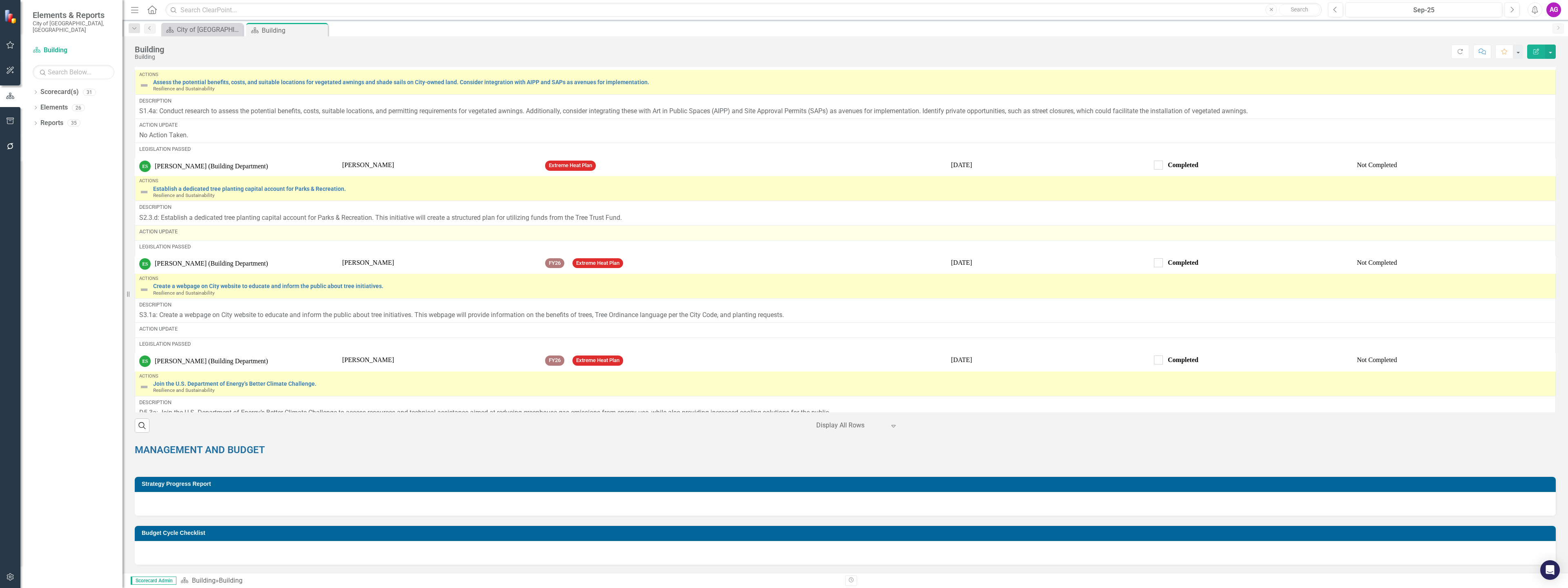
click at [211, 230] on div "Action Update" at bounding box center [845, 232] width 1412 height 8
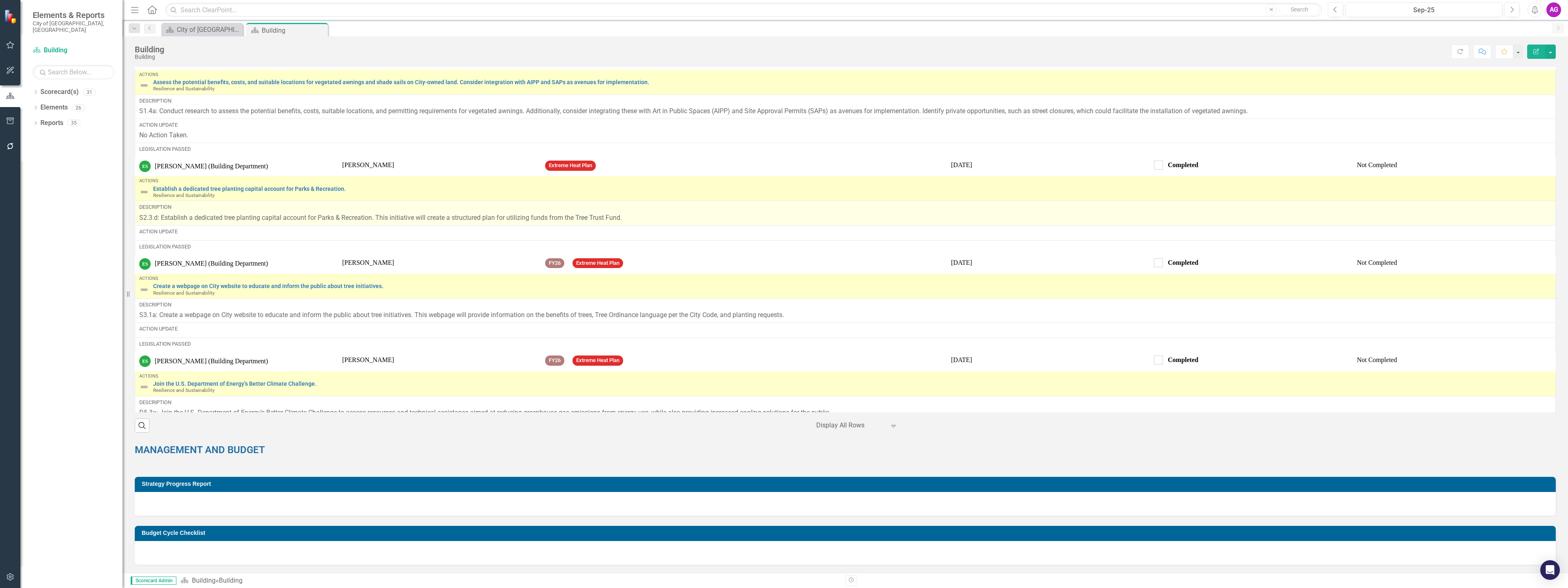
click at [210, 230] on div "Action Update" at bounding box center [845, 232] width 1412 height 8
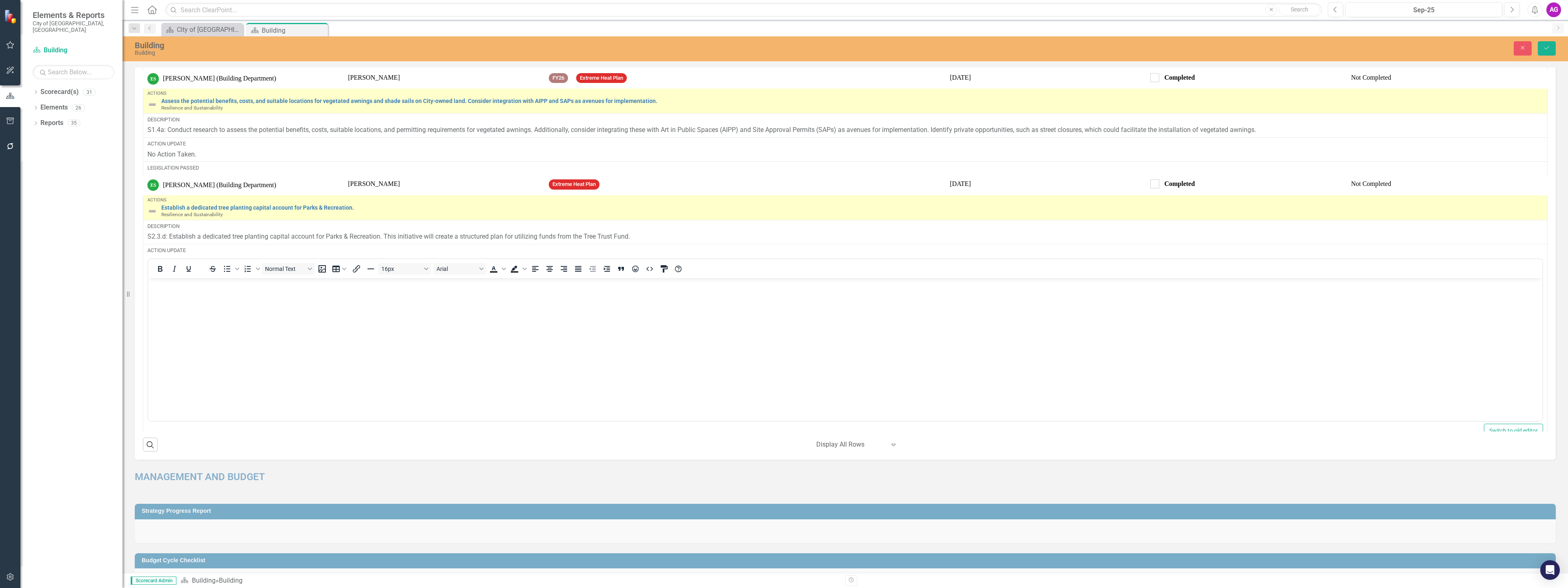
scroll to position [0, 0]
click at [208, 317] on body "Rich Text Area. Press ALT-0 for help." at bounding box center [845, 339] width 1394 height 122
paste body "Rich Text Area. Press ALT-0 for help."
click at [1548, 49] on icon "Save" at bounding box center [1547, 47] width 8 height 5
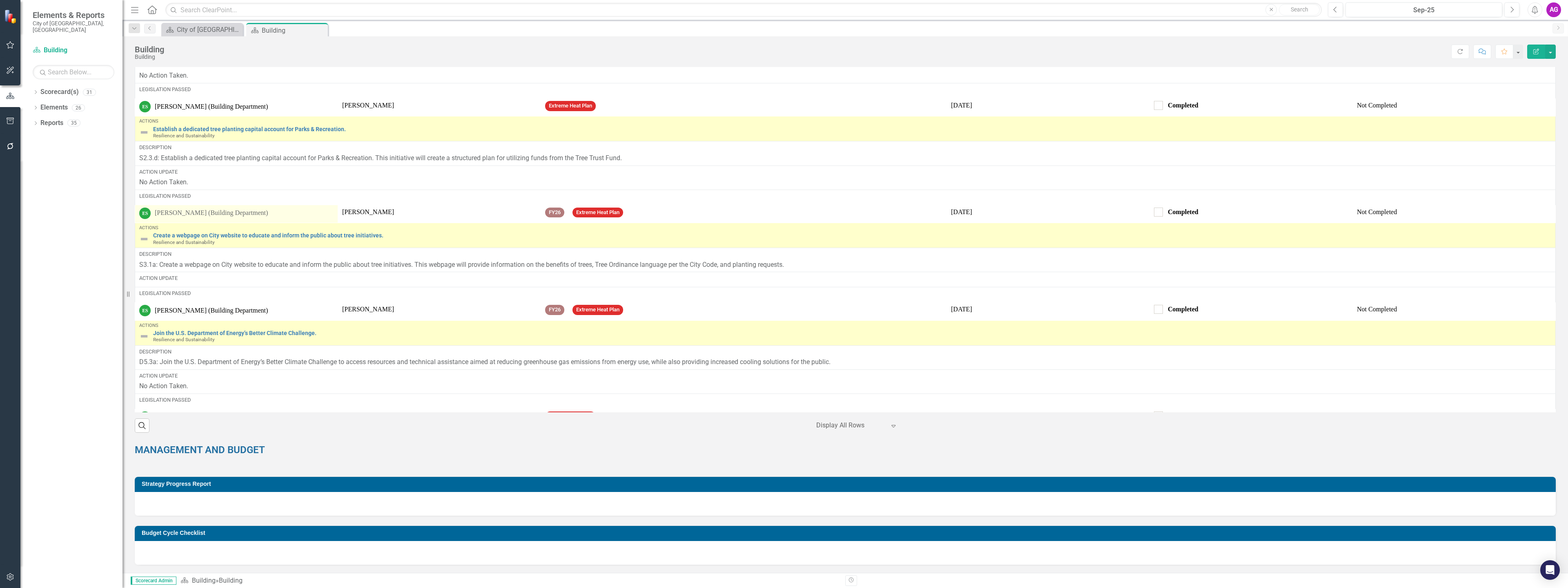
scroll to position [1341, 0]
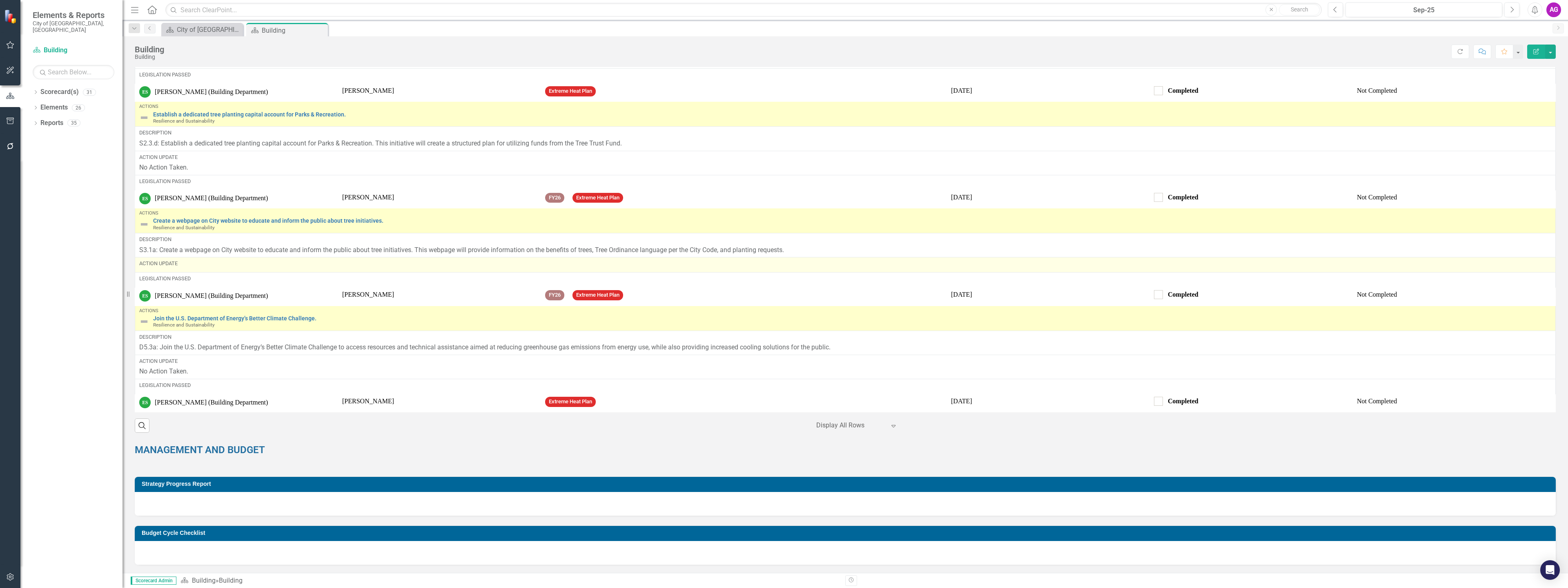
click at [186, 267] on div "Action Update" at bounding box center [845, 264] width 1412 height 8
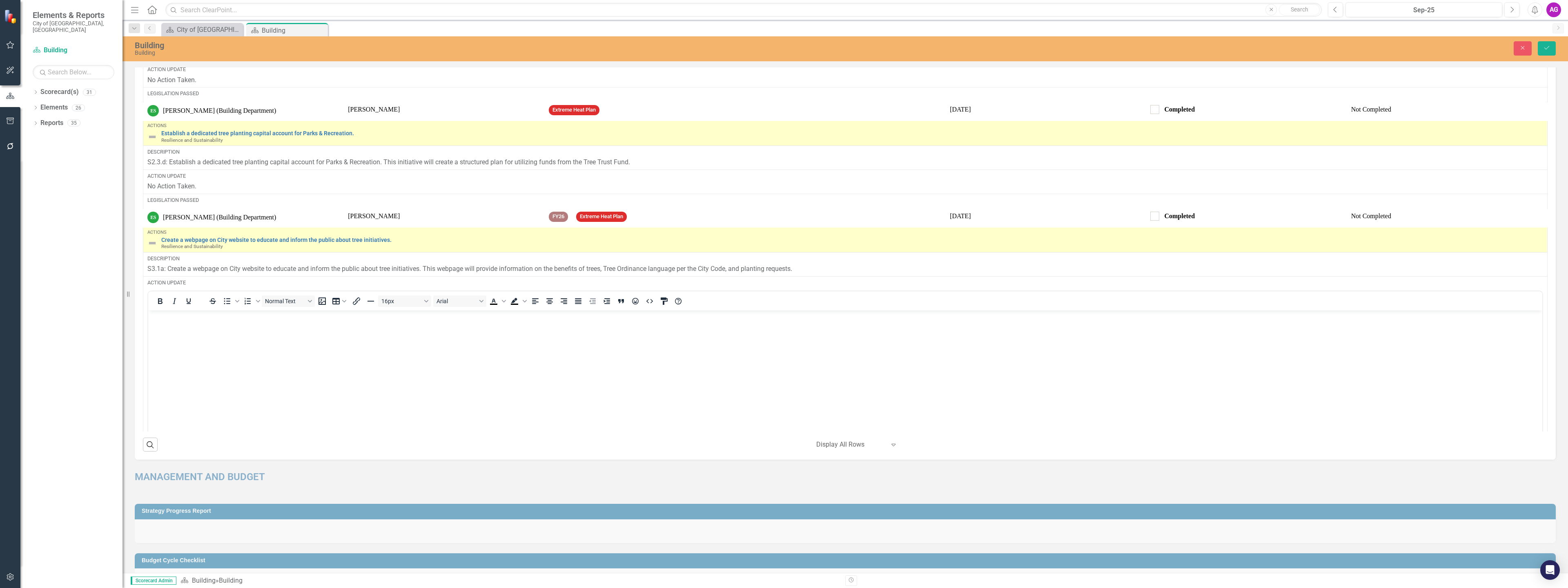
scroll to position [0, 0]
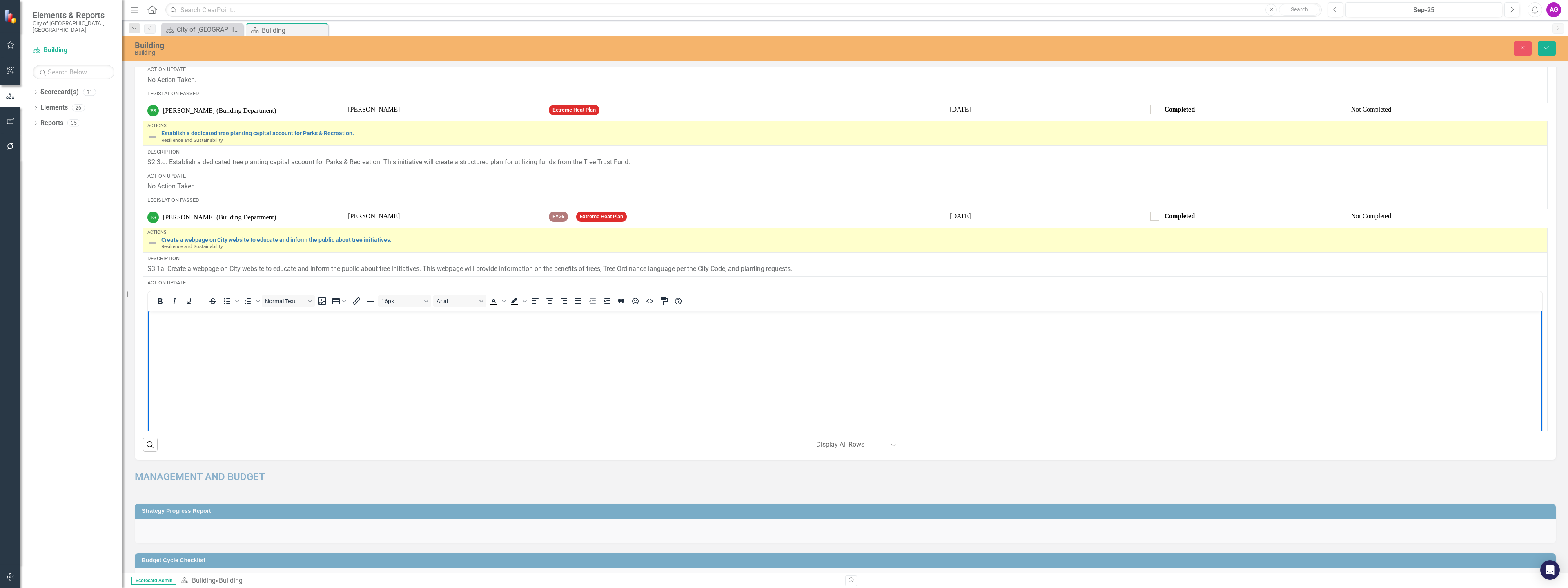
click at [181, 345] on body "Rich Text Area. Press ALT-0 for help." at bounding box center [845, 372] width 1394 height 122
paste body "Rich Text Area. Press ALT-0 for help."
click at [1547, 49] on icon "Save" at bounding box center [1547, 47] width 8 height 5
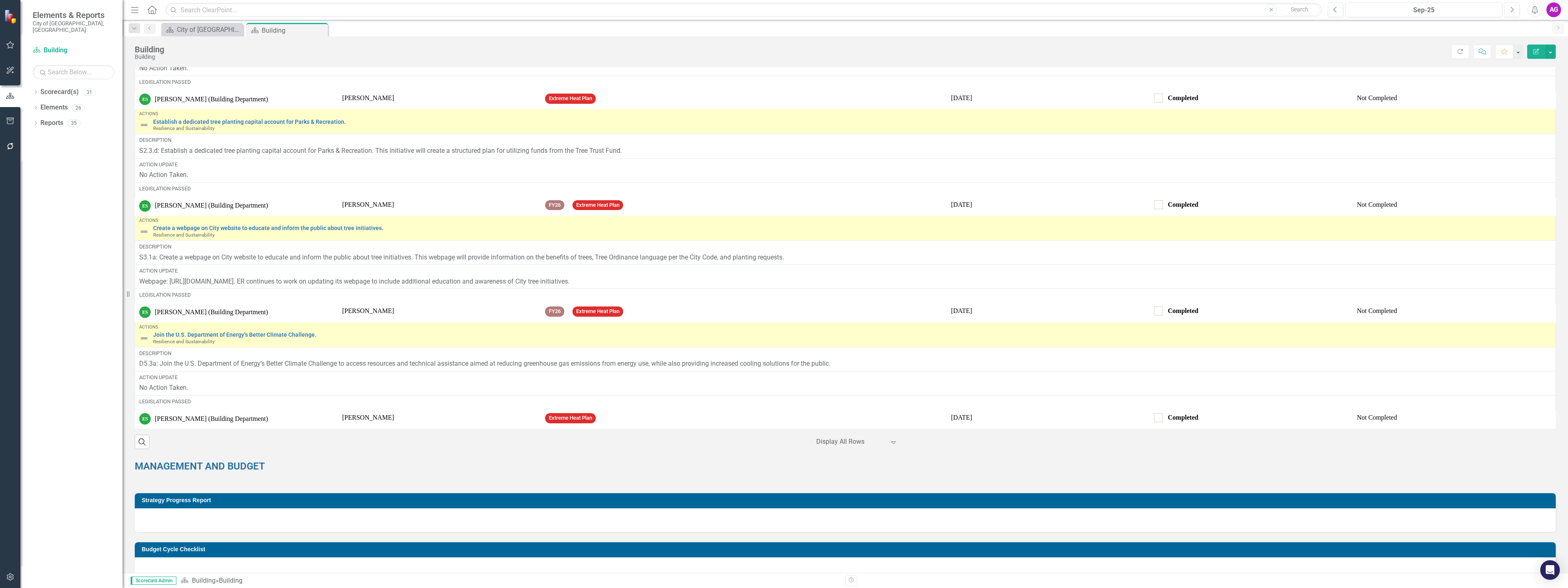
scroll to position [1062, 0]
